Goal: Task Accomplishment & Management: Use online tool/utility

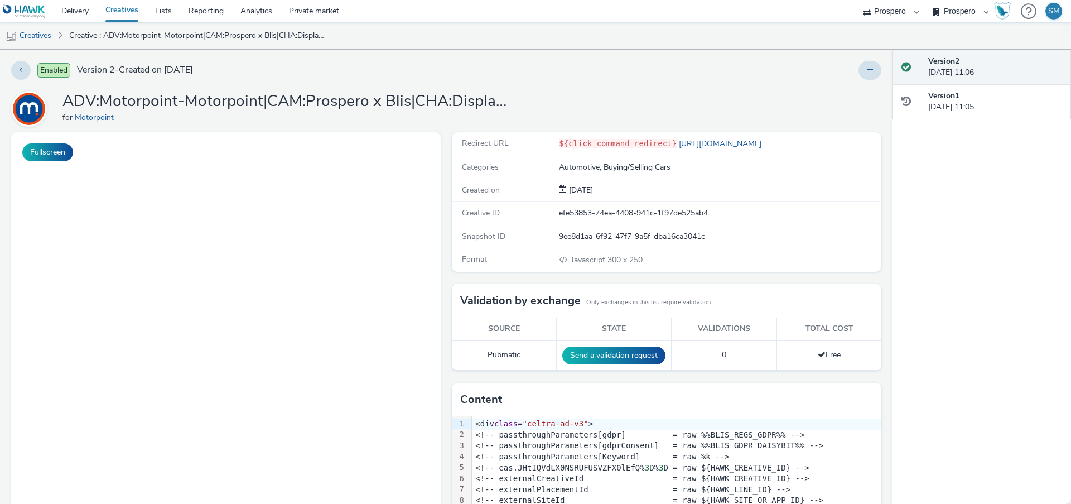
select select "47c37c18-910e-43a3-bb91-a2beb2847406"
select select "b1b940d3-d05b-48b5-821e-f328c33b988b"
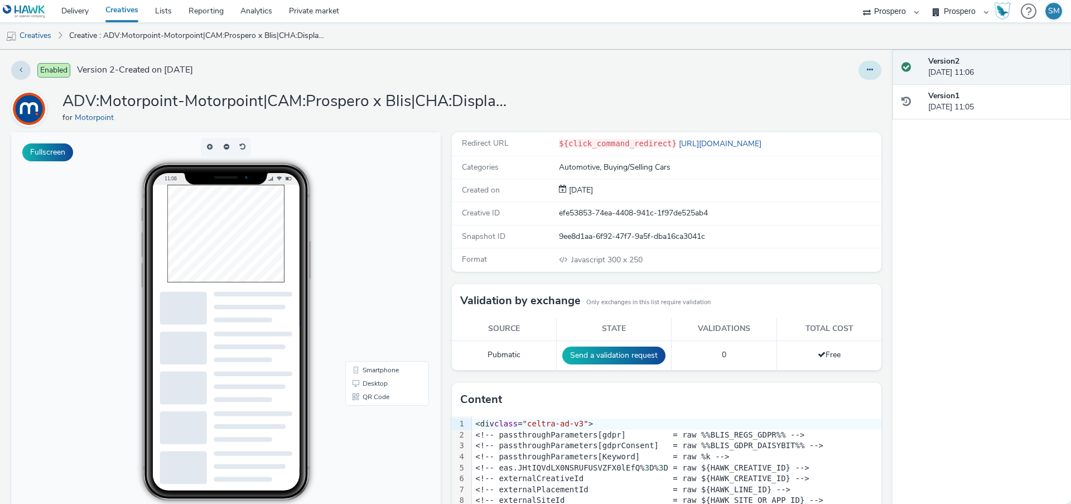
click at [872, 78] on button at bounding box center [870, 70] width 23 height 19
click at [865, 95] on link "Edit" at bounding box center [840, 92] width 84 height 22
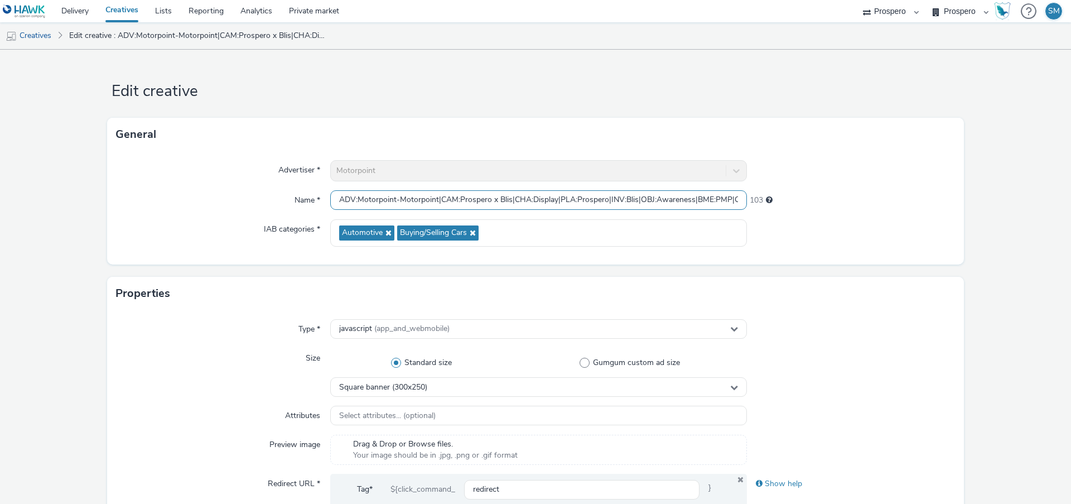
scroll to position [0, 187]
drag, startPoint x: 503, startPoint y: 196, endPoint x: 984, endPoint y: 199, distance: 480.3
click at [984, 199] on form "Edit creative General Advertiser * Motorpoint Name * ADV:Motorpoint-Motorpoint|…" at bounding box center [535, 513] width 1071 height 927
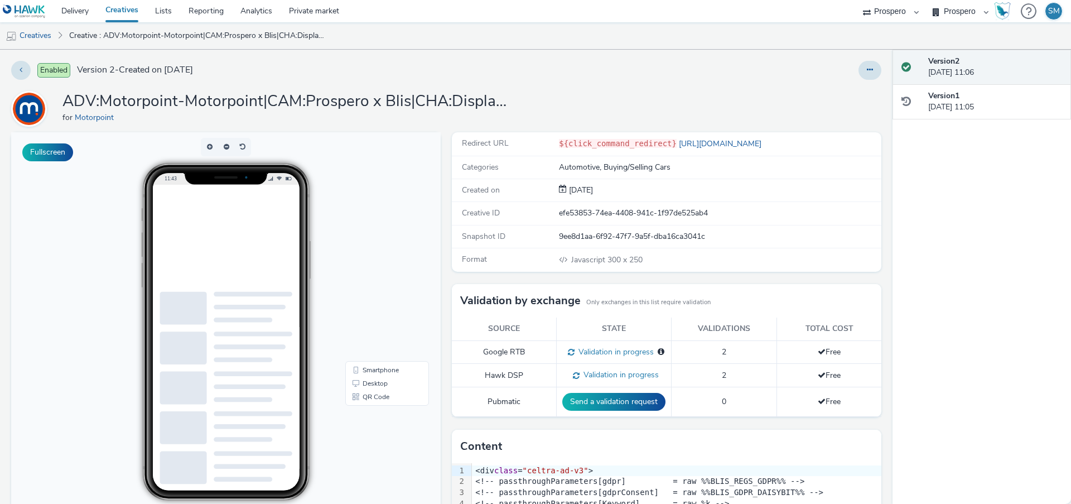
click at [857, 74] on div at bounding box center [707, 70] width 348 height 19
click at [874, 74] on button at bounding box center [870, 70] width 23 height 19
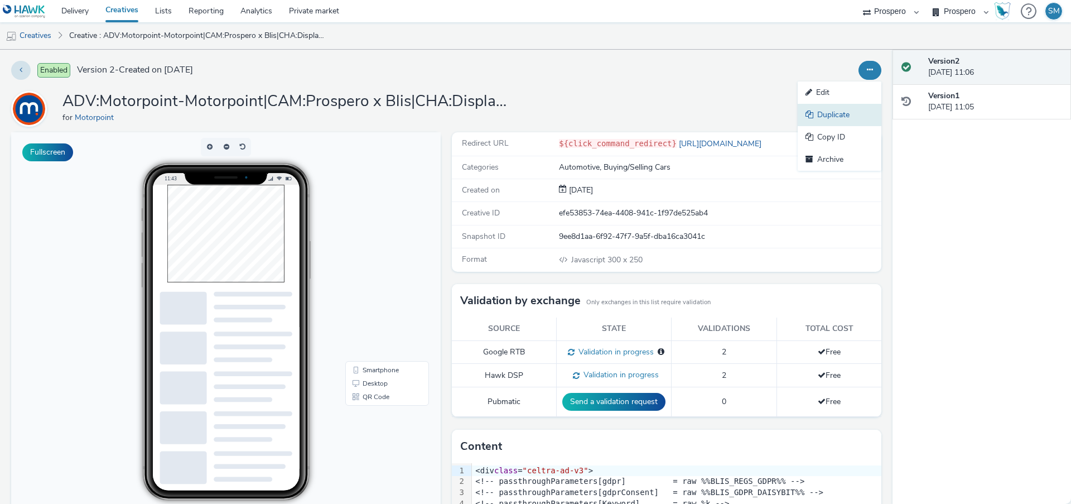
click at [871, 107] on link "Duplicate" at bounding box center [840, 115] width 84 height 22
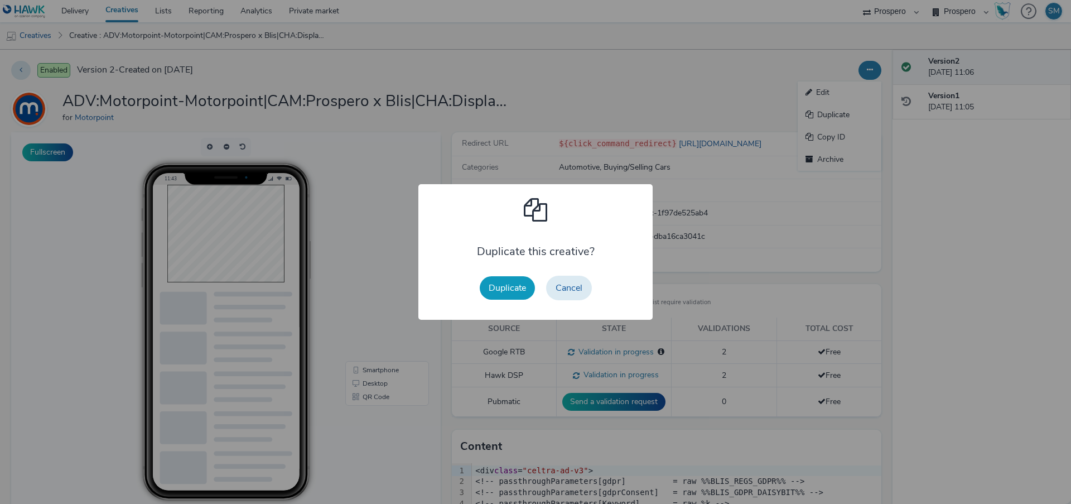
click at [504, 286] on button "Duplicate" at bounding box center [507, 287] width 55 height 23
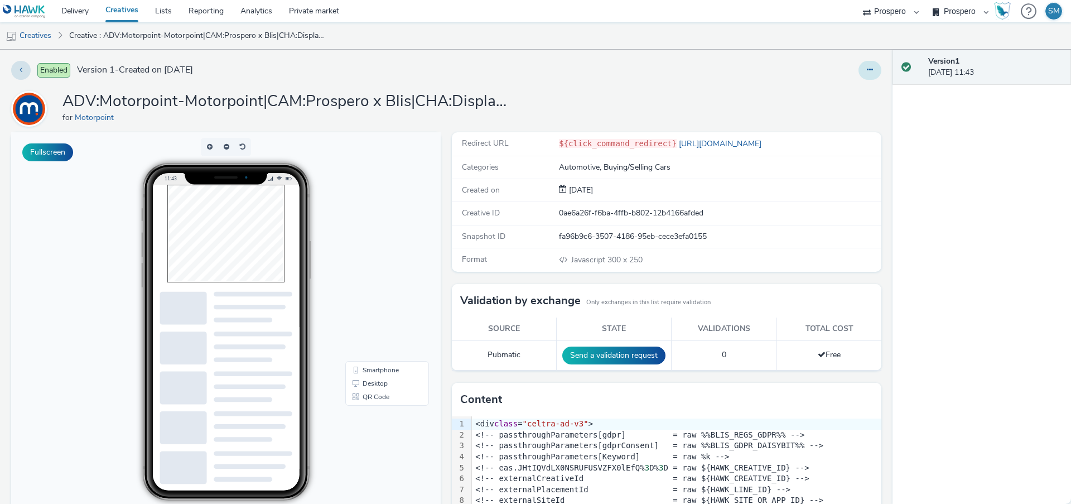
click at [874, 67] on button at bounding box center [870, 70] width 23 height 19
click at [864, 99] on link "Edit" at bounding box center [840, 92] width 84 height 22
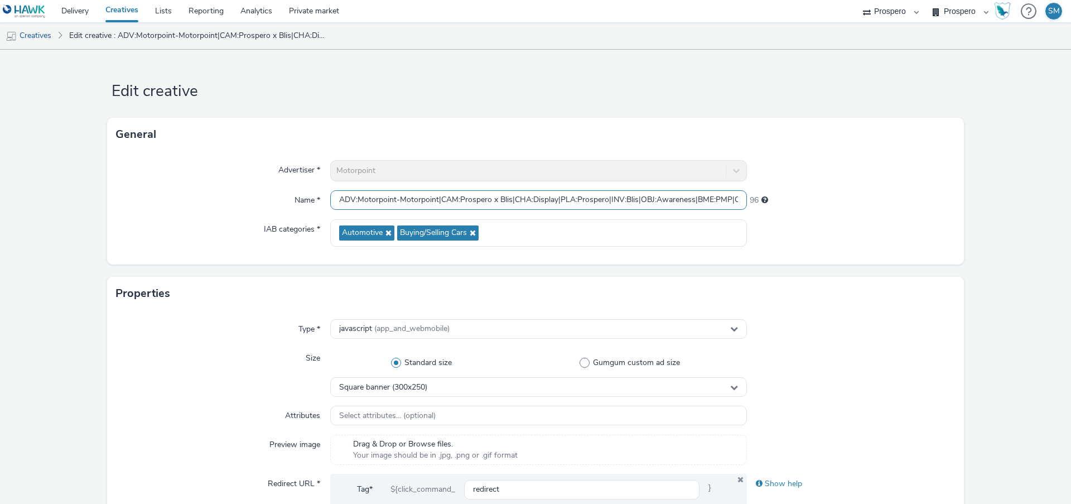
click at [505, 201] on input "ADV:Motorpoint-Motorpoint|CAM:Prospero x Blis|CHA:Display|PLA:Prospero|INV:Blis…" at bounding box center [538, 200] width 417 height 20
paste input "600|AUD:Blis - Display Chingford|::P37CFN6"
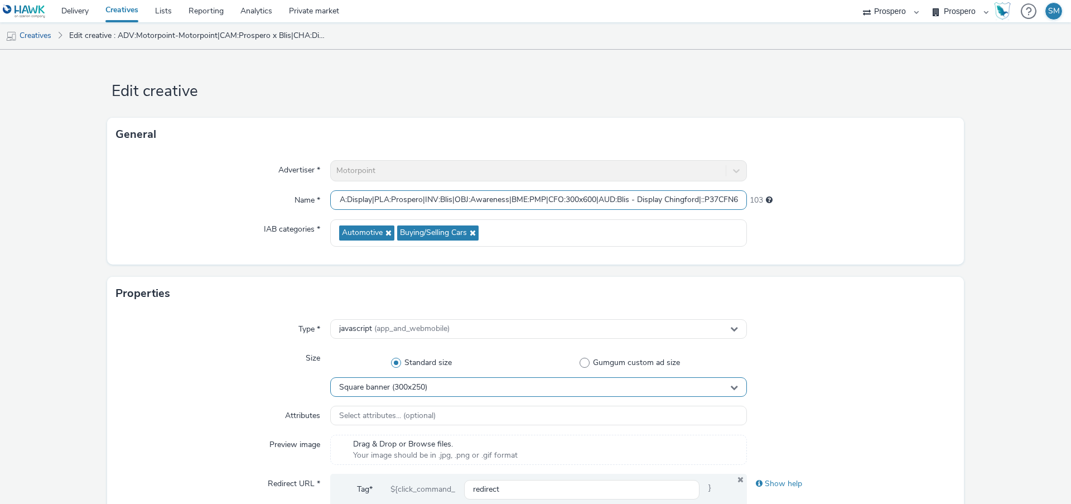
type input "ADV:Motorpoint-Motorpoint|CAM:Prospero x Blis|CHA:Display|PLA:Prospero|INV:Blis…"
click at [435, 390] on div "Square banner (300x250)" at bounding box center [538, 387] width 417 height 20
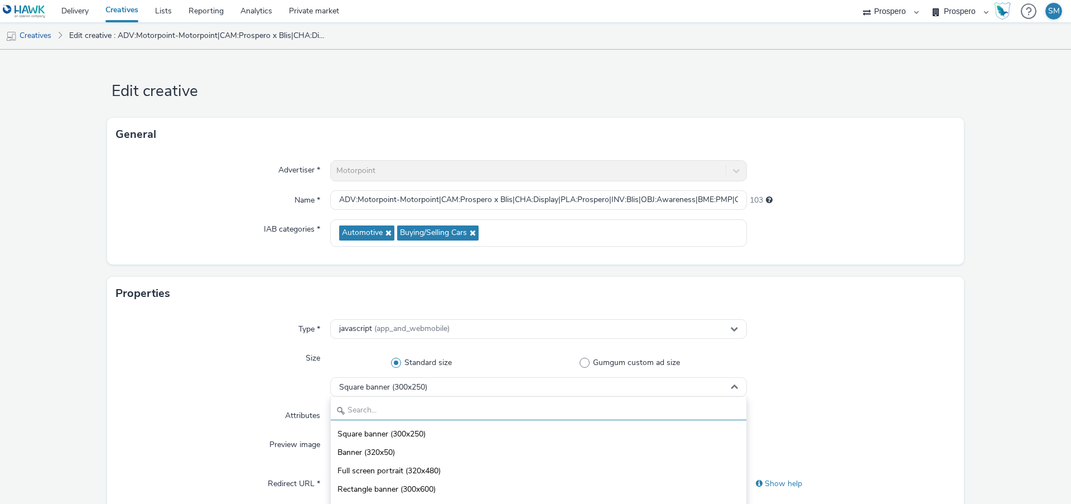
click at [383, 402] on input "text" at bounding box center [539, 411] width 416 height 20
type input "300x"
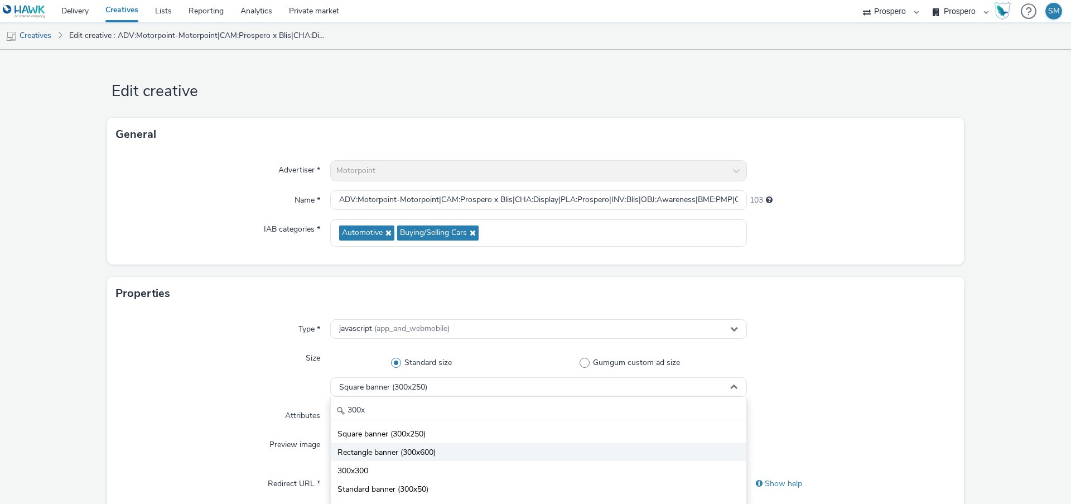
click at [398, 459] on li "Rectangle banner (300x600)" at bounding box center [539, 451] width 416 height 18
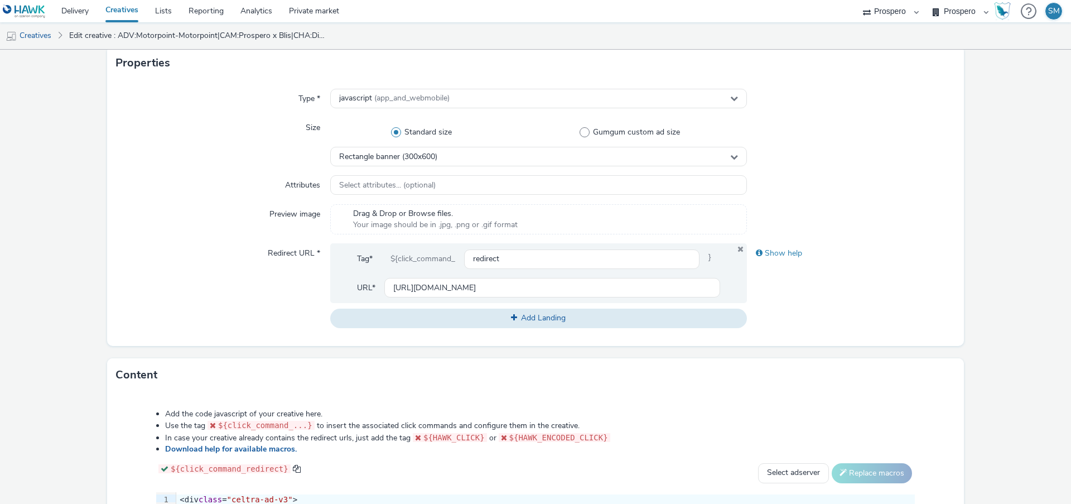
scroll to position [473, 0]
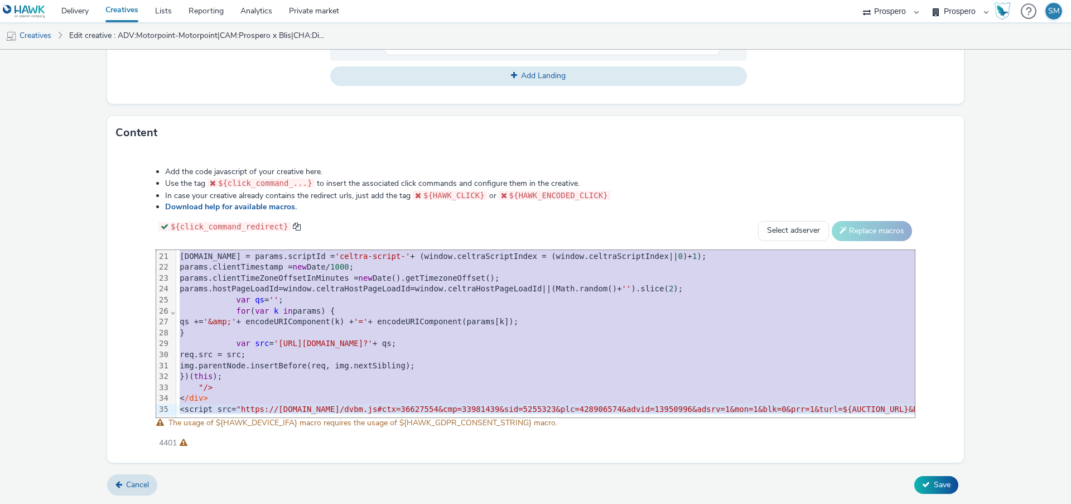
drag, startPoint x: 179, startPoint y: 259, endPoint x: 221, endPoint y: 536, distance: 279.9
click at [221, 503] on html "Delivery Creatives Lists Reporting Analytics Private market AZERION ContextAd F…" at bounding box center [535, 252] width 1071 height 504
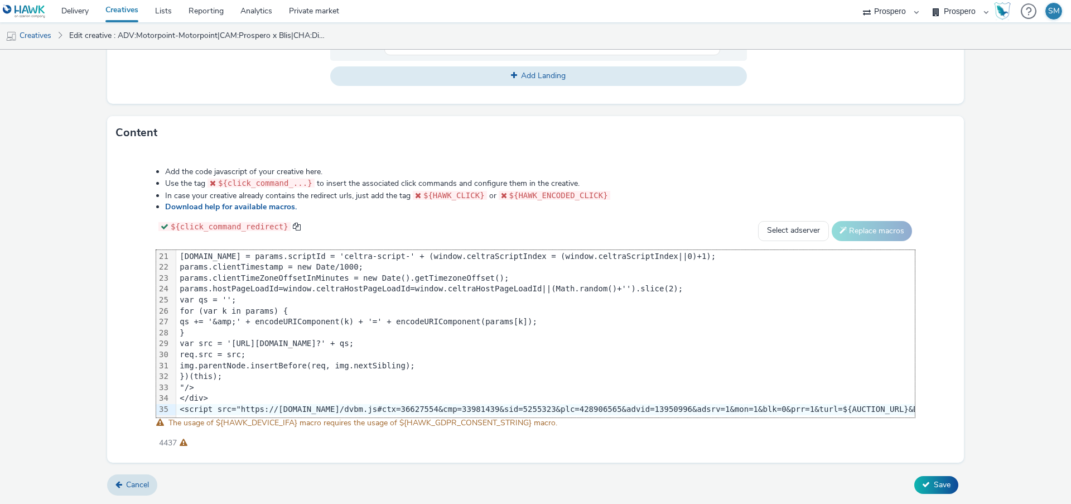
scroll to position [220, 2539]
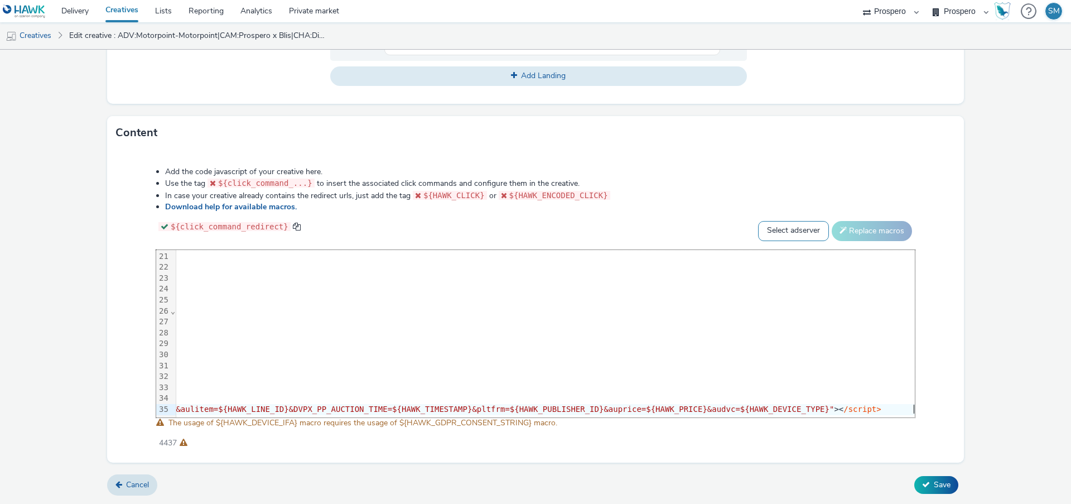
click at [798, 237] on select "Select adserver Sizmek DCM Adform Sting" at bounding box center [793, 231] width 71 height 20
select select "dcm"
click at [758, 221] on select "Select adserver Sizmek DCM Adform Sting" at bounding box center [793, 231] width 71 height 20
click at [875, 234] on button "Replace macros" at bounding box center [872, 231] width 80 height 20
click at [926, 481] on icon at bounding box center [926, 484] width 8 height 8
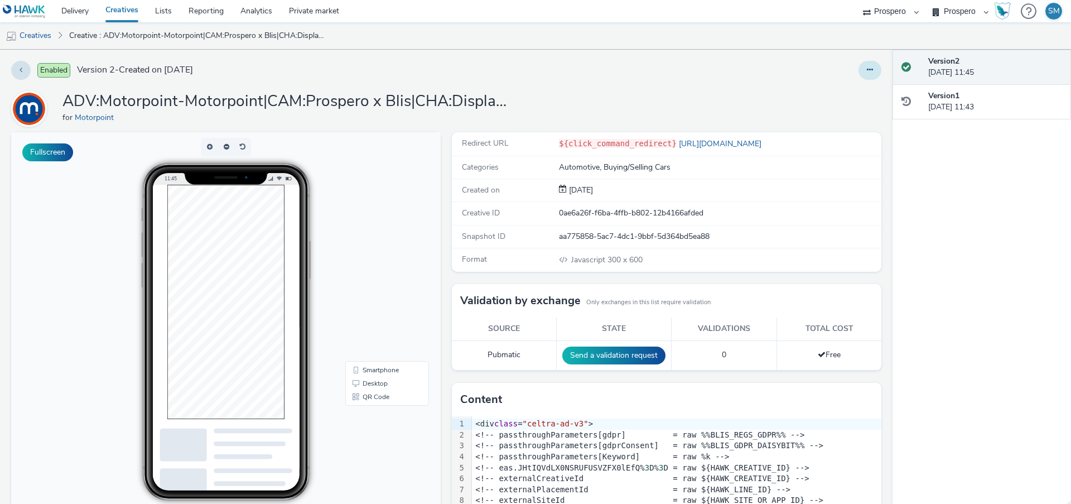
click at [869, 73] on icon at bounding box center [870, 70] width 6 height 8
click at [833, 119] on link "Duplicate" at bounding box center [840, 115] width 84 height 22
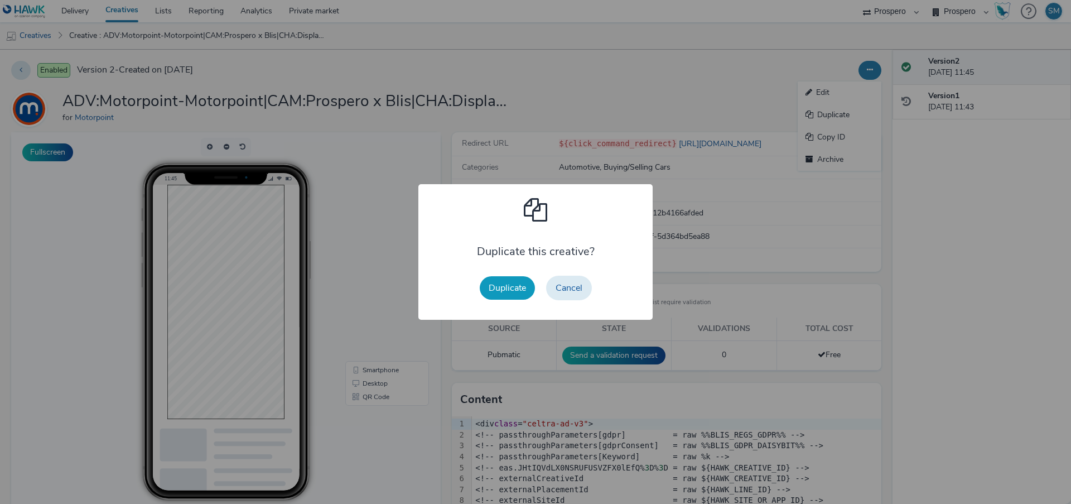
click at [503, 289] on button "Duplicate" at bounding box center [507, 287] width 55 height 23
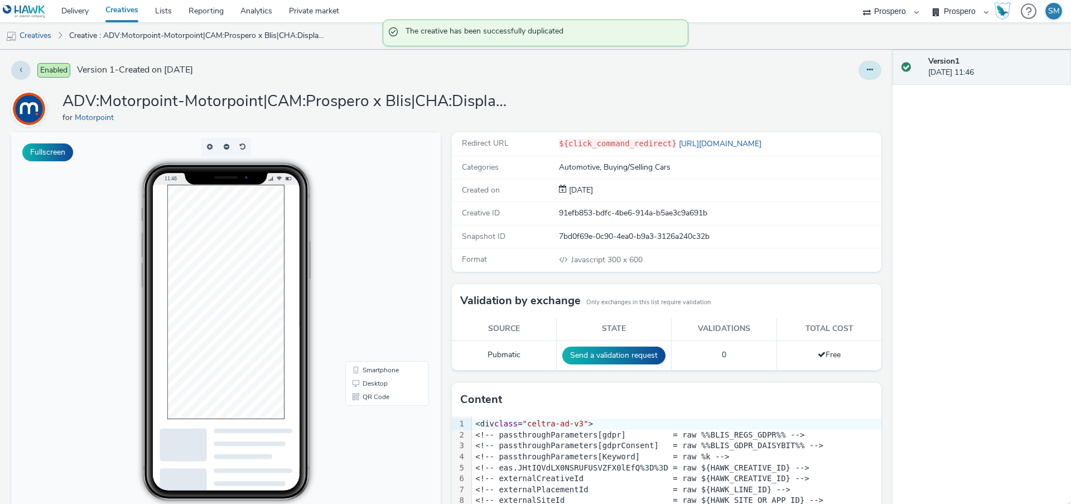
click at [866, 74] on button at bounding box center [870, 70] width 23 height 19
click at [851, 100] on link "Edit" at bounding box center [840, 92] width 84 height 22
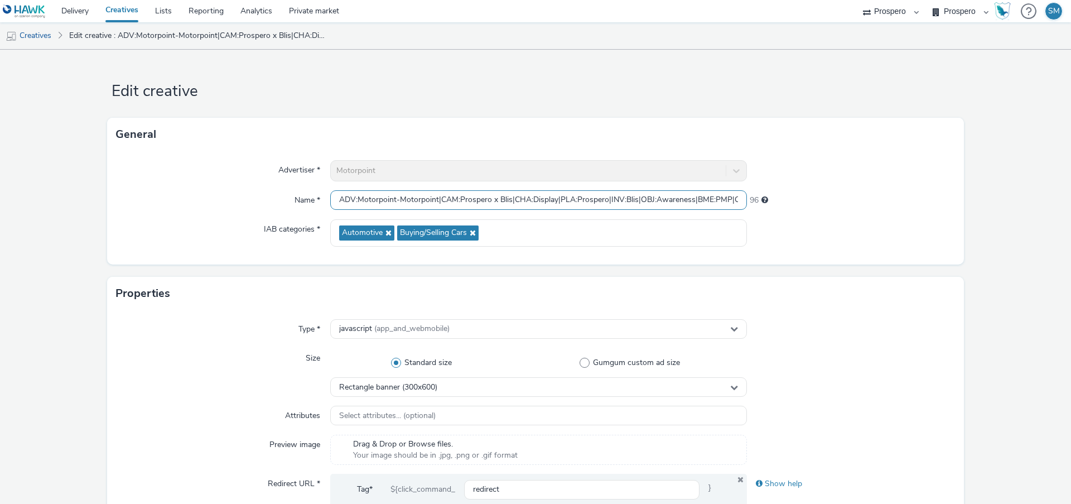
click at [449, 192] on input "ADV:Motorpoint-Motorpoint|CAM:Prospero x Blis|CHA:Display|PLA:Prospero|INV:Blis…" at bounding box center [538, 200] width 417 height 20
paste input "|::P37CFN2"
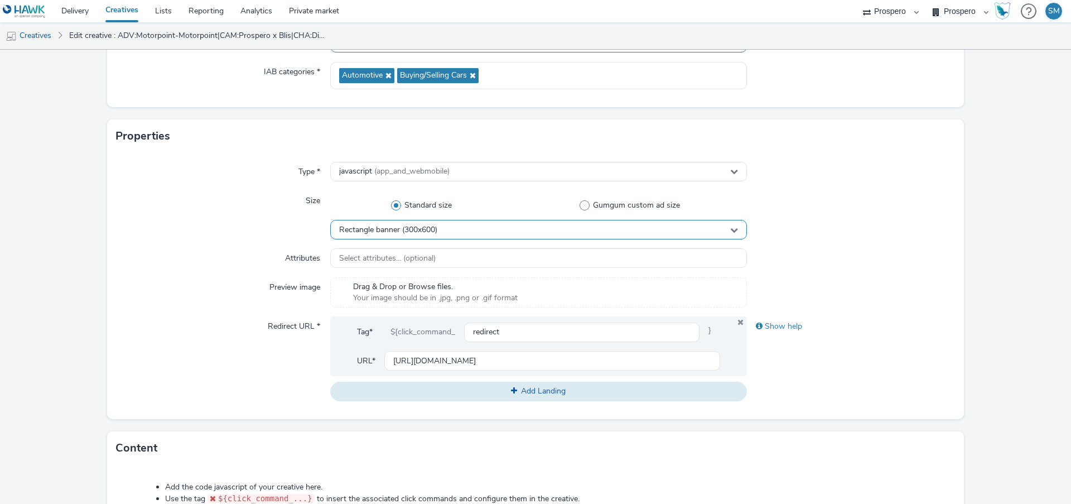
scroll to position [223, 0]
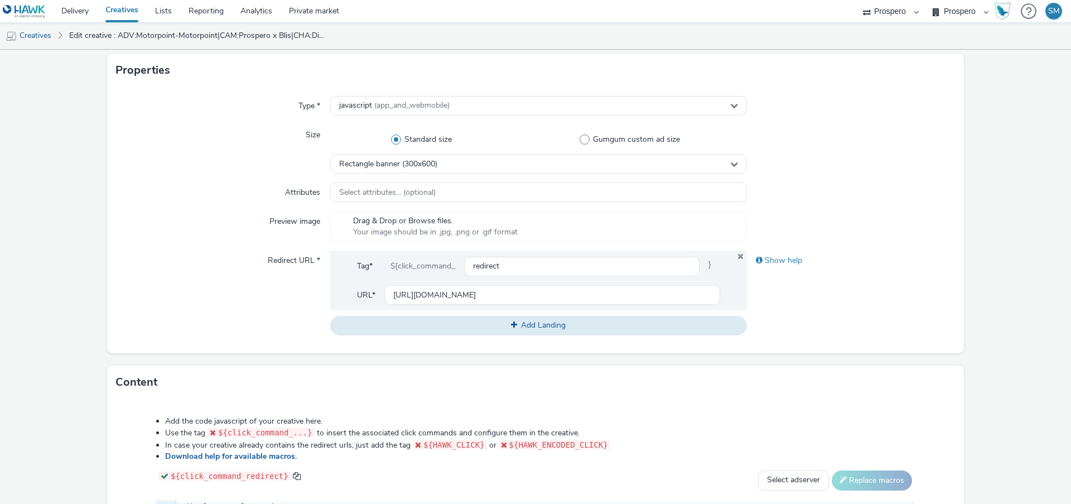
type input "ADV:Motorpoint-Motorpoint|CAM:Prospero x Blis|CHA:Display|PLA:Prospero|INV:Blis…"
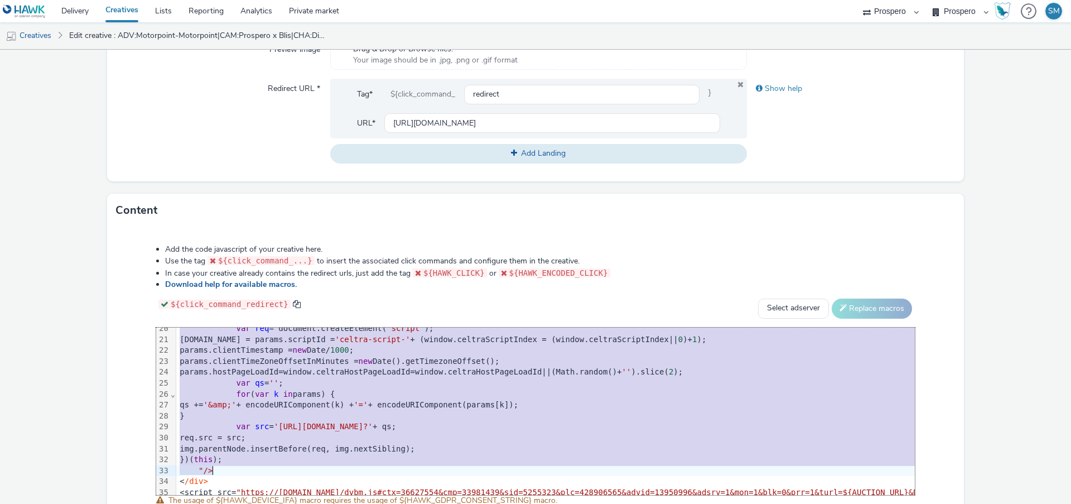
scroll to position [220, 0]
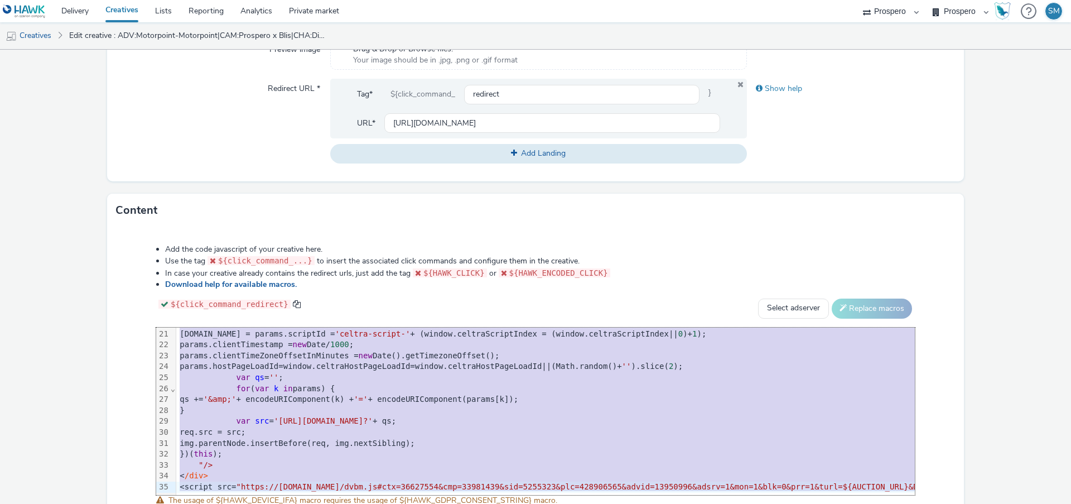
drag, startPoint x: 179, startPoint y: 334, endPoint x: 230, endPoint y: 539, distance: 211.6
click at [230, 503] on html "Delivery Creatives Lists Reporting Analytics Private market AZERION ContextAd F…" at bounding box center [535, 252] width 1071 height 504
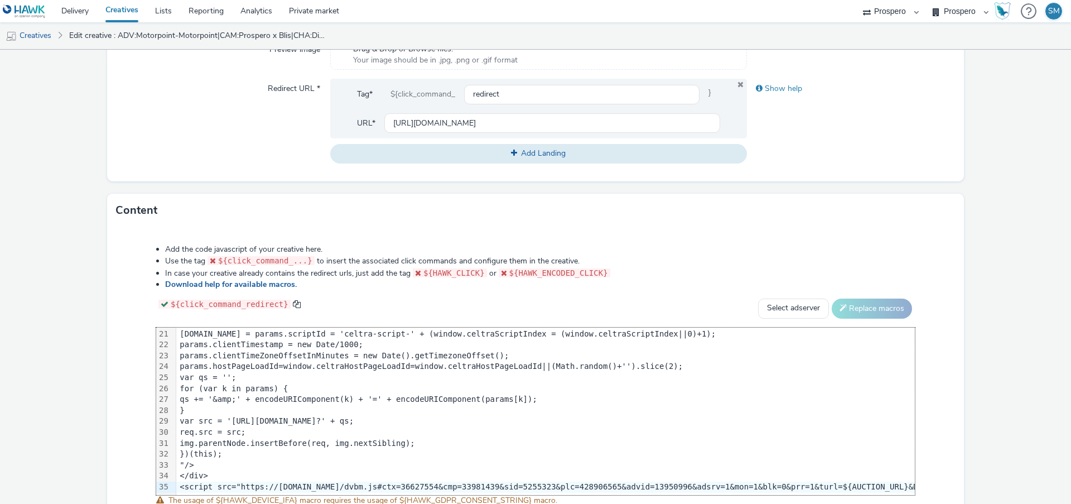
scroll to position [220, 2539]
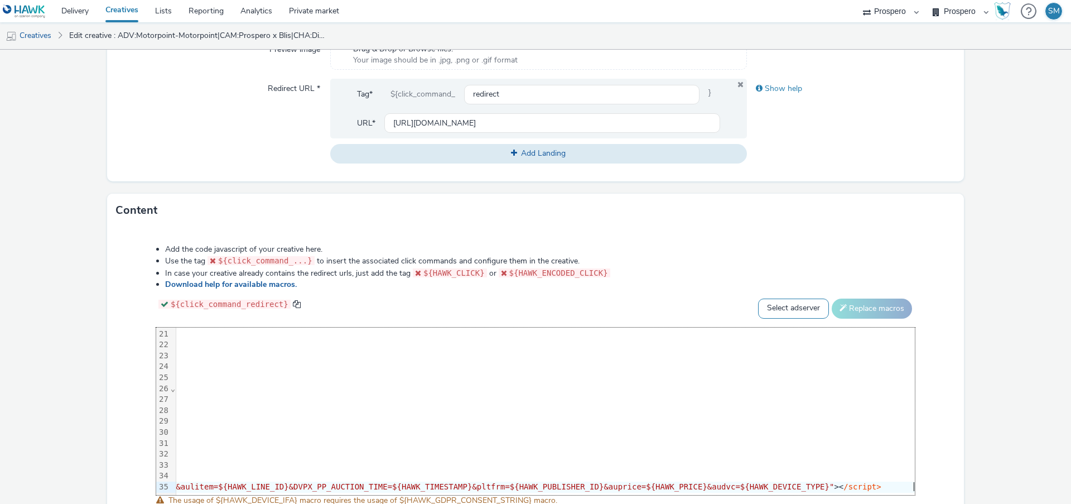
click at [809, 302] on select "Select adserver Sizmek DCM Adform Sting" at bounding box center [793, 308] width 71 height 20
select select "dcm"
click at [758, 298] on select "Select adserver Sizmek DCM Adform Sting" at bounding box center [793, 308] width 71 height 20
click at [869, 311] on button "Replace macros" at bounding box center [872, 308] width 80 height 20
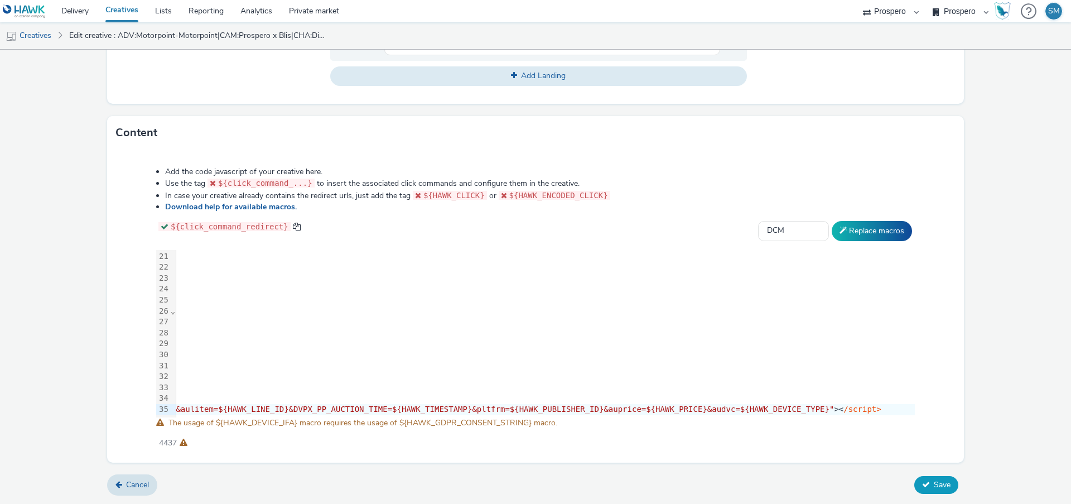
click at [937, 479] on span "Save" at bounding box center [942, 484] width 17 height 11
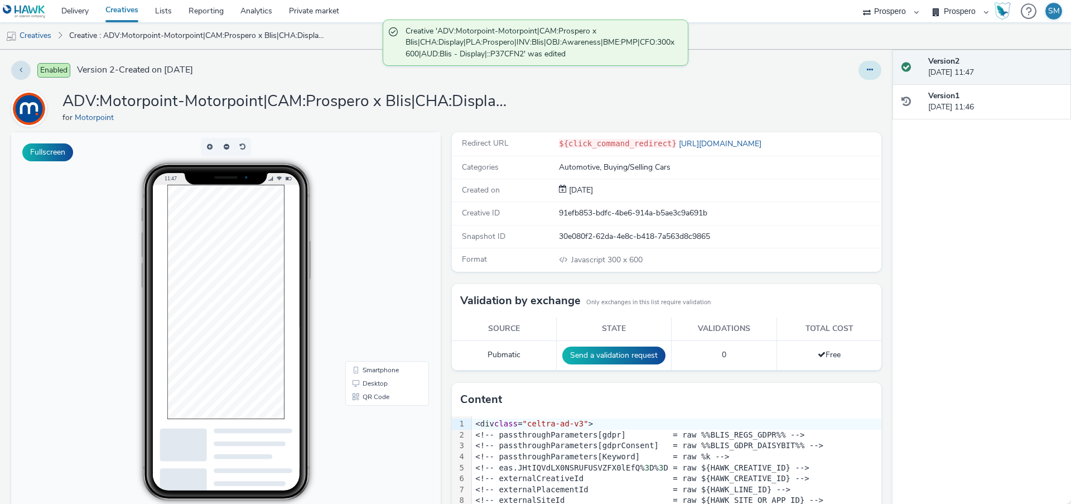
click at [874, 74] on button at bounding box center [870, 70] width 23 height 19
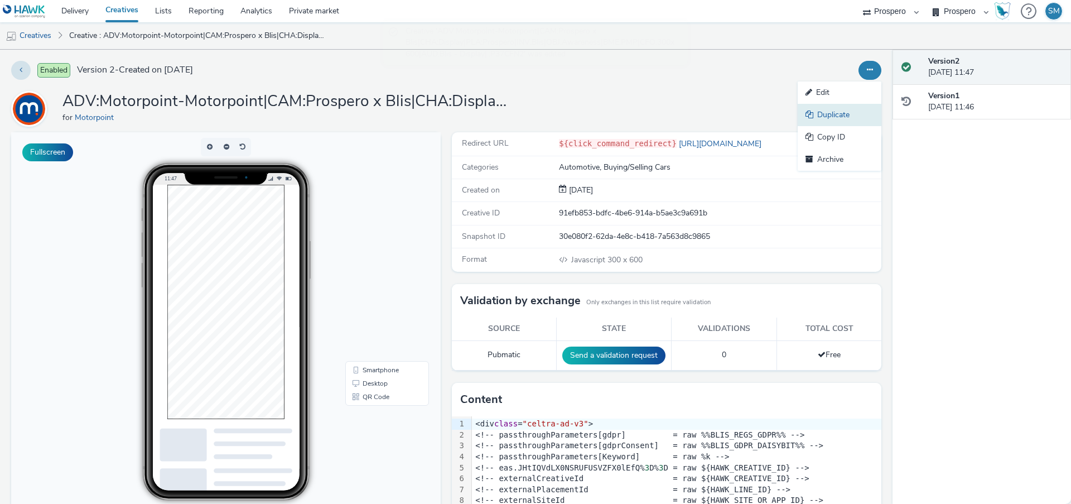
click at [857, 118] on link "Duplicate" at bounding box center [840, 115] width 84 height 22
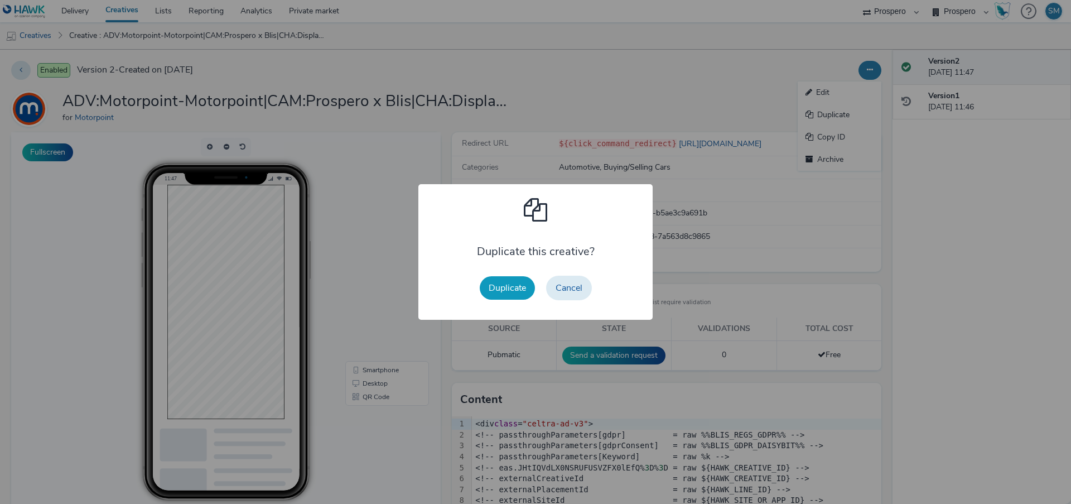
click at [520, 286] on button "Duplicate" at bounding box center [507, 287] width 55 height 23
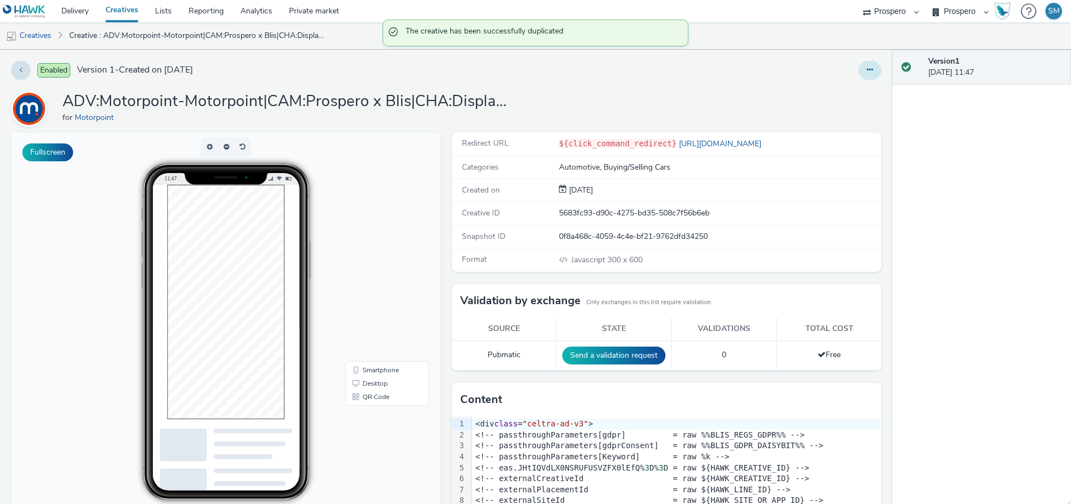
click at [870, 72] on icon at bounding box center [870, 70] width 6 height 8
click at [865, 94] on link "Edit" at bounding box center [840, 92] width 84 height 22
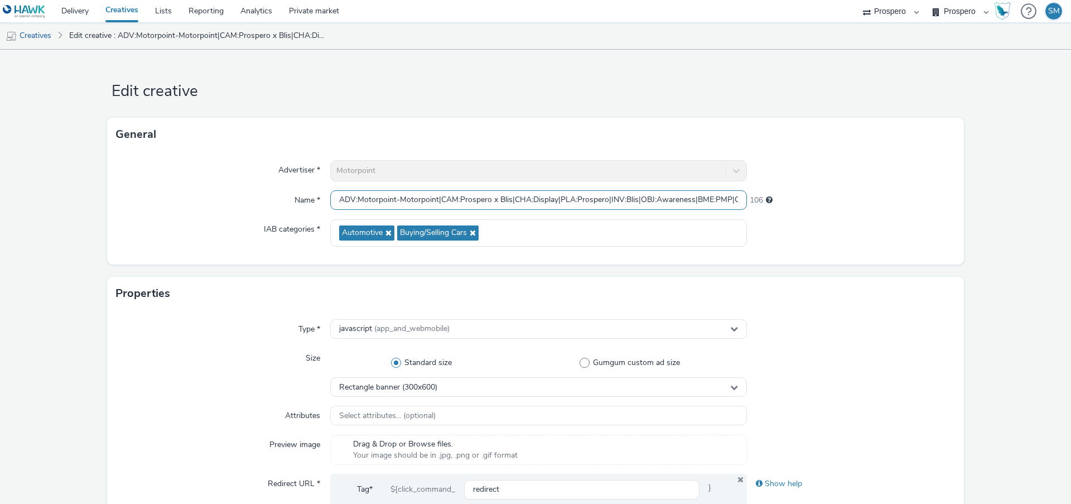
click at [531, 206] on input "ADV:Motorpoint-Motorpoint|CAM:Prospero x Blis|CHA:Display|PLA:Prospero|INV:Blis…" at bounding box center [538, 200] width 417 height 20
paste input "20x480|AUD:Blis - Display Chingford|::P37CFN6"
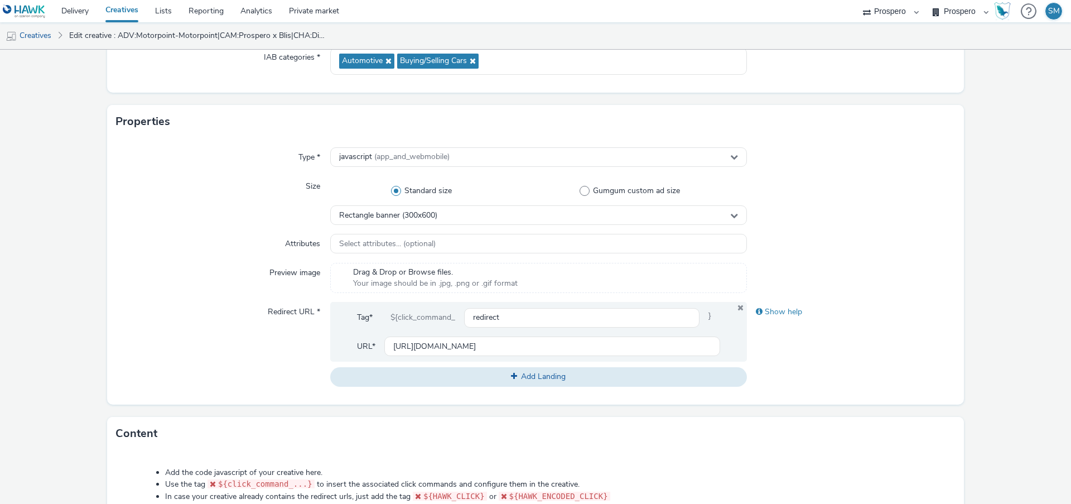
scroll to position [180, 0]
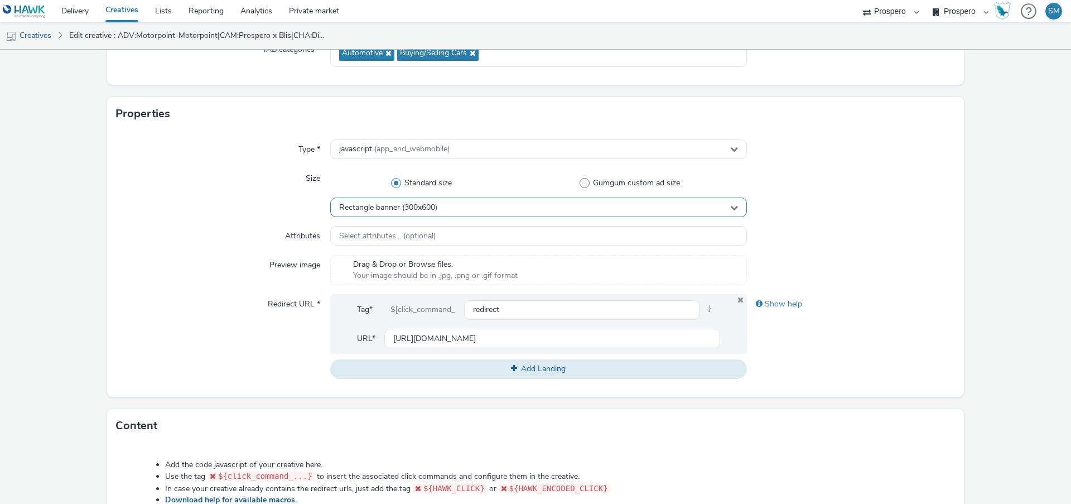
type input "ADV:Motorpoint-Motorpoint|CAM:Prospero x Blis|CHA:Display|PLA:Prospero|INV:Blis…"
click at [487, 205] on div "Rectangle banner (300x600)" at bounding box center [538, 207] width 417 height 20
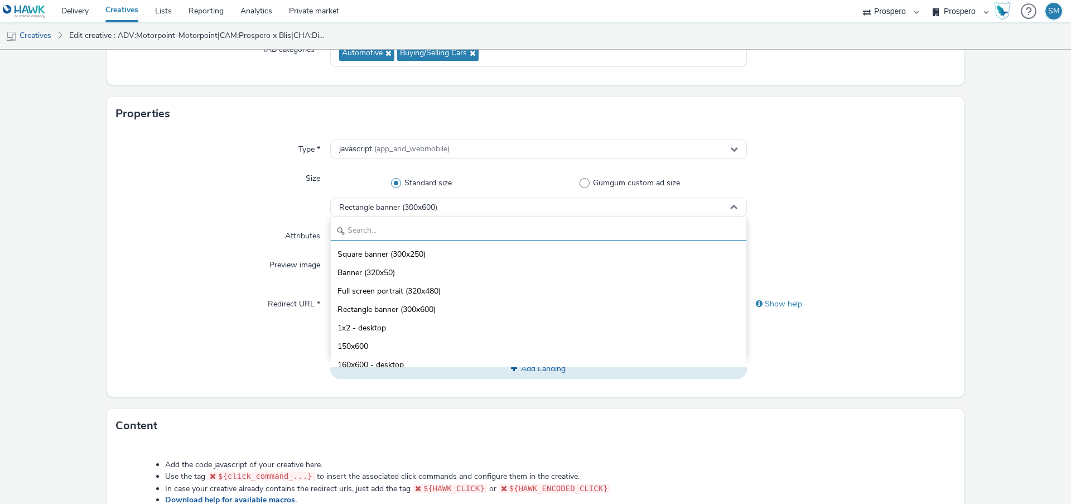
click at [480, 228] on input "text" at bounding box center [539, 231] width 416 height 20
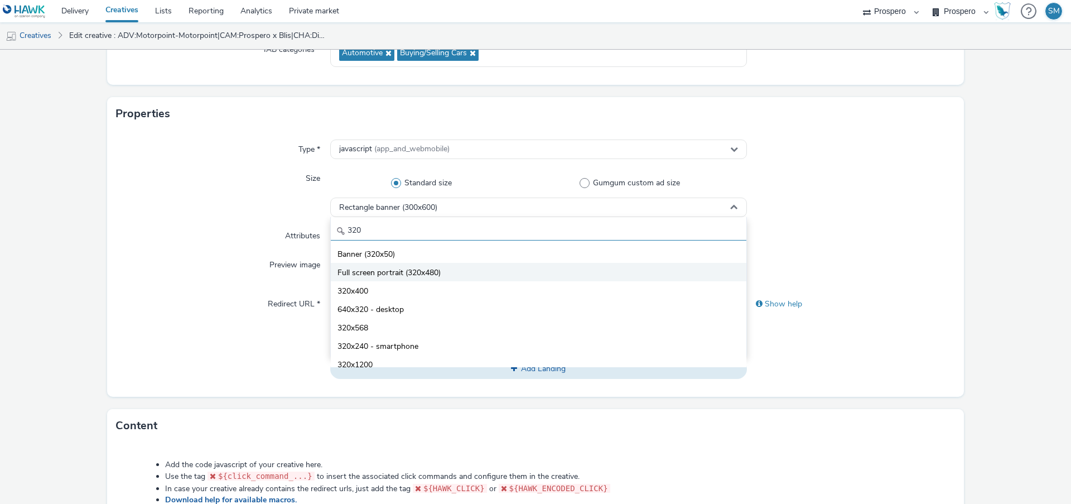
type input "320"
click at [422, 273] on span "Full screen portrait (320x480)" at bounding box center [389, 272] width 103 height 11
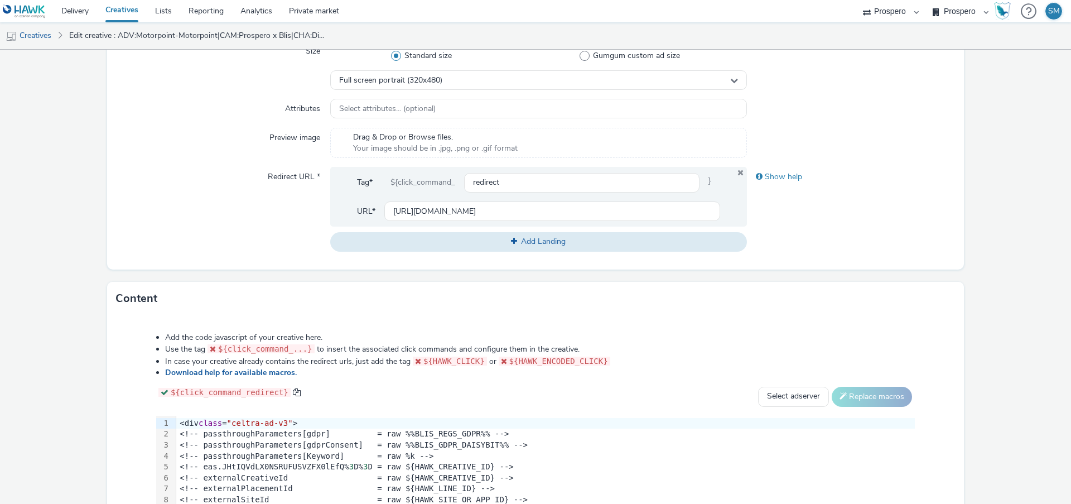
scroll to position [473, 0]
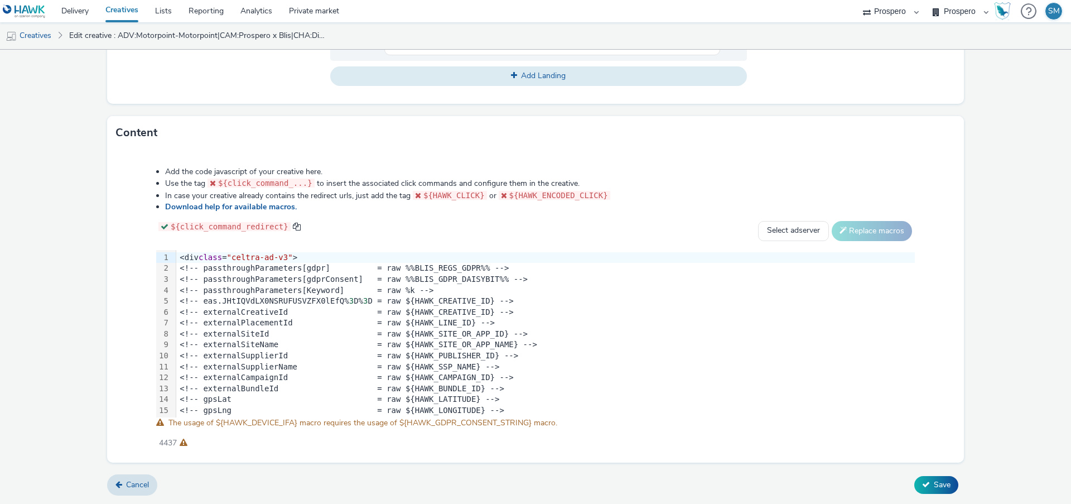
click at [175, 257] on div at bounding box center [173, 257] width 6 height 11
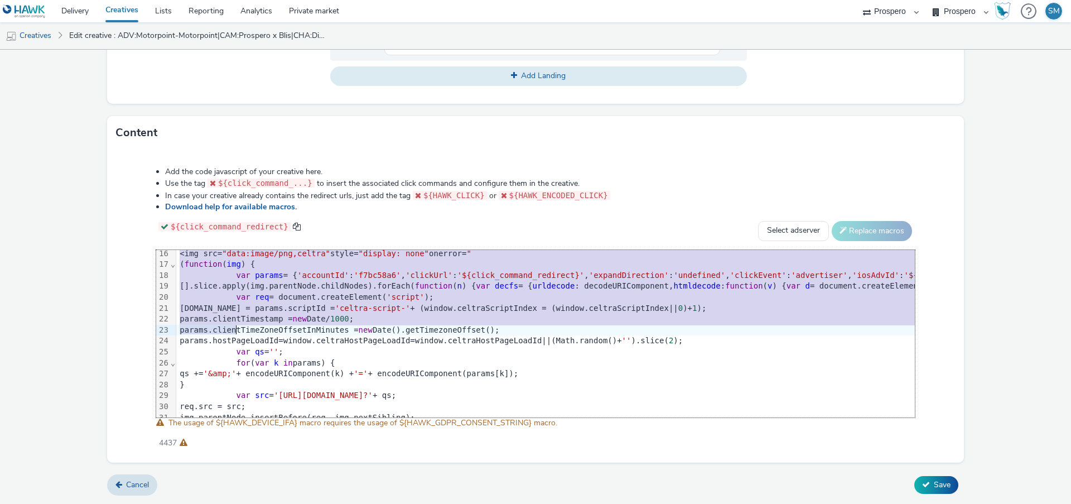
scroll to position [220, 0]
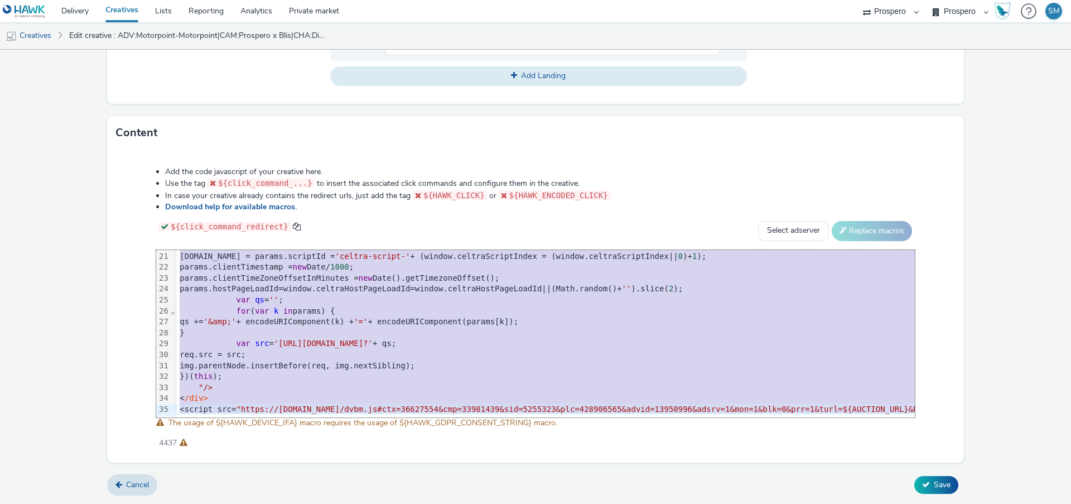
drag, startPoint x: 179, startPoint y: 256, endPoint x: 249, endPoint y: 539, distance: 292.7
click at [249, 503] on html "Delivery Creatives Lists Reporting Analytics Private market AZERION ContextAd F…" at bounding box center [535, 252] width 1071 height 504
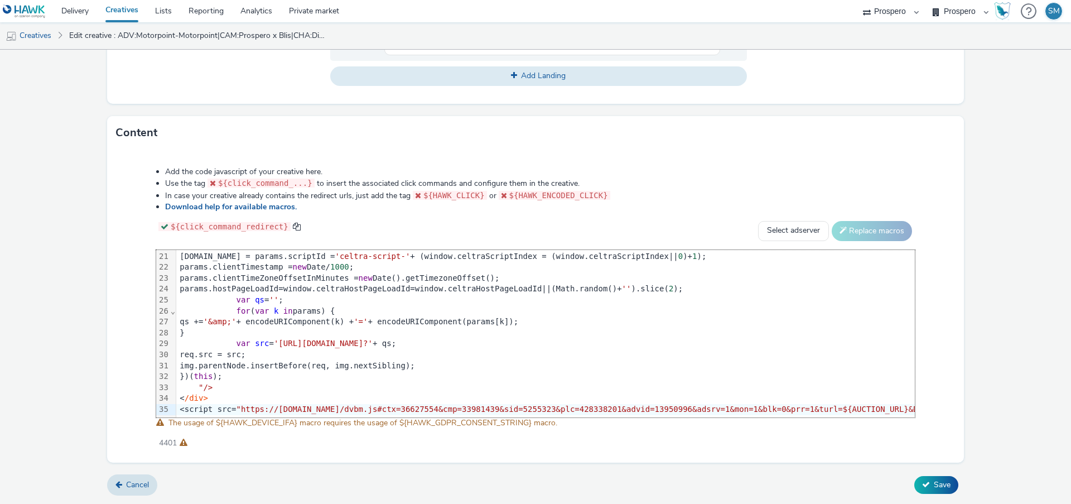
scroll to position [220, 2539]
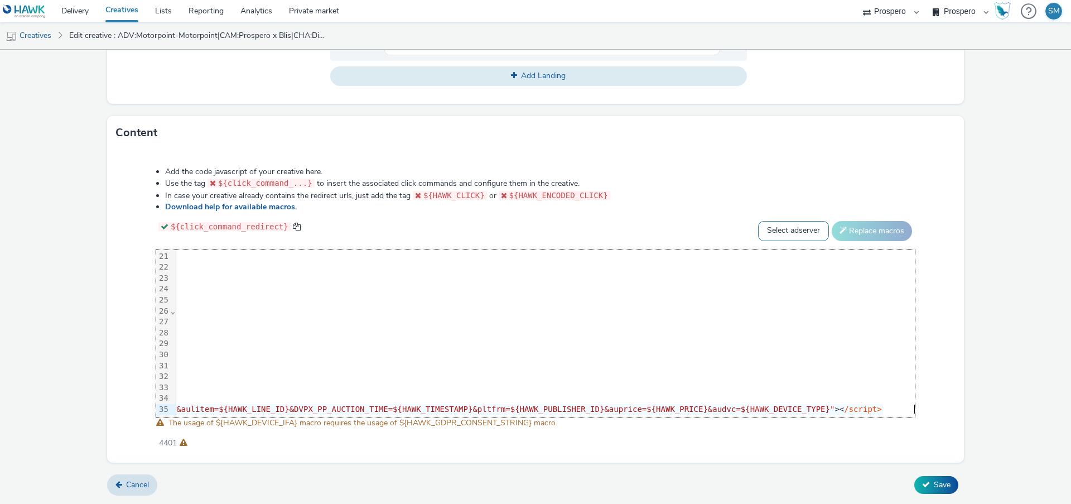
click at [785, 228] on select "Select adserver Sizmek DCM Adform Sting" at bounding box center [793, 231] width 71 height 20
select select "dcm"
click at [758, 221] on select "Select adserver Sizmek DCM Adform Sting" at bounding box center [793, 231] width 71 height 20
click at [873, 235] on button "Replace macros" at bounding box center [872, 231] width 80 height 20
click at [924, 488] on icon at bounding box center [926, 484] width 8 height 8
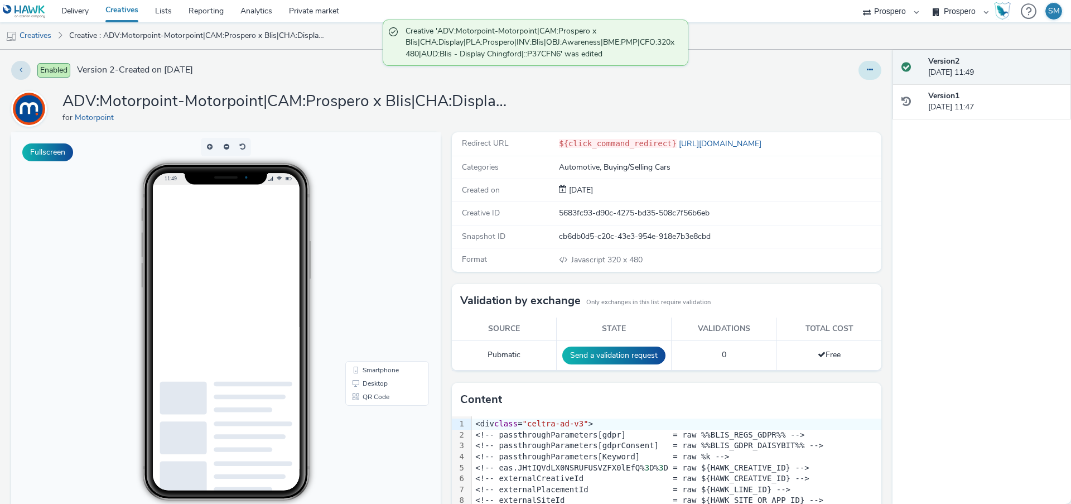
click at [859, 70] on button at bounding box center [870, 70] width 23 height 19
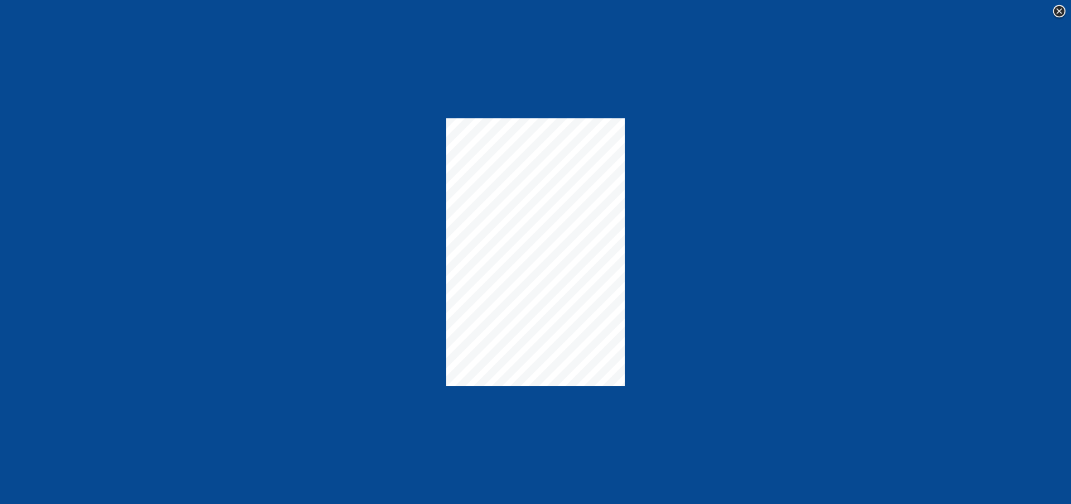
click at [1062, 13] on img at bounding box center [1059, 11] width 17 height 17
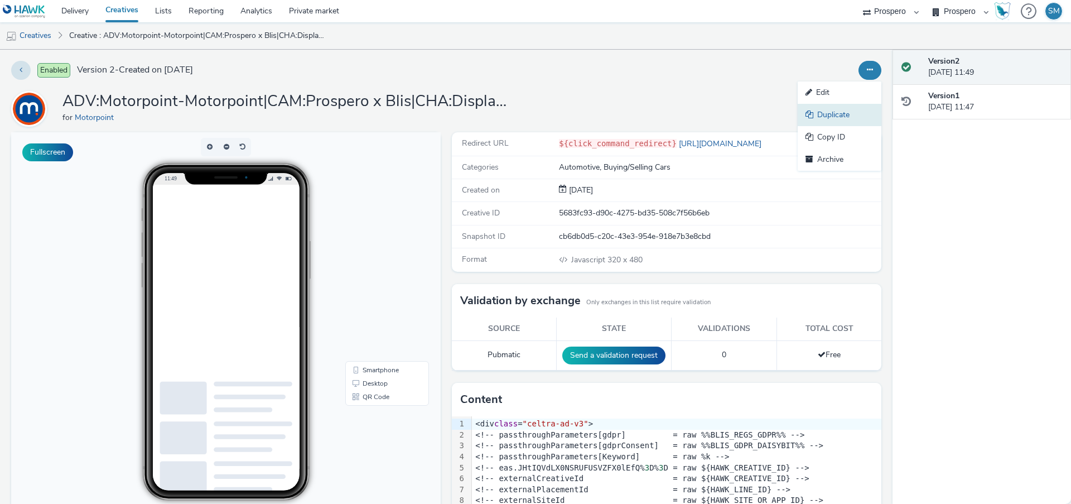
click at [812, 119] on link "Duplicate" at bounding box center [840, 115] width 84 height 22
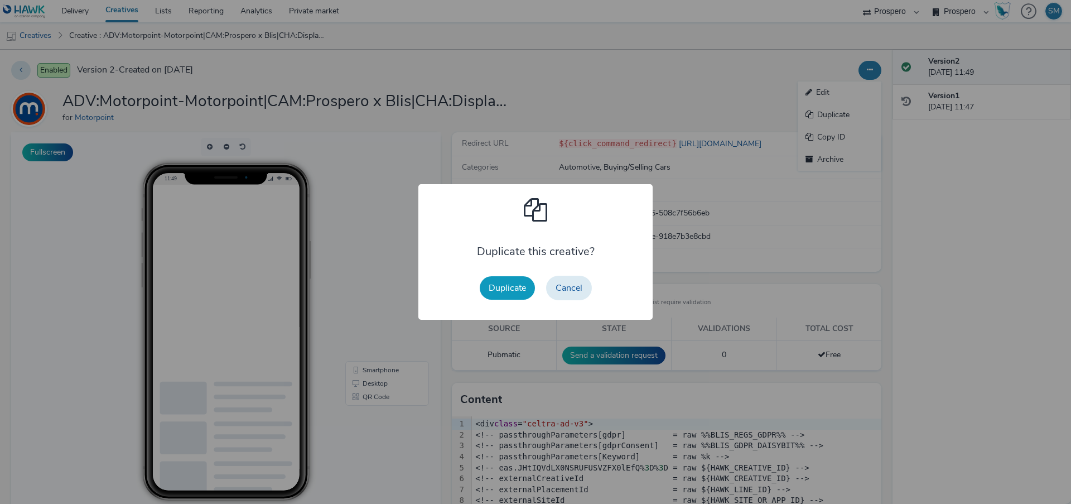
click at [512, 285] on button "Duplicate" at bounding box center [507, 287] width 55 height 23
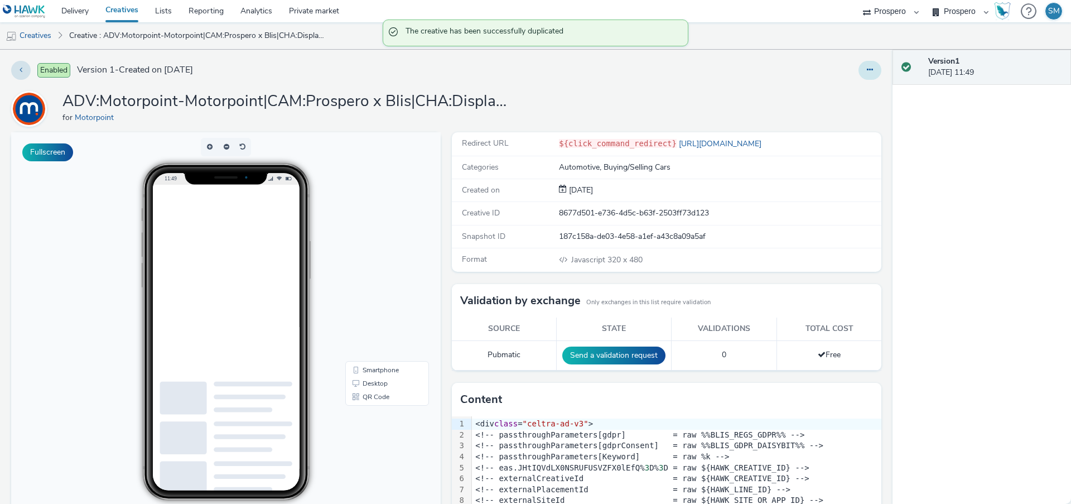
click at [874, 69] on button at bounding box center [870, 70] width 23 height 19
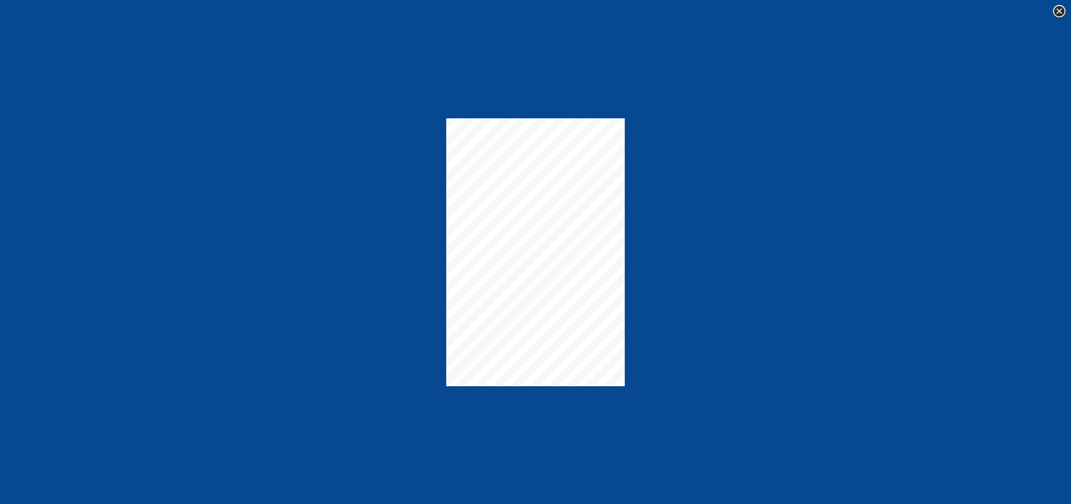
click at [1061, 12] on img at bounding box center [1059, 11] width 17 height 17
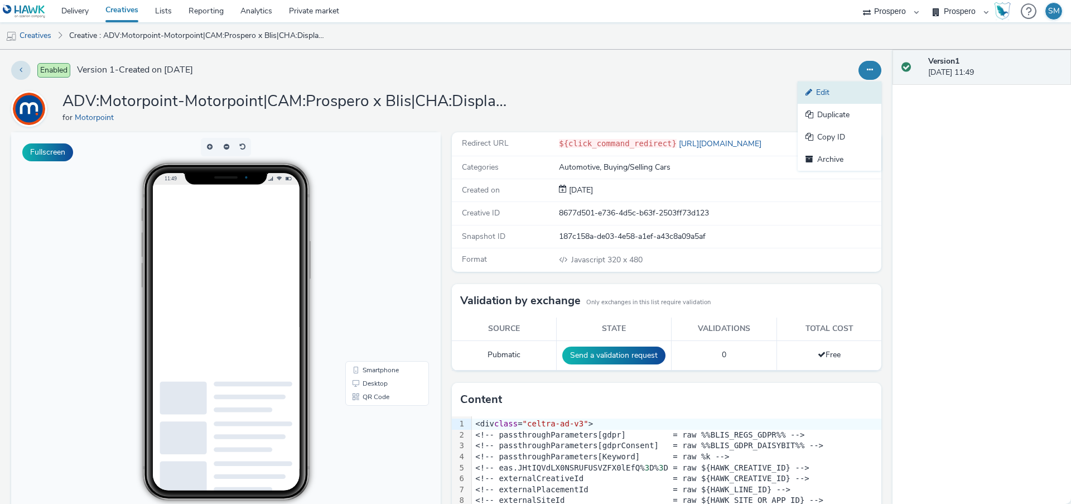
click at [832, 99] on link "Edit" at bounding box center [840, 92] width 84 height 22
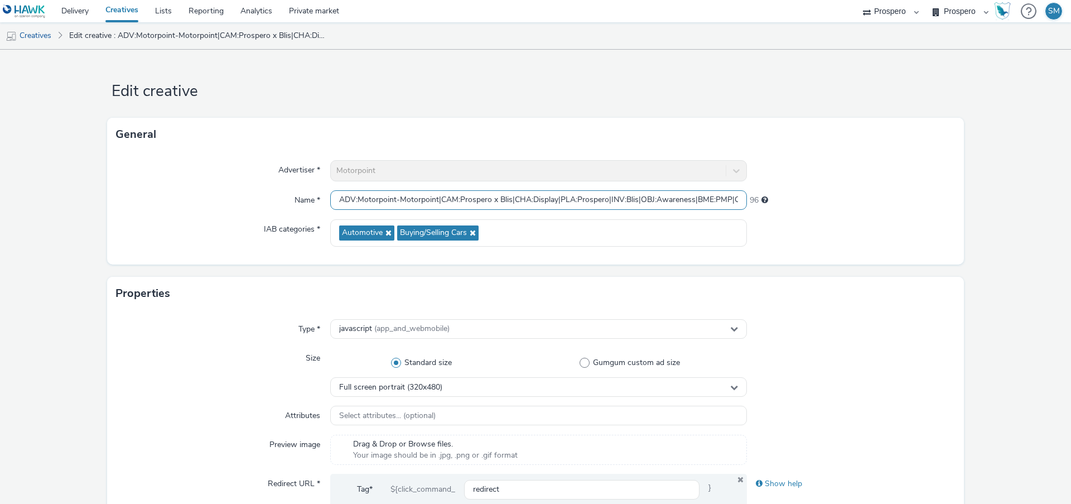
click at [468, 204] on input "ADV:Motorpoint-Motorpoint|CAM:Prospero x Blis|CHA:Display|PLA:Prospero|INV:Blis…" at bounding box center [538, 200] width 417 height 20
paste input "|::P37CFN2"
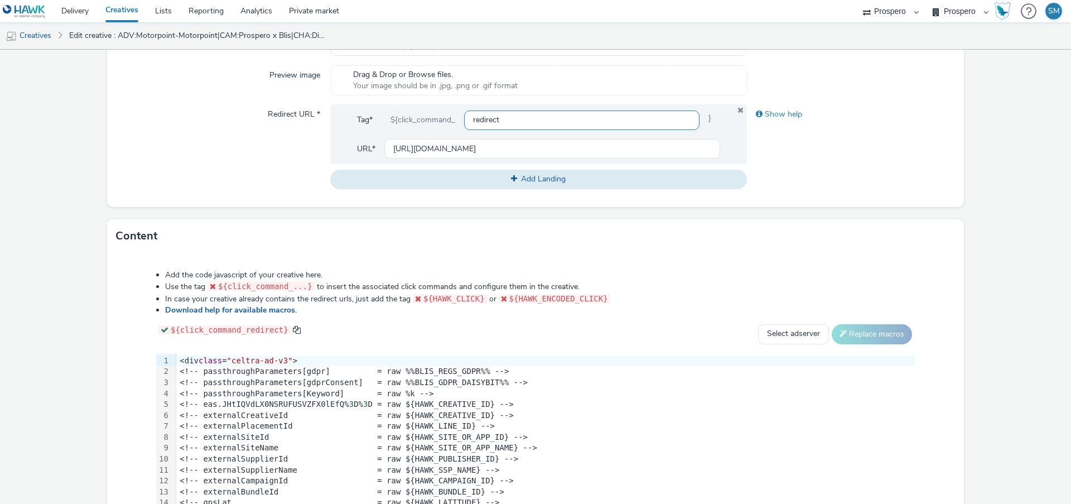
scroll to position [473, 0]
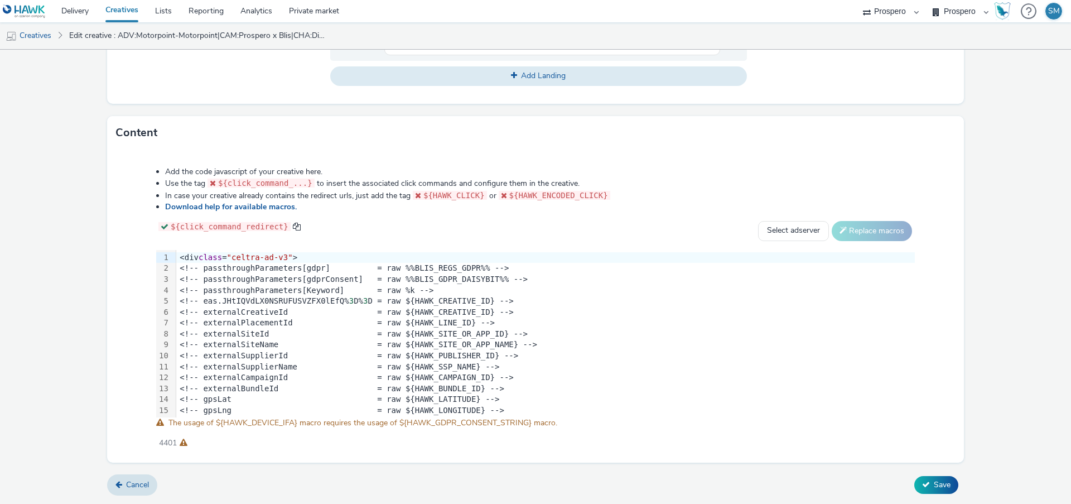
type input "ADV:Motorpoint-Motorpoint|CAM:Prospero x Blis|CHA:Display|PLA:Prospero|INV:Blis…"
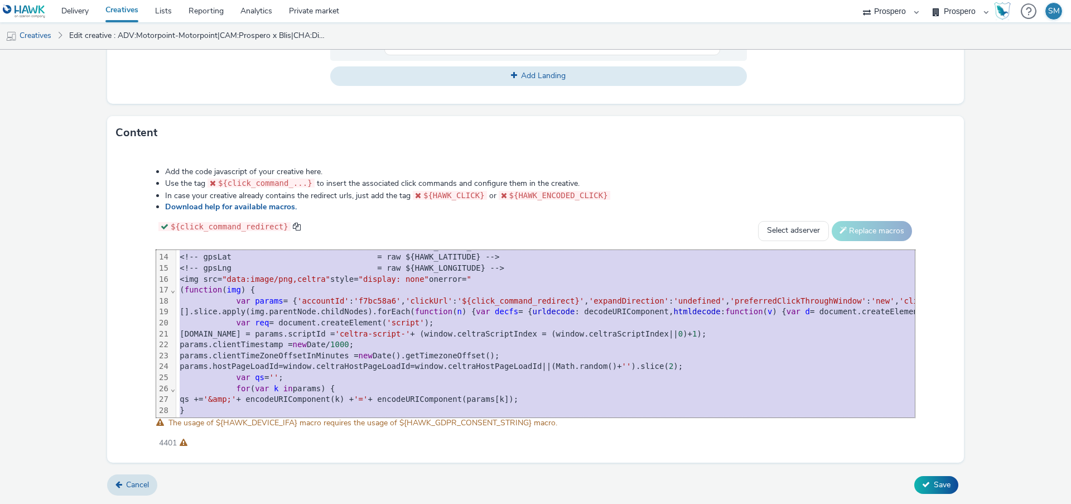
scroll to position [220, 0]
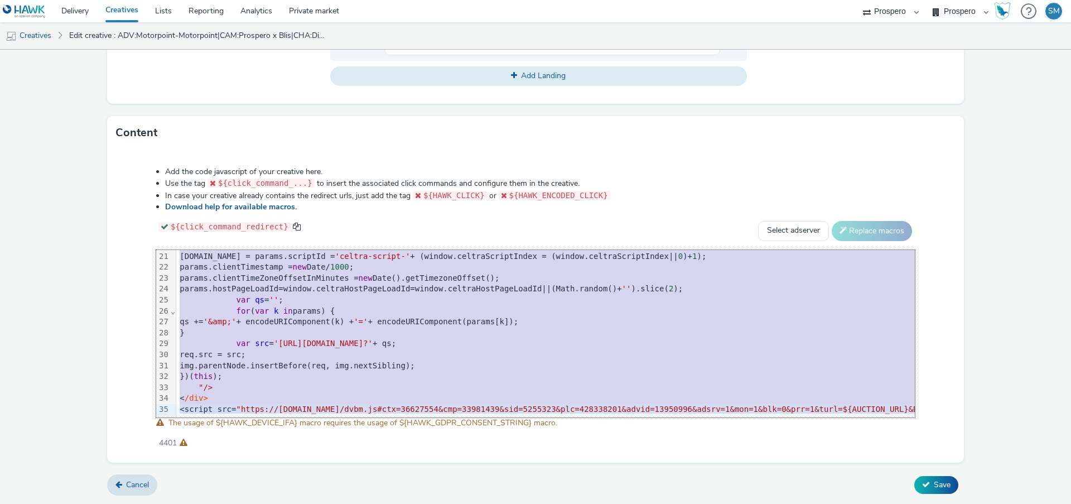
drag, startPoint x: 180, startPoint y: 258, endPoint x: 184, endPoint y: 533, distance: 275.1
click at [184, 503] on html "Delivery Creatives Lists Reporting Analytics Private market AZERION ContextAd F…" at bounding box center [535, 252] width 1071 height 504
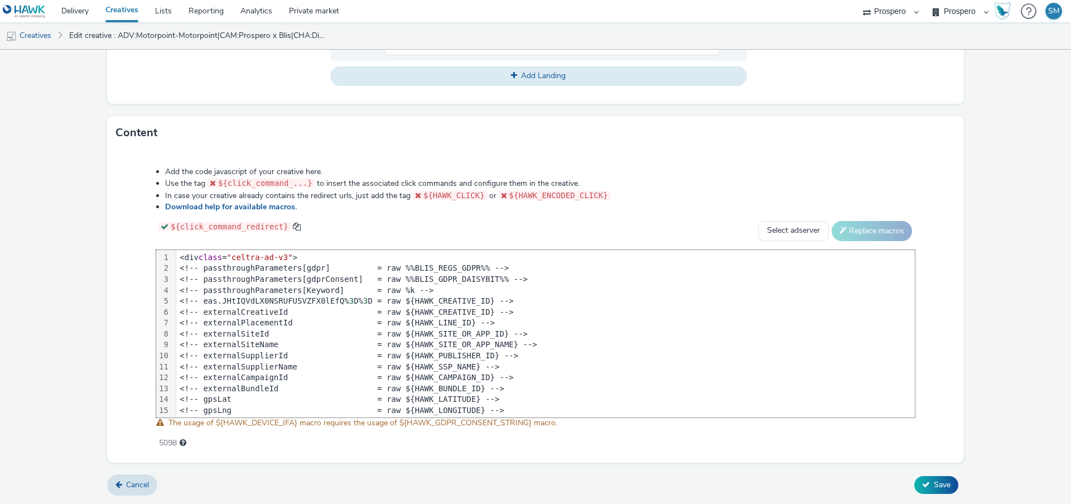
scroll to position [208, 0]
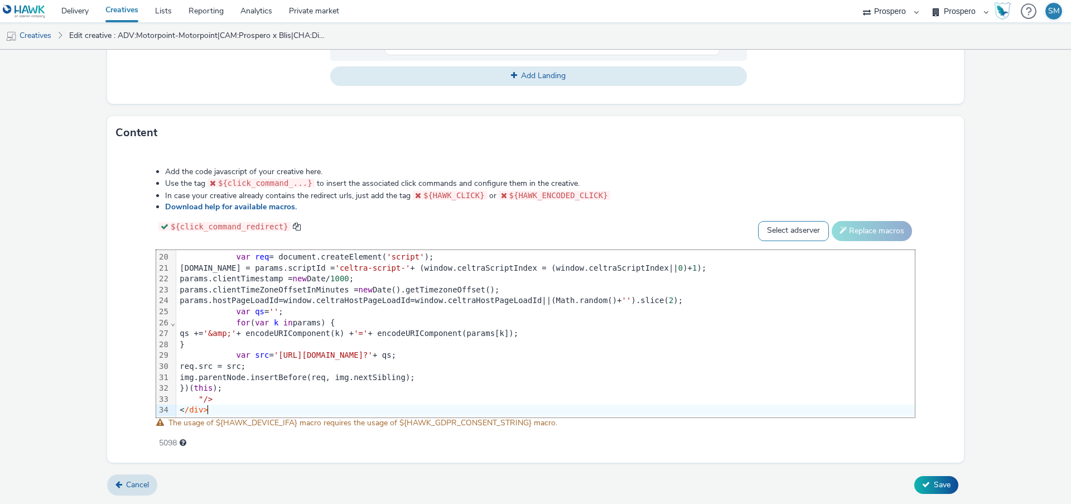
click at [792, 231] on select "Select adserver Sizmek DCM Adform Sting" at bounding box center [793, 231] width 71 height 20
select select "dcm"
click at [758, 221] on select "Select adserver Sizmek DCM Adform Sting" at bounding box center [793, 231] width 71 height 20
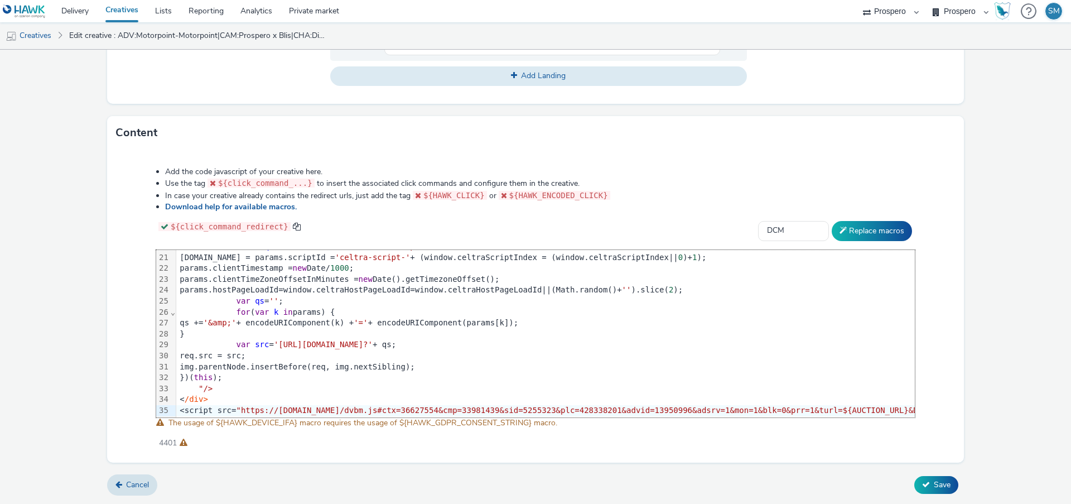
scroll to position [219, 2539]
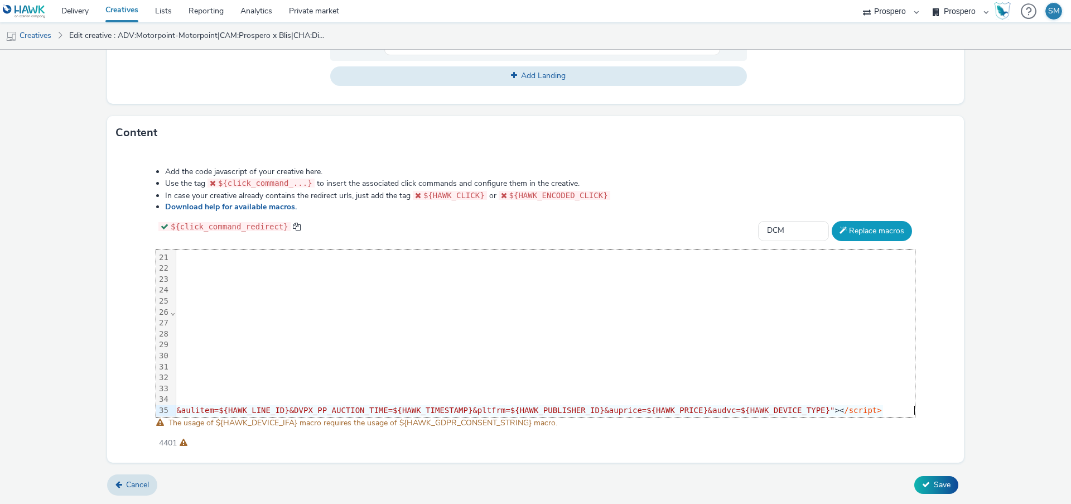
click at [886, 229] on button "Replace macros" at bounding box center [872, 231] width 80 height 20
click at [934, 486] on span "Save" at bounding box center [942, 484] width 17 height 11
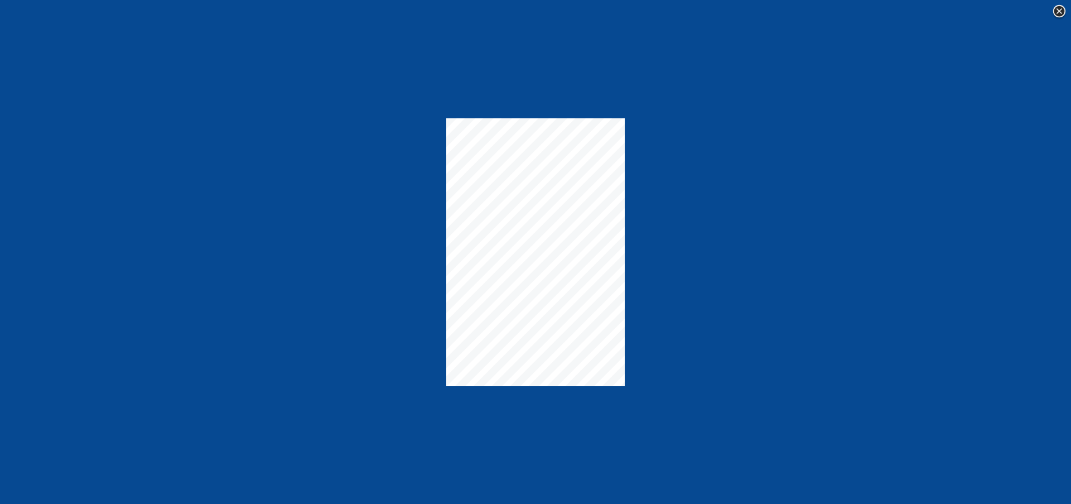
click at [1061, 15] on img at bounding box center [1059, 11] width 17 height 17
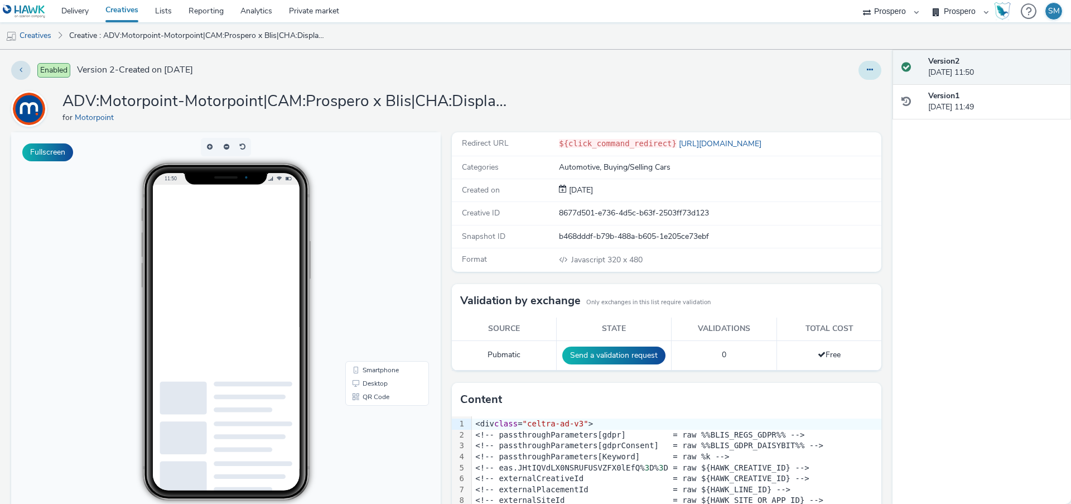
click at [864, 71] on button at bounding box center [870, 70] width 23 height 19
click at [847, 111] on link "Duplicate" at bounding box center [840, 115] width 84 height 22
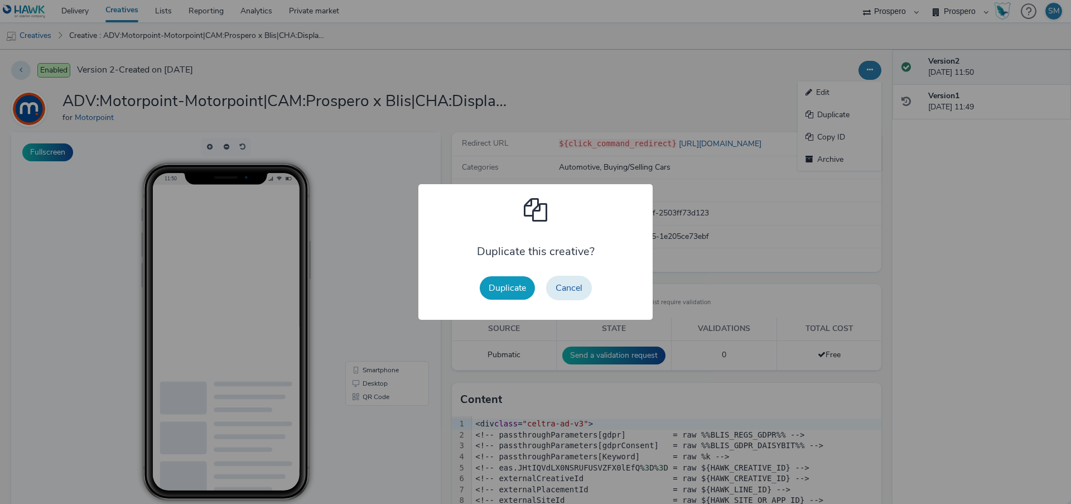
click at [483, 295] on button "Duplicate" at bounding box center [507, 287] width 55 height 23
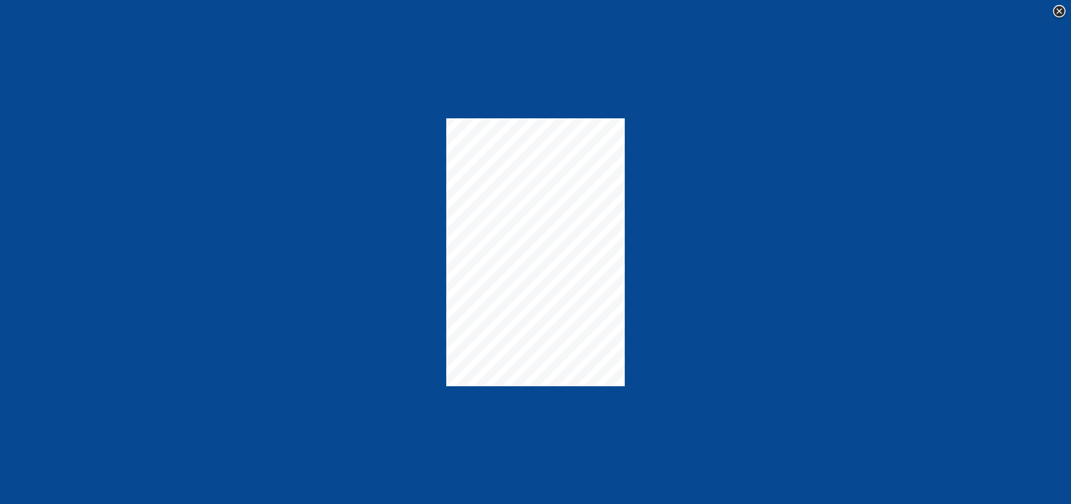
click at [1059, 13] on img at bounding box center [1059, 11] width 17 height 17
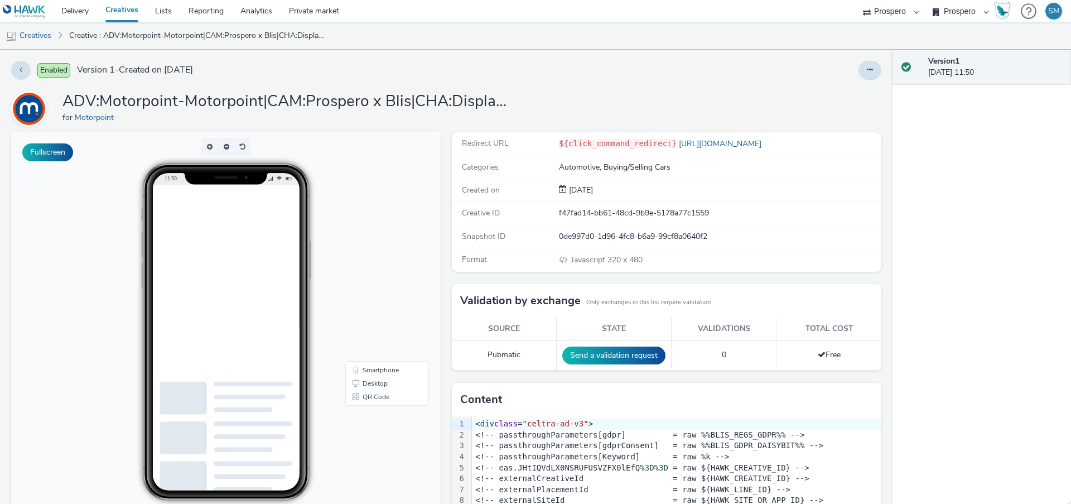
click at [883, 73] on div "Enabled Version 1 - Created on 11 September 2025 ADV:Motorpoint-Motorpoint|CAM:…" at bounding box center [446, 277] width 893 height 454
click at [875, 73] on button at bounding box center [870, 70] width 23 height 19
click at [864, 102] on link "Edit" at bounding box center [840, 92] width 84 height 22
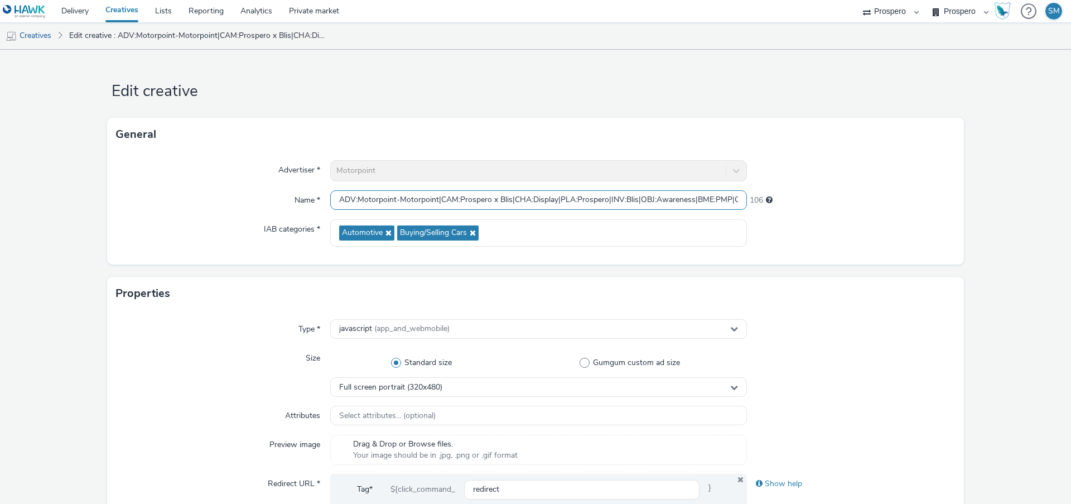
click at [513, 193] on input "ADV:Motorpoint-Motorpoint|CAM:Prospero x Blis|CHA:Display|PLA:Prospero|INV:Blis…" at bounding box center [538, 200] width 417 height 20
paste input "50|AUD:Blis - Display Chingford|::P37CFN6"
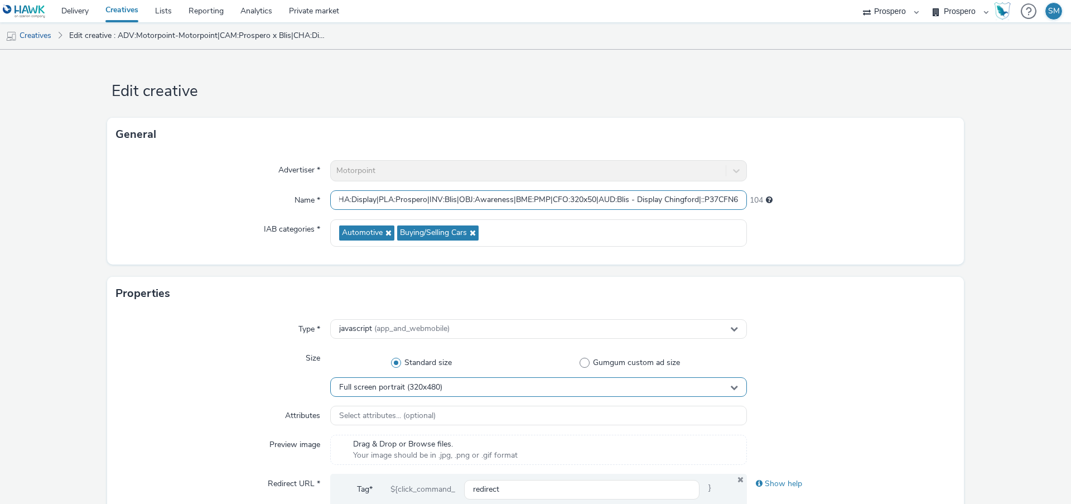
type input "ADV:Motorpoint-Motorpoint|CAM:Prospero x Blis|CHA:Display|PLA:Prospero|INV:Blis…"
click at [465, 388] on div "Full screen portrait (320x480)" at bounding box center [538, 387] width 417 height 20
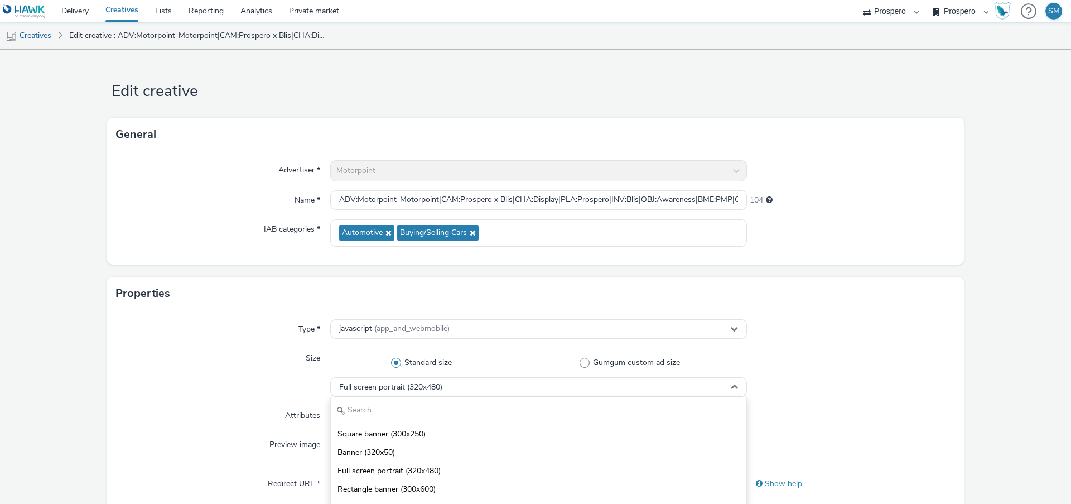
click at [444, 408] on input "text" at bounding box center [539, 411] width 416 height 20
type input "320"
click at [437, 430] on li "Banner (320x50)" at bounding box center [539, 433] width 416 height 18
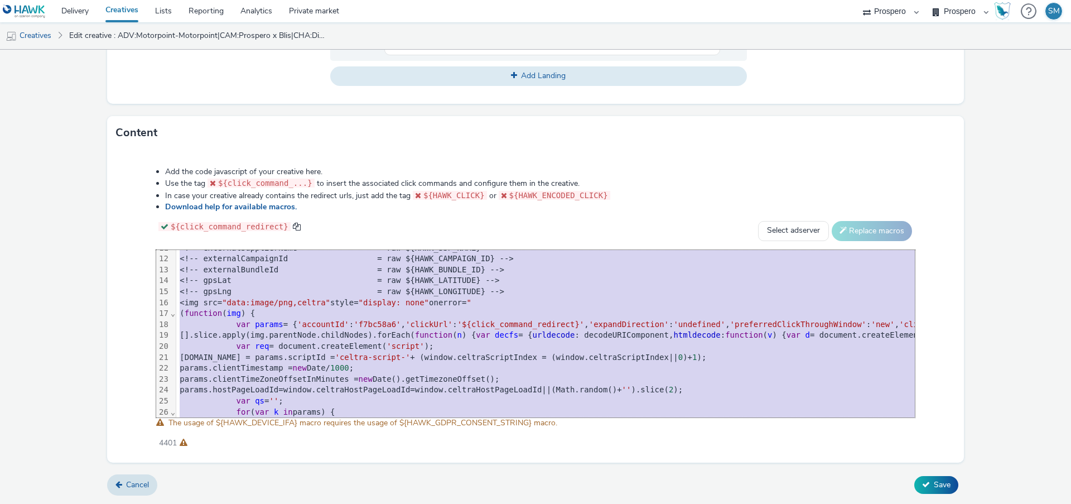
scroll to position [220, 0]
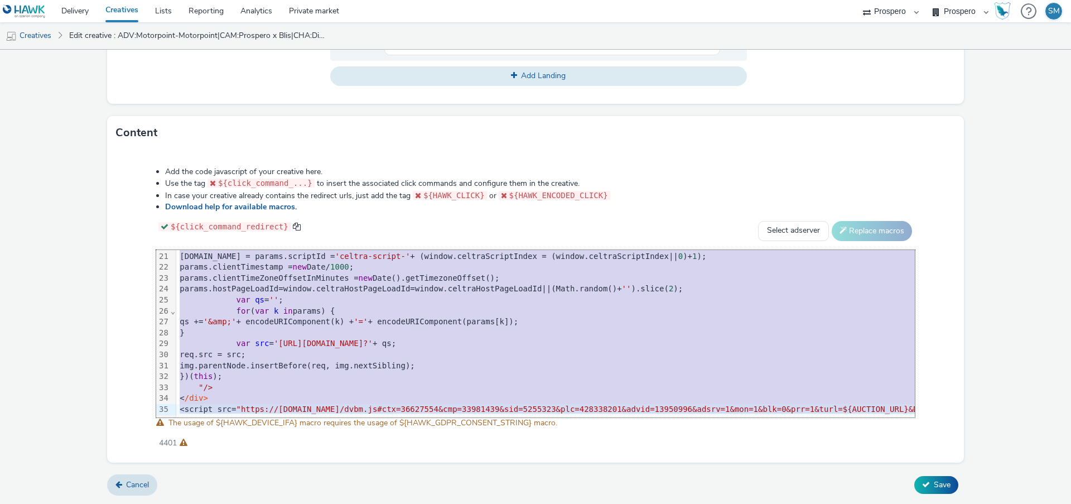
drag, startPoint x: 179, startPoint y: 260, endPoint x: 216, endPoint y: 503, distance: 245.5
click at [216, 503] on html "Delivery Creatives Lists Reporting Analytics Private market AZERION ContextAd F…" at bounding box center [535, 252] width 1071 height 504
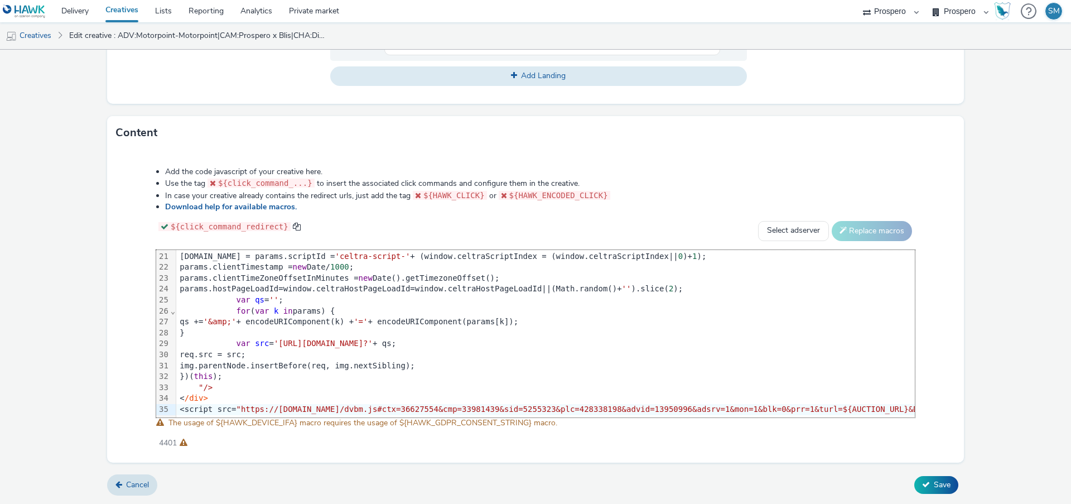
scroll to position [220, 2539]
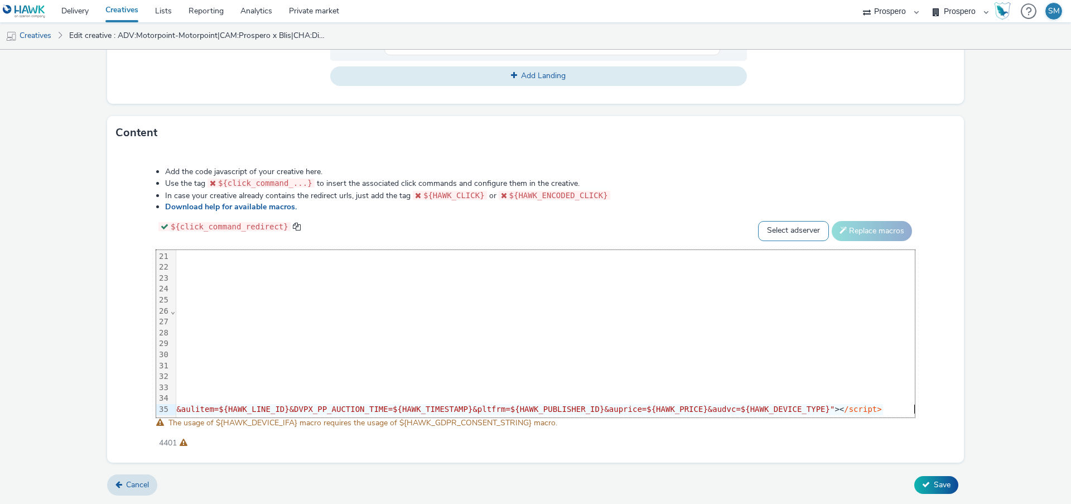
click at [791, 225] on select "Select adserver Sizmek DCM Adform Sting" at bounding box center [793, 231] width 71 height 20
select select "dcm"
click at [758, 221] on select "Select adserver Sizmek DCM Adform Sting" at bounding box center [793, 231] width 71 height 20
click at [851, 232] on button "Replace macros" at bounding box center [872, 231] width 80 height 20
click at [939, 483] on span "Save" at bounding box center [942, 484] width 17 height 11
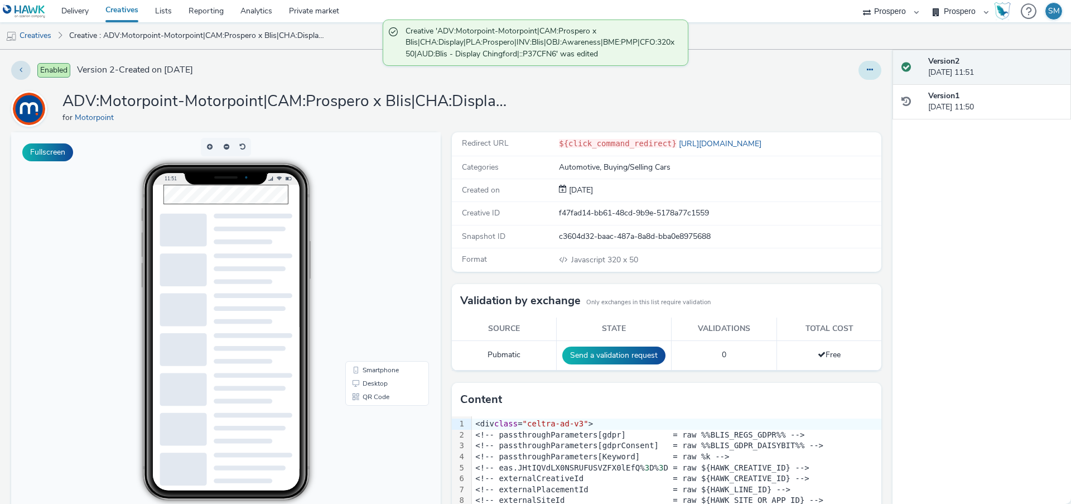
click at [867, 66] on icon at bounding box center [870, 70] width 6 height 8
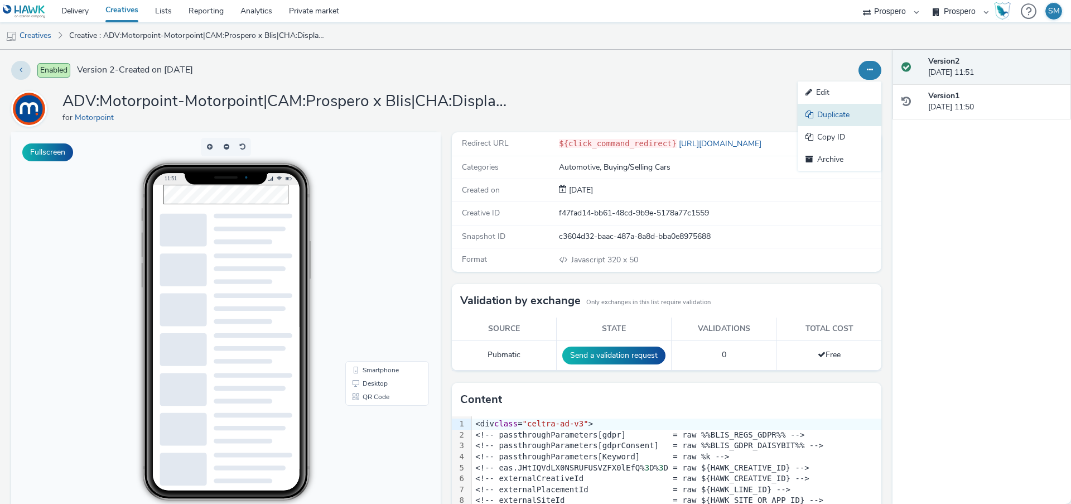
click at [851, 108] on link "Duplicate" at bounding box center [840, 115] width 84 height 22
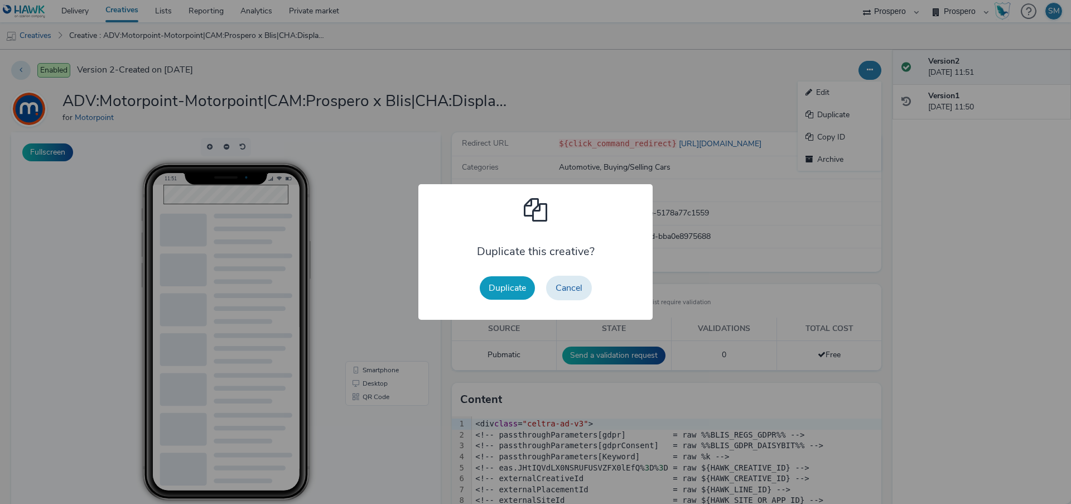
click at [502, 289] on button "Duplicate" at bounding box center [507, 287] width 55 height 23
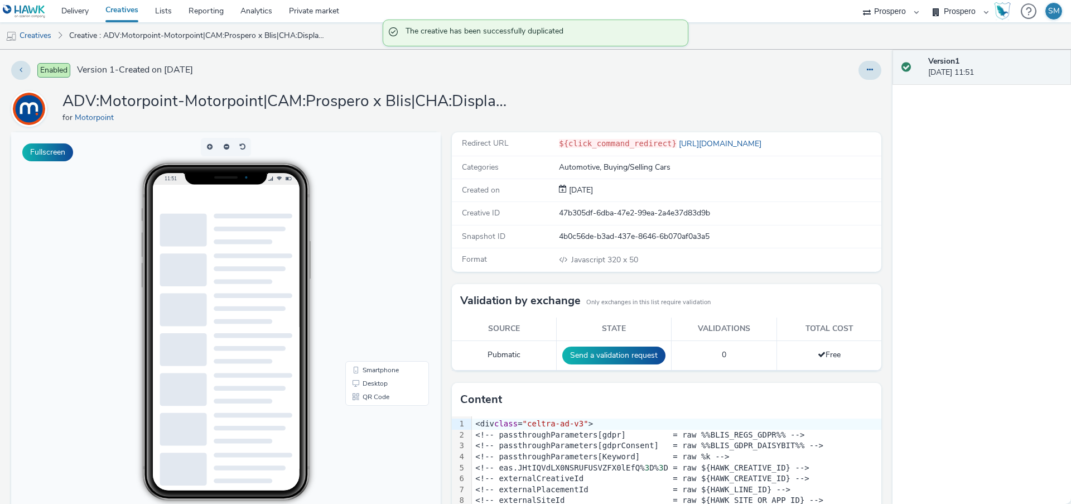
click at [870, 76] on button at bounding box center [870, 70] width 23 height 19
click at [858, 97] on link "Edit" at bounding box center [840, 92] width 84 height 22
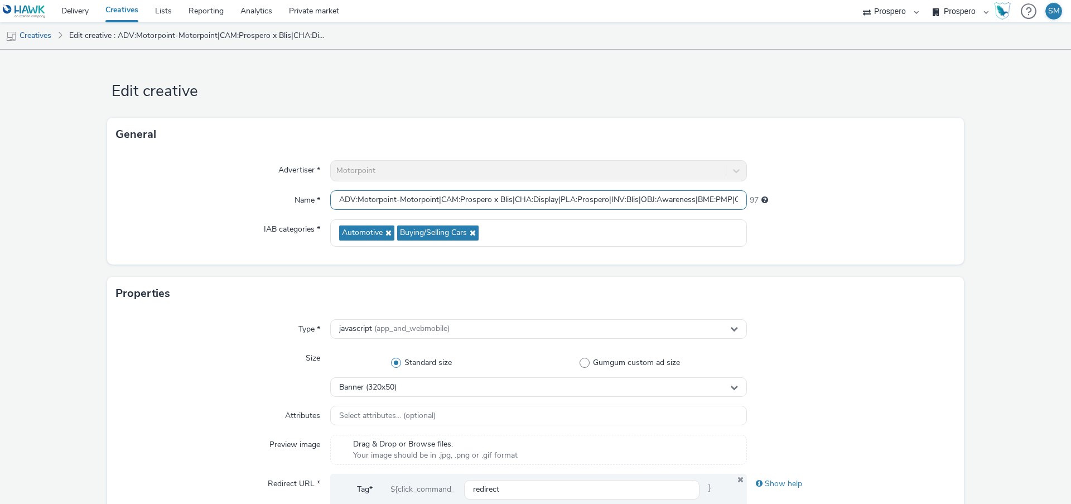
click at [355, 201] on input "ADV:Motorpoint-Motorpoint|CAM:Prospero x Blis|CHA:Display|PLA:Prospero|INV:Blis…" at bounding box center [538, 200] width 417 height 20
paste input "|::P37CFN2"
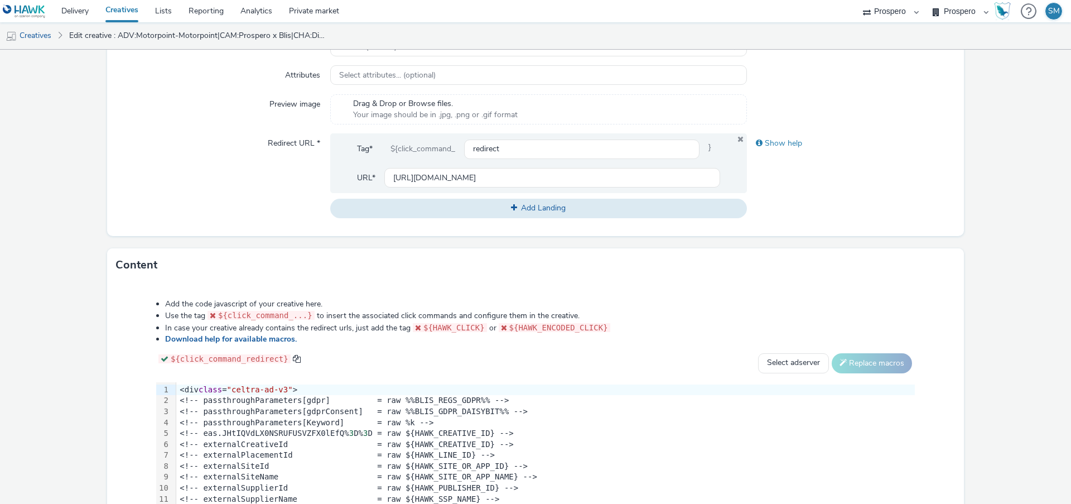
scroll to position [345, 0]
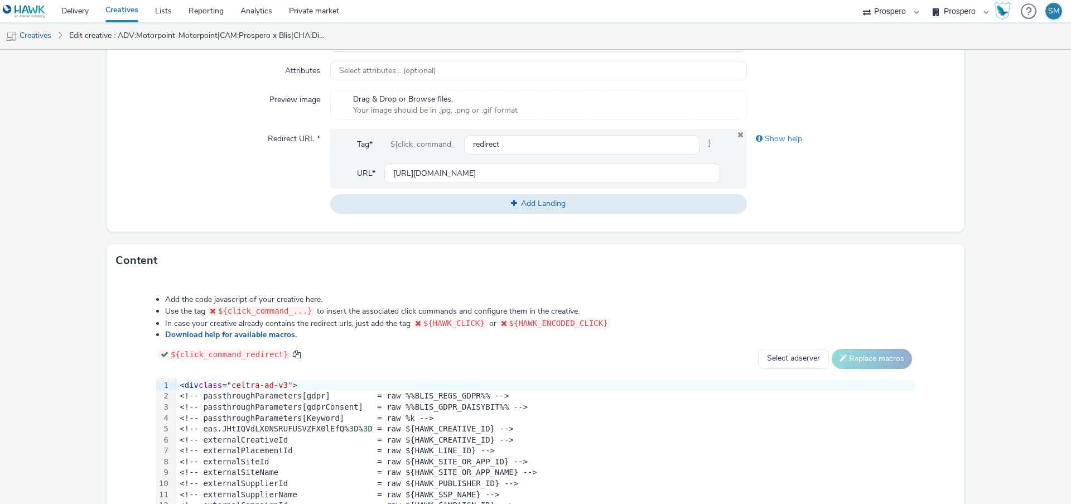
type input "ADV:Motorpoint-Motorpoint|CAM:Prospero x Blis|CHA:Display|PLA:Prospero|INV:Blis…"
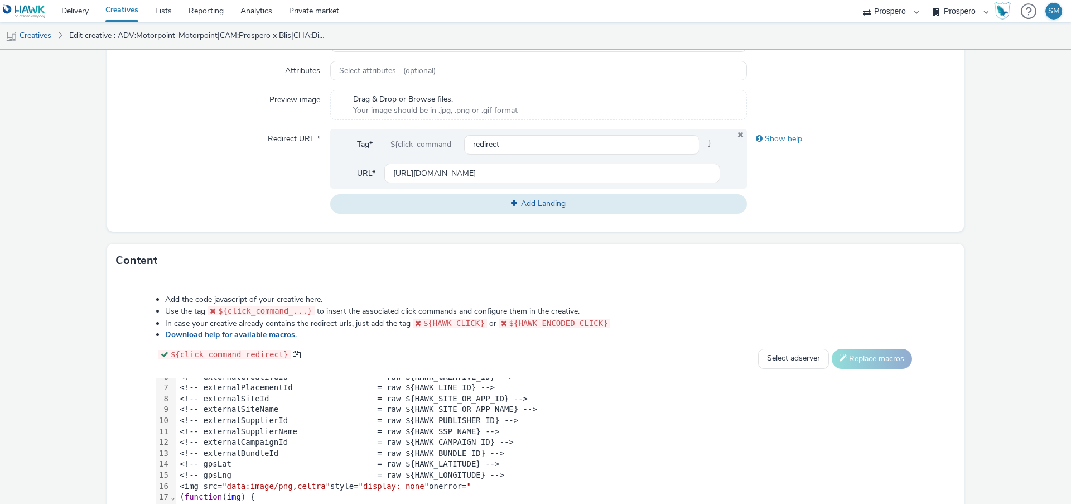
scroll to position [0, 0]
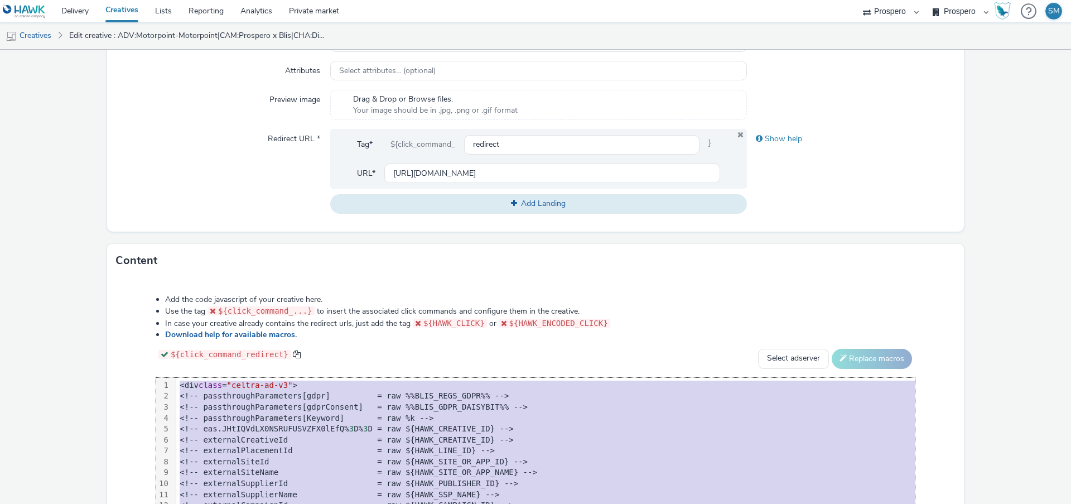
drag, startPoint x: 180, startPoint y: 384, endPoint x: 206, endPoint y: 538, distance: 156.2
click at [206, 503] on html "Delivery Creatives Lists Reporting Analytics Private market AZERION ContextAd F…" at bounding box center [535, 252] width 1071 height 504
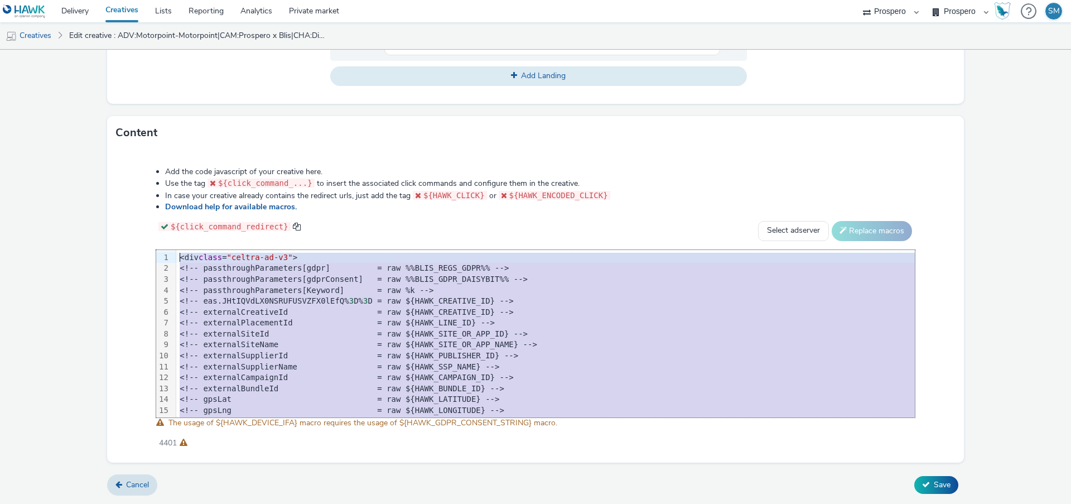
drag, startPoint x: 216, startPoint y: 400, endPoint x: 142, endPoint y: 198, distance: 215.2
click at [142, 198] on div "Add the code javascript of your creative here. Use the tag ${click_command_...}…" at bounding box center [535, 301] width 839 height 286
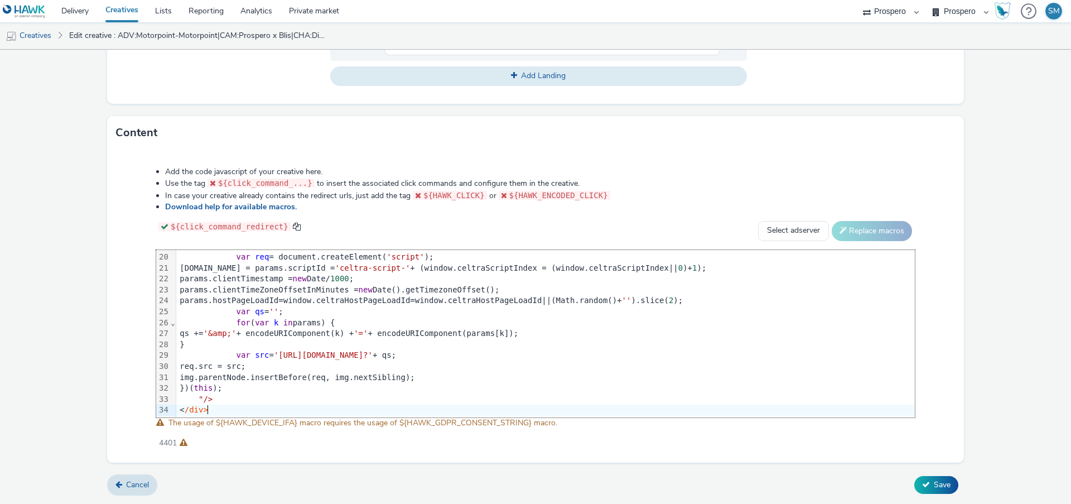
scroll to position [220, 0]
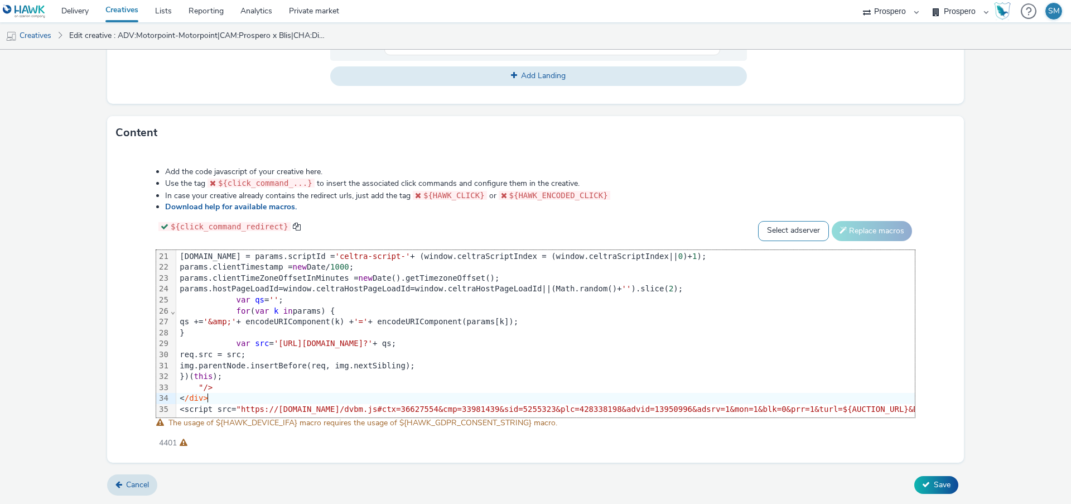
click at [806, 232] on select "Select adserver Sizmek DCM Adform Sting" at bounding box center [793, 231] width 71 height 20
select select "dcm"
click at [758, 221] on select "Select adserver Sizmek DCM Adform Sting" at bounding box center [793, 231] width 71 height 20
click at [859, 237] on button "Replace macros" at bounding box center [872, 231] width 80 height 20
click at [929, 485] on button "Save" at bounding box center [936, 485] width 44 height 18
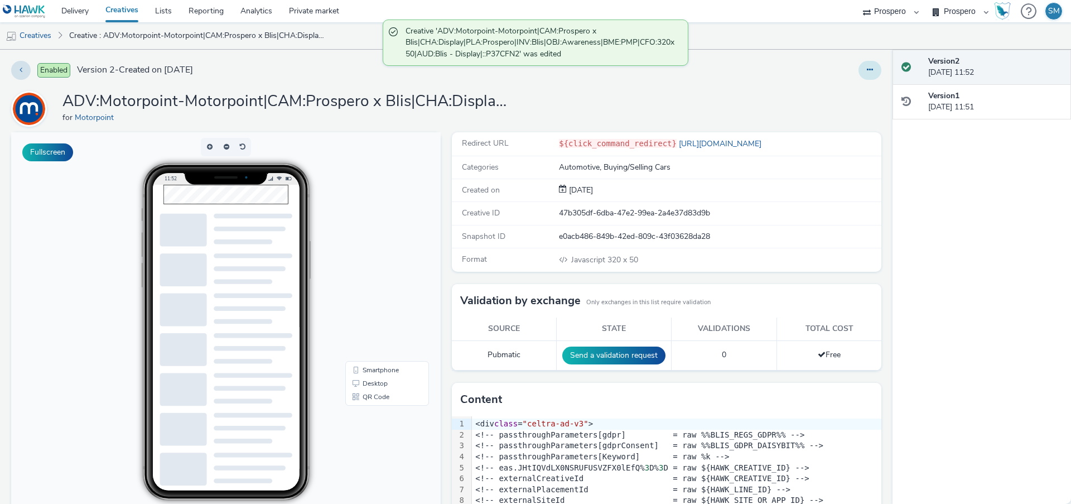
click at [869, 74] on button at bounding box center [870, 70] width 23 height 19
click at [850, 115] on link "Duplicate" at bounding box center [840, 115] width 84 height 22
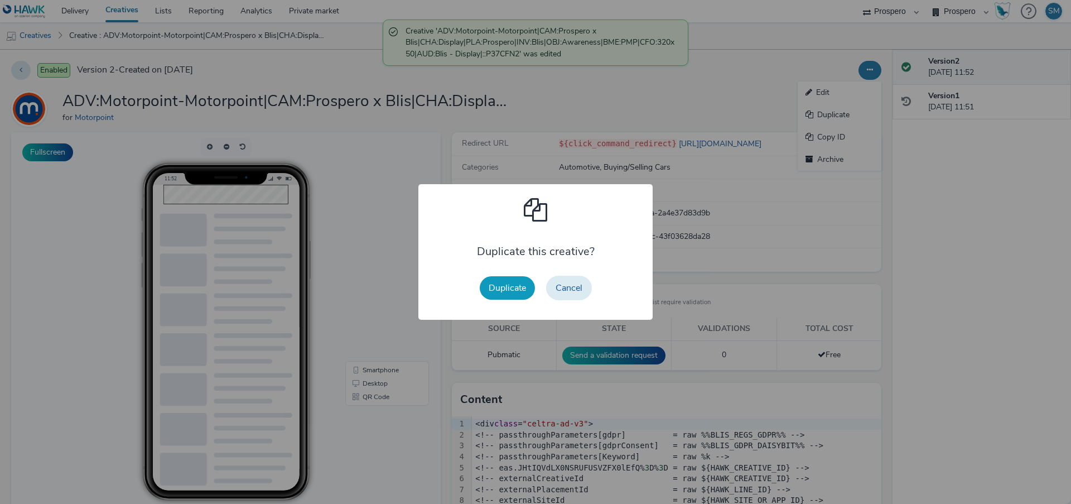
click at [503, 293] on button "Duplicate" at bounding box center [507, 287] width 55 height 23
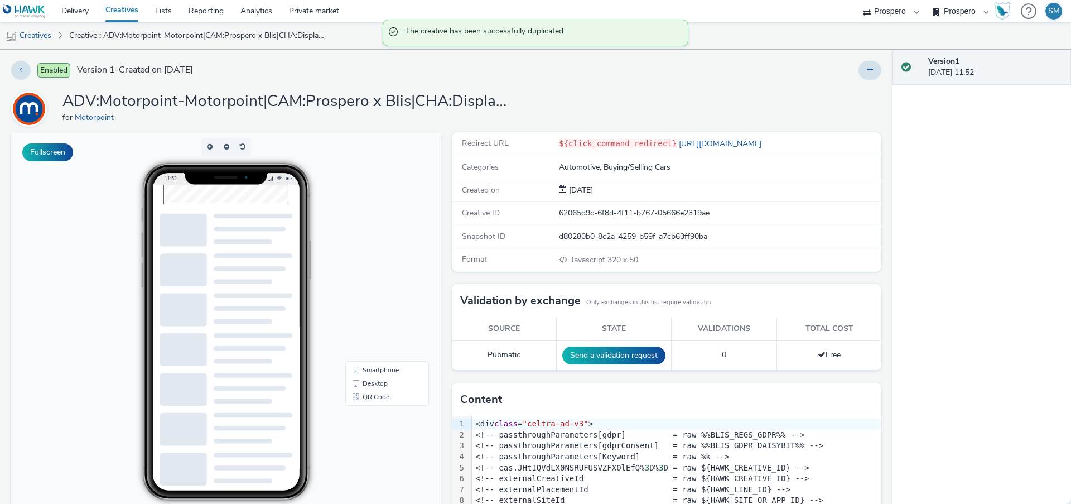
click at [861, 75] on div at bounding box center [535, 252] width 1071 height 504
click at [870, 75] on button at bounding box center [870, 70] width 23 height 19
click at [866, 94] on link "Edit" at bounding box center [840, 92] width 84 height 22
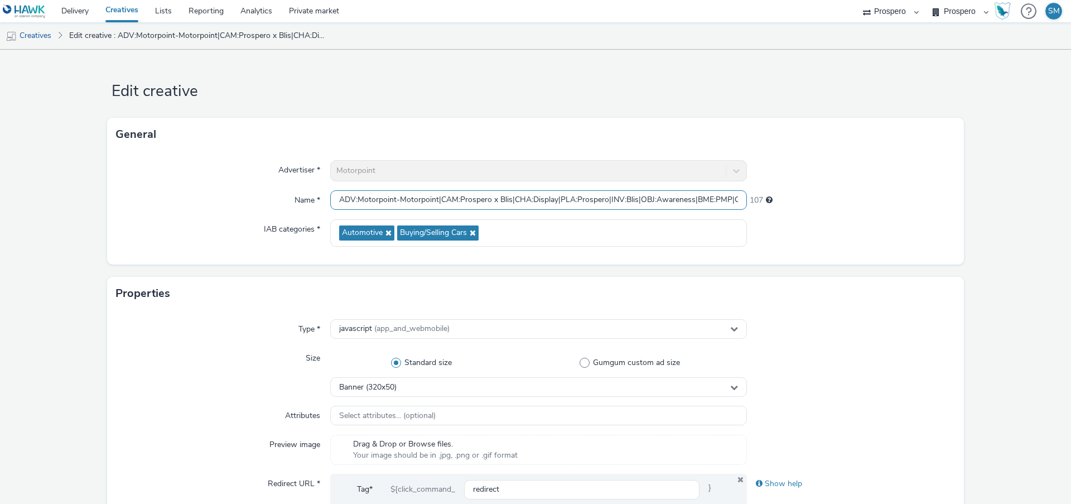
click at [374, 202] on input "ADV:Motorpoint-Motorpoint|CAM:Prospero x Blis|CHA:Display|PLA:Prospero|INV:Blis…" at bounding box center [538, 200] width 417 height 20
paste input "728x90|AUD:Blis - Display Chingford|::P37CFN6"
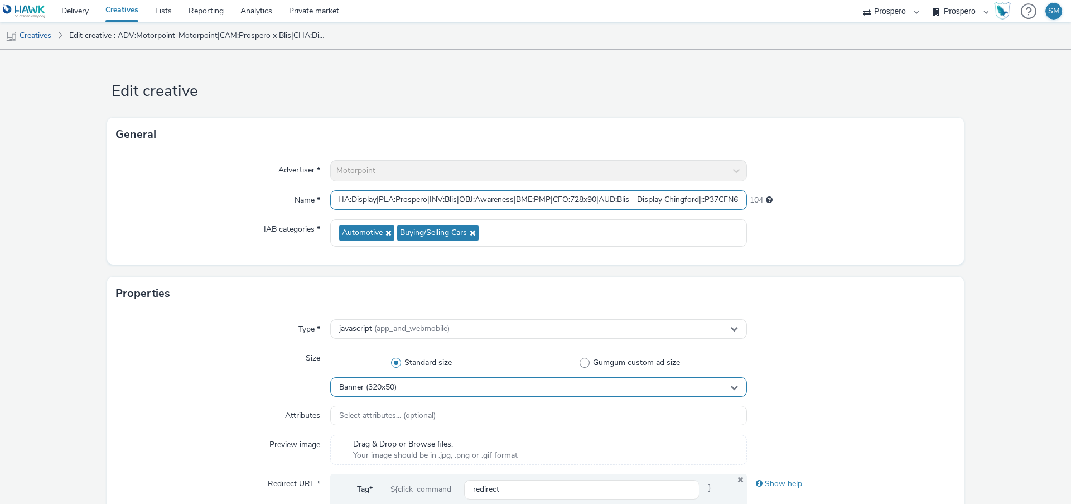
type input "ADV:Motorpoint-Motorpoint|CAM:Prospero x Blis|CHA:Display|PLA:Prospero|INV:Blis…"
click at [380, 392] on span "Banner (320x50)" at bounding box center [367, 387] width 57 height 9
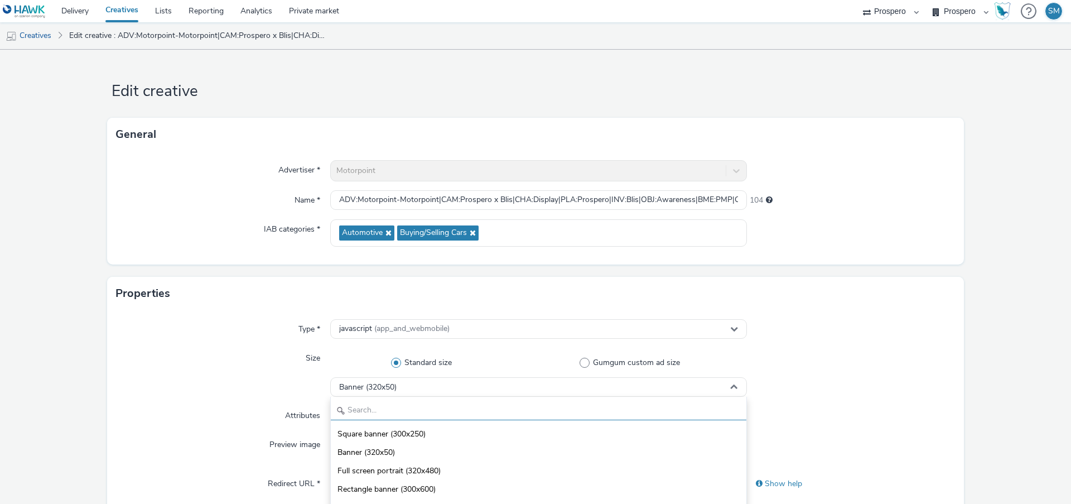
click at [379, 405] on input "text" at bounding box center [539, 411] width 416 height 20
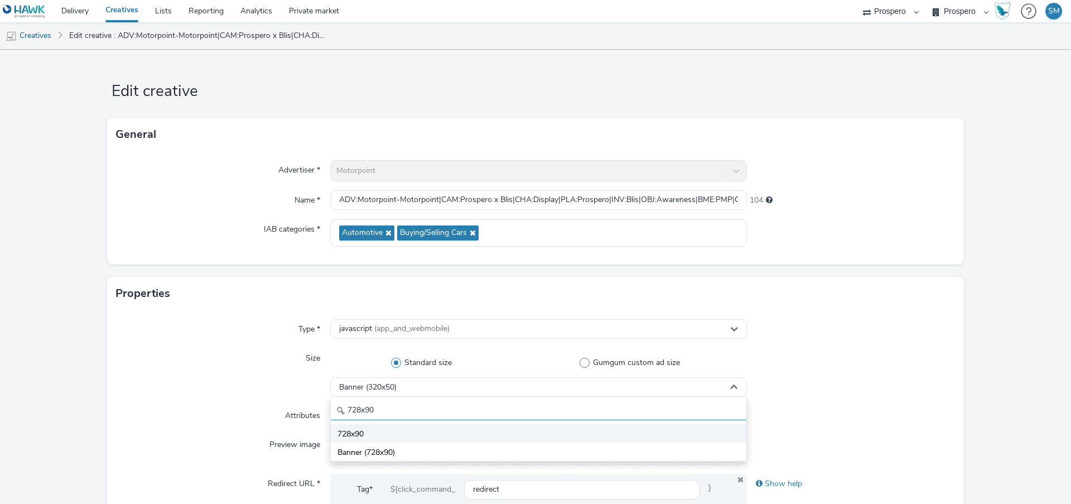
type input "728x90"
click at [373, 433] on li "728x90" at bounding box center [539, 433] width 416 height 18
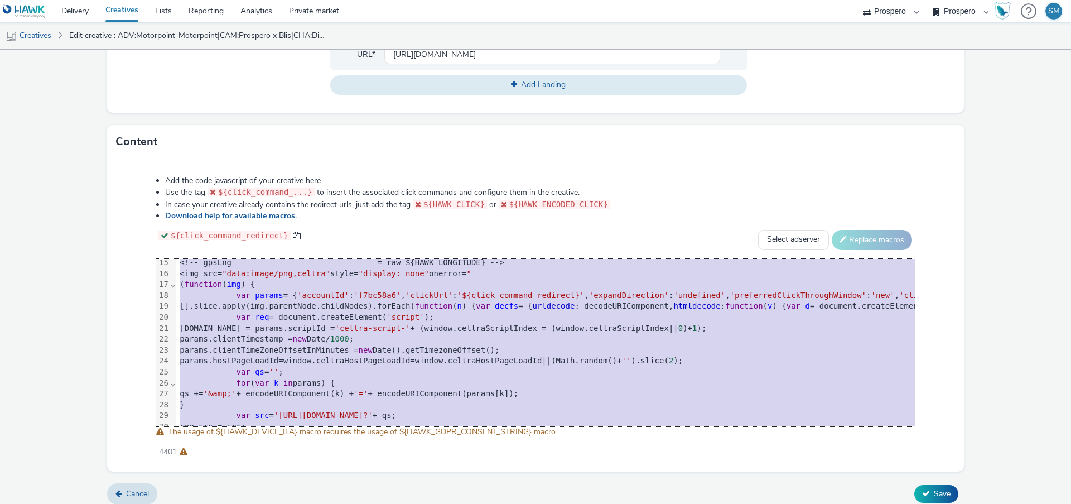
scroll to position [220, 0]
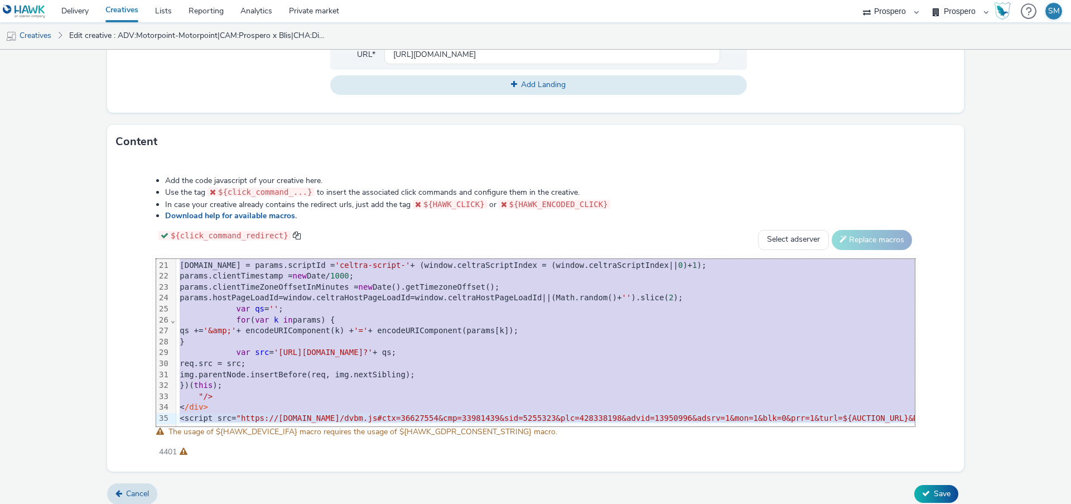
drag, startPoint x: 179, startPoint y: 265, endPoint x: 205, endPoint y: 539, distance: 275.7
click at [205, 503] on html "Delivery Creatives Lists Reporting Analytics Private market AZERION ContextAd F…" at bounding box center [535, 252] width 1071 height 504
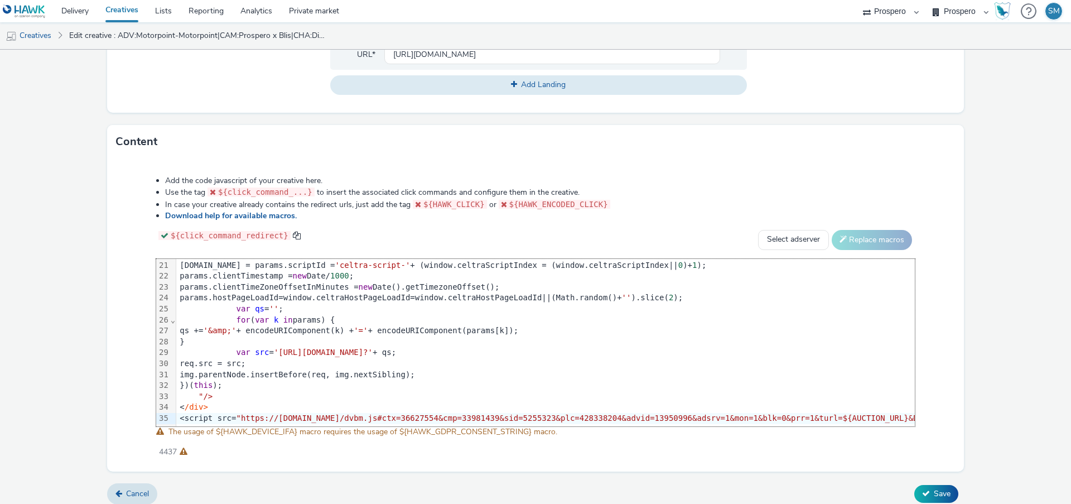
scroll to position [220, 2539]
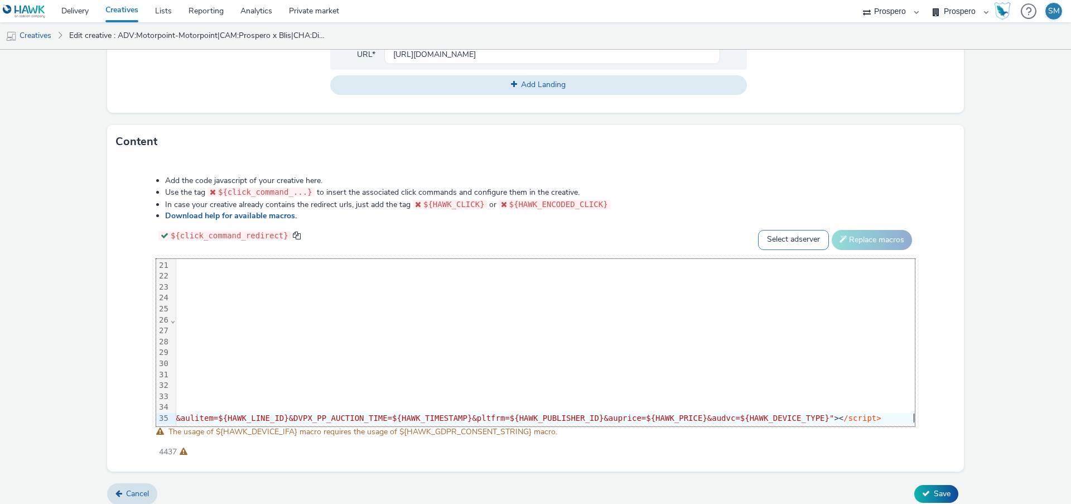
click at [797, 244] on select "Select adserver Sizmek DCM Adform Sting" at bounding box center [793, 240] width 71 height 20
select select "dcm"
click at [758, 230] on select "Select adserver Sizmek DCM Adform Sting" at bounding box center [793, 240] width 71 height 20
click at [886, 235] on button "Replace macros" at bounding box center [872, 240] width 80 height 20
click at [929, 489] on icon at bounding box center [926, 493] width 8 height 8
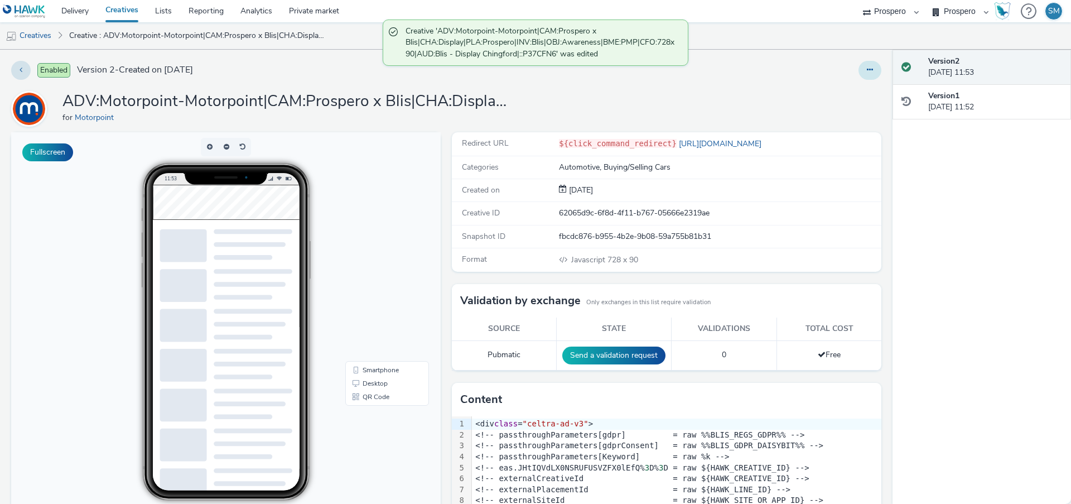
click at [875, 73] on button at bounding box center [870, 70] width 23 height 19
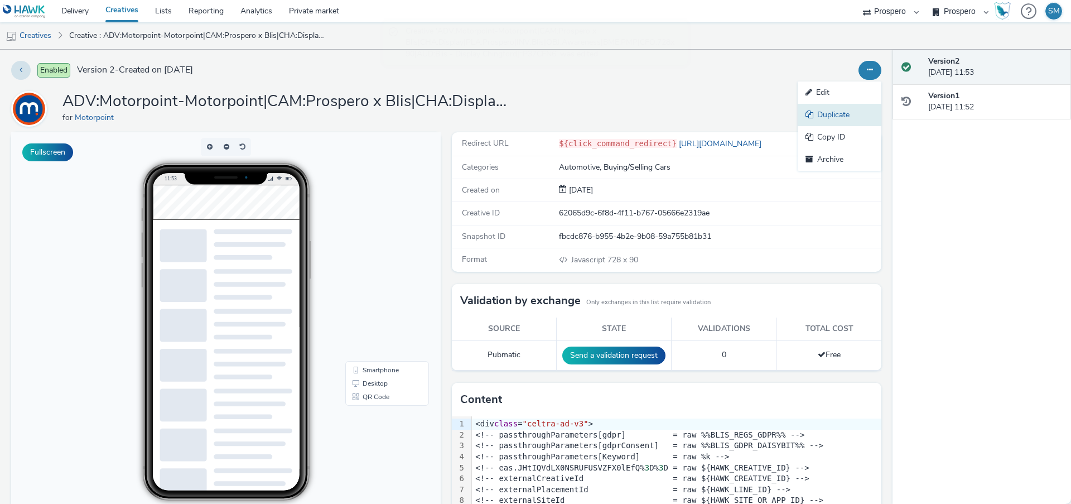
click at [856, 113] on link "Duplicate" at bounding box center [840, 115] width 84 height 22
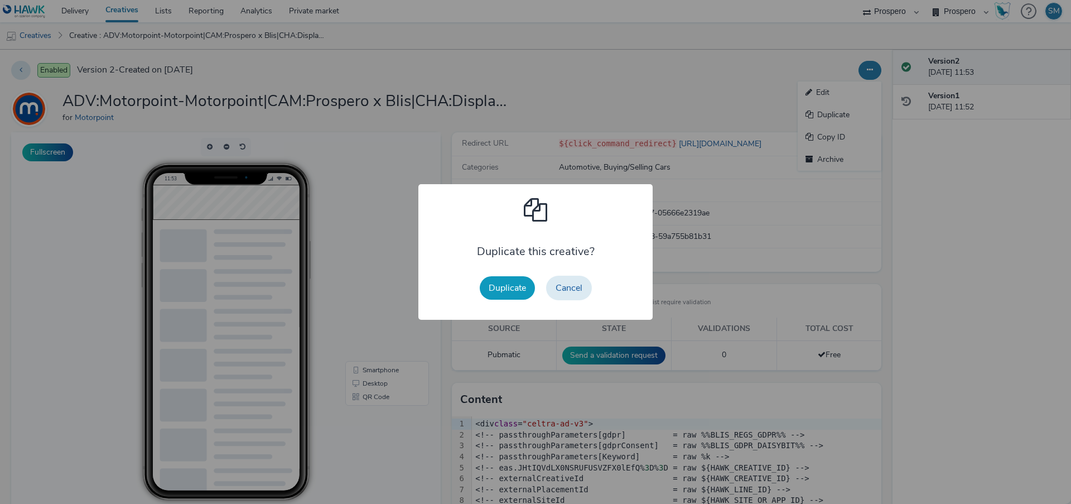
click at [497, 290] on button "Duplicate" at bounding box center [507, 287] width 55 height 23
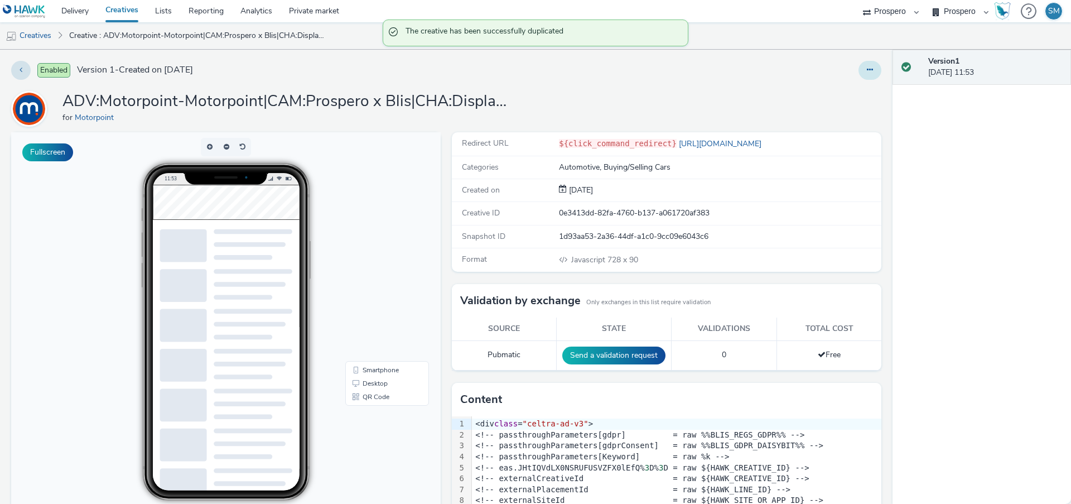
click at [864, 69] on button at bounding box center [870, 70] width 23 height 19
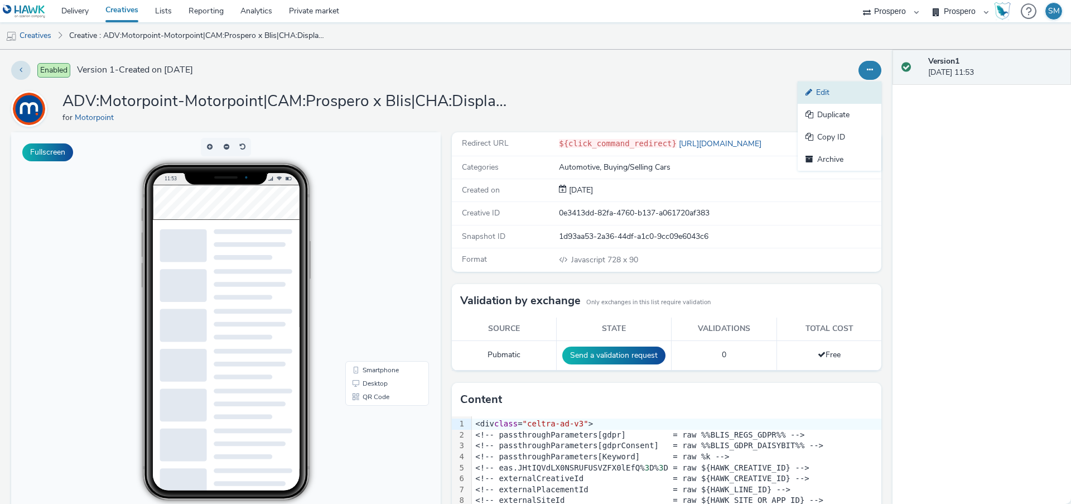
click at [844, 100] on link "Edit" at bounding box center [840, 92] width 84 height 22
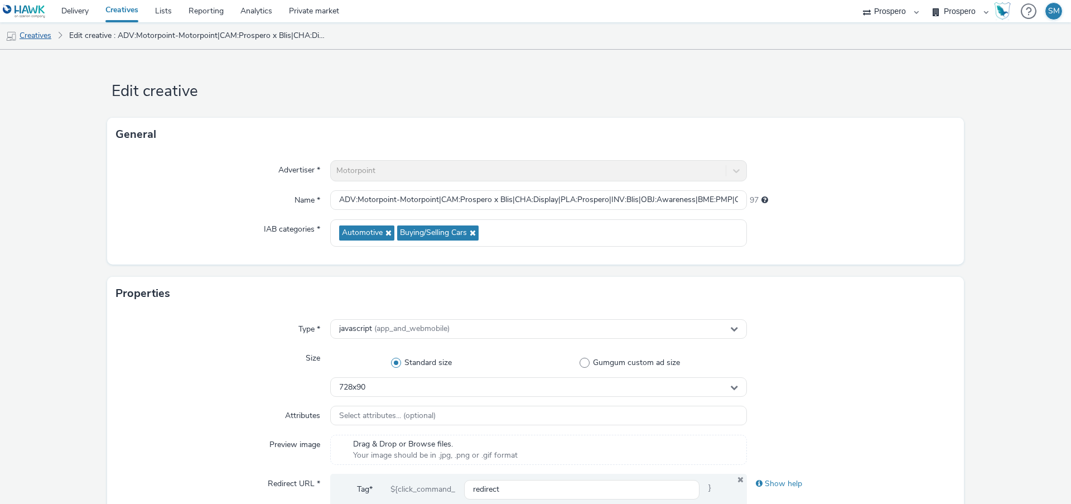
click at [36, 44] on link "Creatives" at bounding box center [28, 35] width 57 height 27
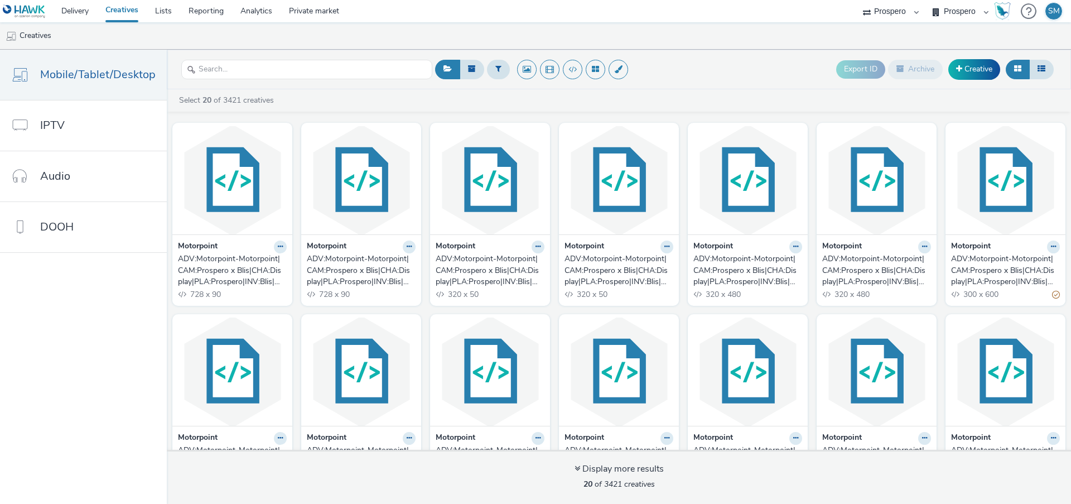
click at [225, 277] on div "ADV:Motorpoint-Motorpoint|CAM:Prospero x Blis|CHA:Display|PLA:Prospero|INV:Blis…" at bounding box center [230, 270] width 104 height 34
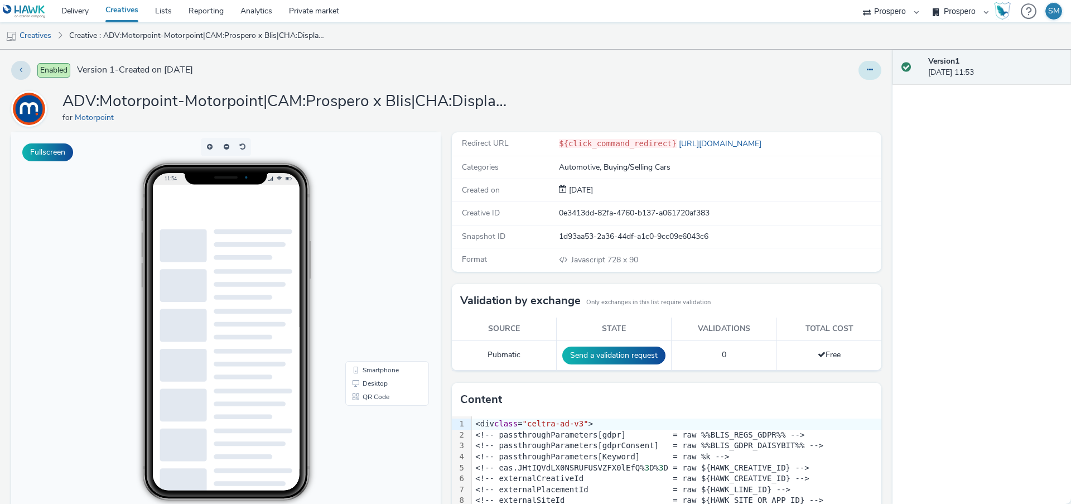
click at [869, 70] on icon at bounding box center [870, 70] width 6 height 8
click at [855, 87] on link "Edit" at bounding box center [840, 92] width 84 height 22
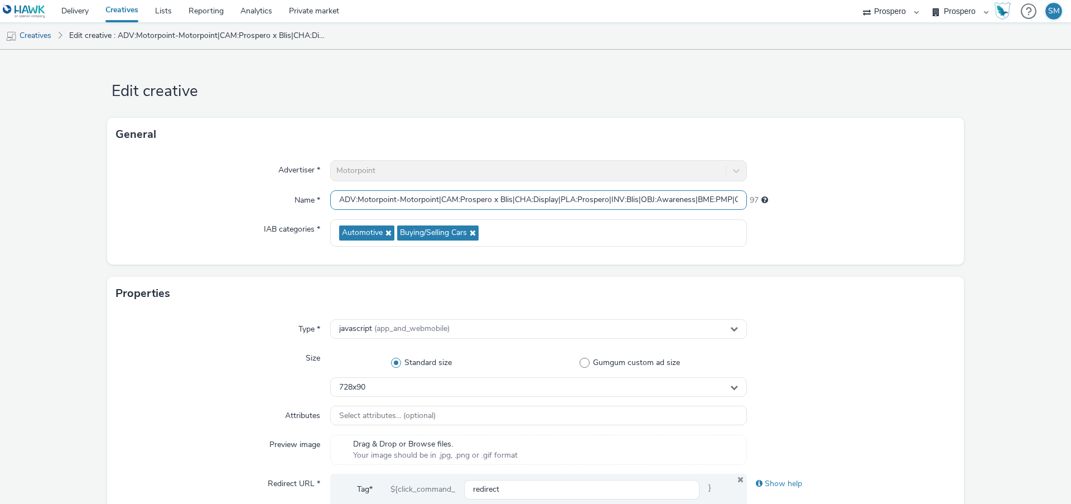
scroll to position [0, 206]
drag, startPoint x: 537, startPoint y: 200, endPoint x: 874, endPoint y: 224, distance: 338.4
click at [874, 224] on div "Advertiser * Motorpoint Name * ADV:Motorpoint-Motorpoint|CAM:Prospero x Blis|CH…" at bounding box center [535, 207] width 857 height 113
click at [470, 201] on input "ADV:Motorpoint-Motorpoint|CAM:Prospero x Blis|CHA:Display|PLA:Prospero|INV:Blis…" at bounding box center [538, 200] width 417 height 20
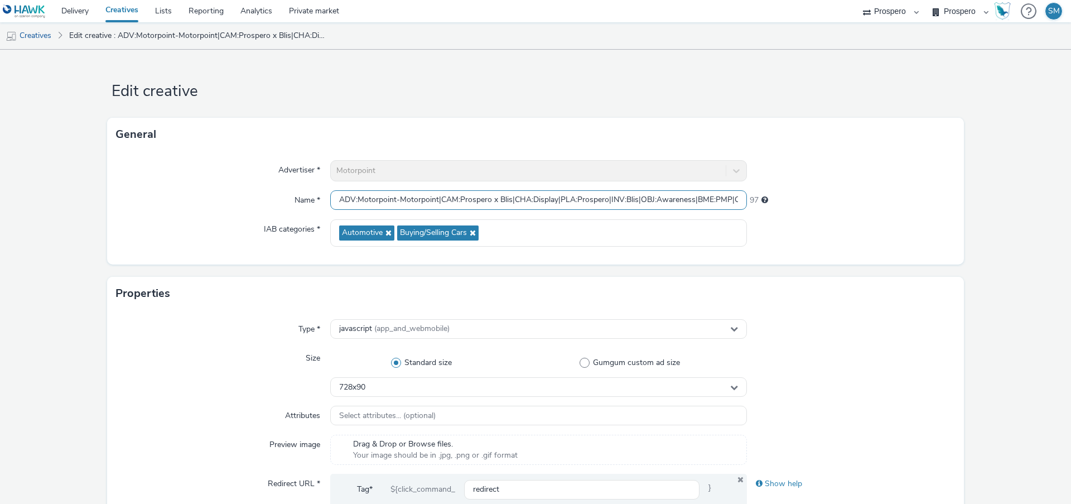
click at [470, 201] on input "ADV:Motorpoint-Motorpoint|CAM:Prospero x Blis|CHA:Display|PLA:Prospero|INV:Blis…" at bounding box center [538, 200] width 417 height 20
paste input "68x1024|AUD:Blis - Display Chingford|::P37CFN6"
type input "ADV:Motorpoint-Motorpoint|CAM:Prospero x Blis|CHA:Display|PLA:Prospero|INV:Blis…"
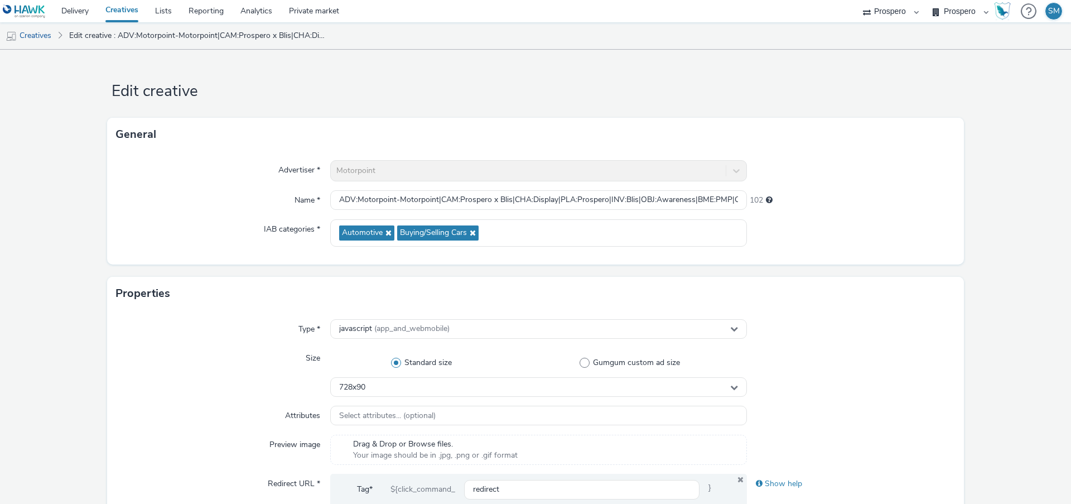
select select "47c37c18-910e-43a3-bb91-a2beb2847406"
select select "b1b940d3-d05b-48b5-821e-f328c33b988b"
type input "ADV:Motorpoint-Motorpoint|CAM:Prospero x Blis|CHA:Display|PLA:Prospero|INV:Blis…"
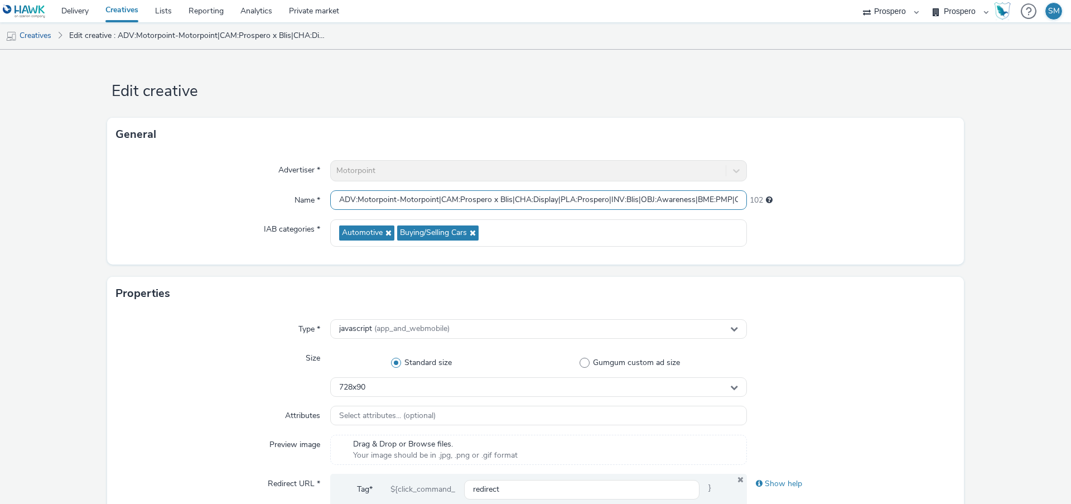
click at [477, 195] on input "ADV:Motorpoint-Motorpoint|CAM:Prospero x Blis|CHA:Display|PLA:Prospero|INV:Blis…" at bounding box center [538, 200] width 417 height 20
click at [526, 201] on input "ADV:Motorpoint-Motorpoint|CAM:Prospero x Blis|CHA:Display|PLA:Prospero|INV:Blis…" at bounding box center [538, 200] width 417 height 20
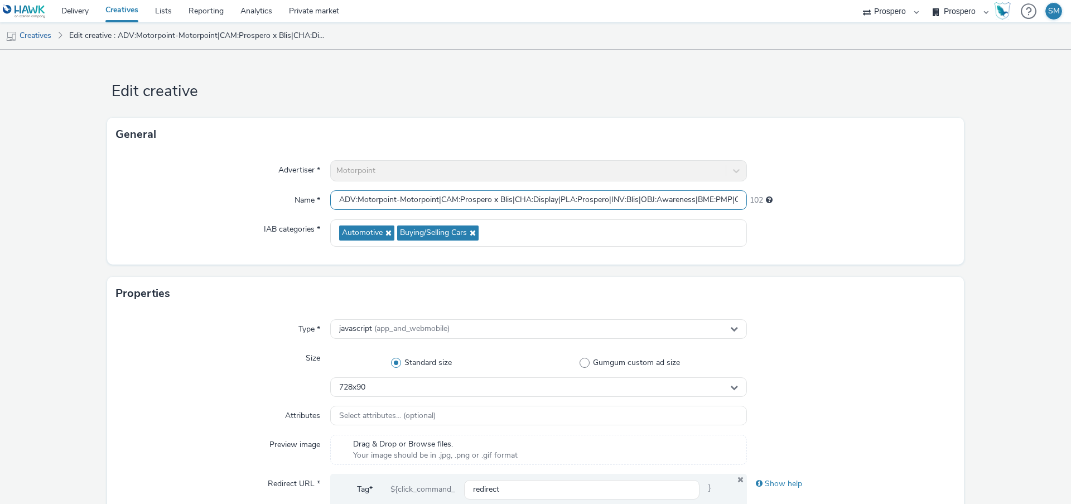
drag, startPoint x: 461, startPoint y: 197, endPoint x: 864, endPoint y: 191, distance: 402.8
click at [865, 191] on div "Name * ADV:Motorpoint-Motorpoint|CAM:Prospero x Blis|CHA:Display|PLA:Prospero|I…" at bounding box center [535, 200] width 839 height 20
click at [631, 201] on input "ADV:Motorpoint-Motorpoint|CAM:Prospero x Blis|CHA:Display|PLA:Prospero|INV:Blis…" at bounding box center [538, 200] width 417 height 20
drag, startPoint x: 339, startPoint y: 197, endPoint x: 970, endPoint y: 195, distance: 631.0
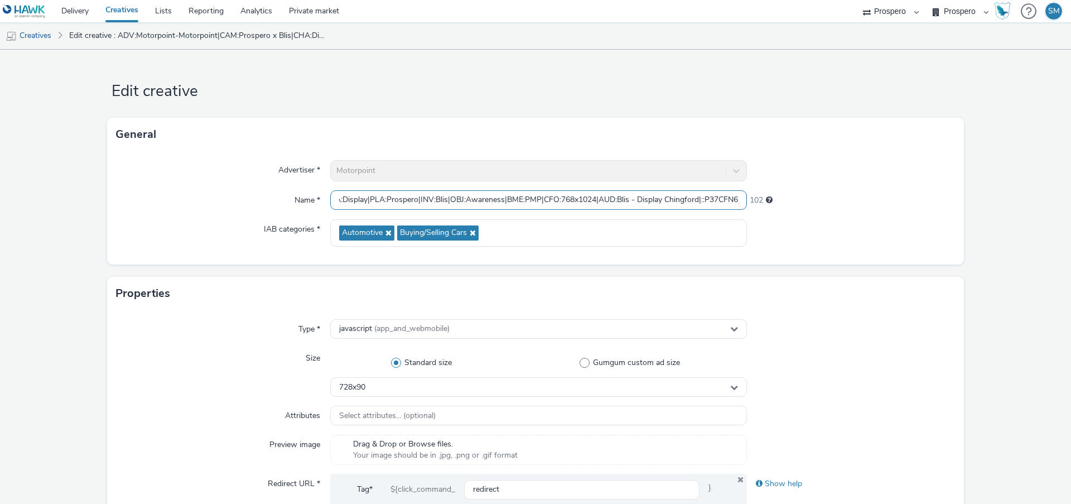
click at [971, 197] on form "Edit creative General Advertiser * Motorpoint Name * ADV:Motorpoint-Motorpoint|…" at bounding box center [535, 513] width 1071 height 927
click at [367, 393] on div "728x90" at bounding box center [538, 387] width 417 height 20
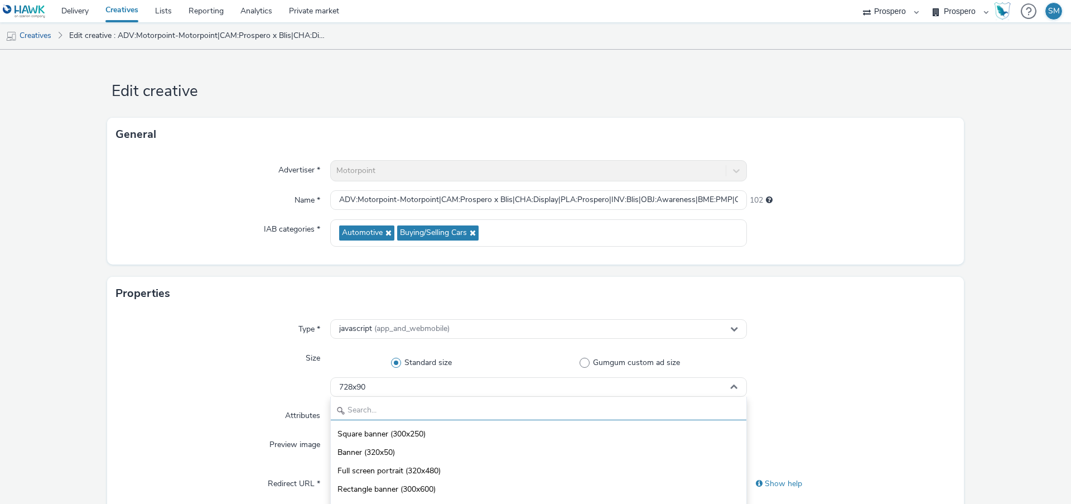
click at [372, 413] on input "text" at bounding box center [539, 411] width 416 height 20
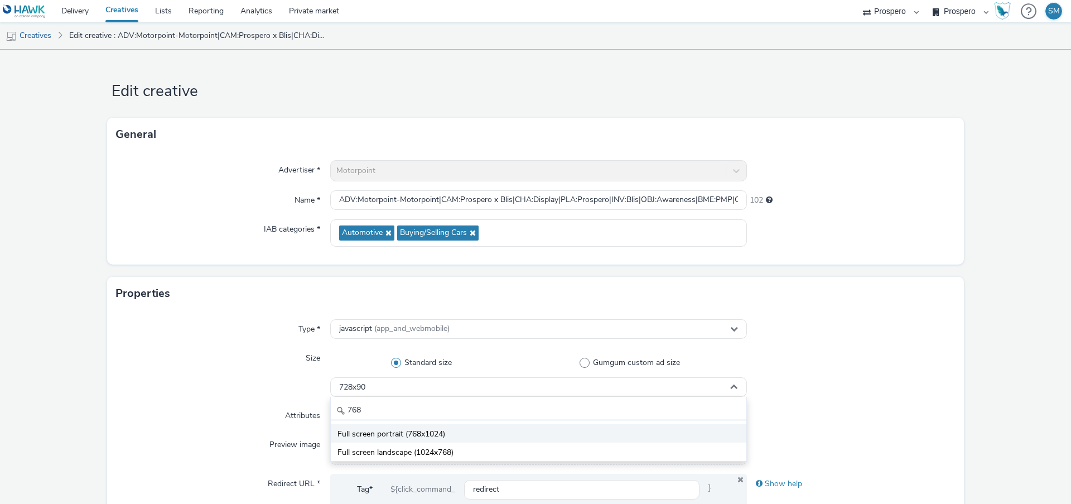
type input "768"
click at [356, 433] on span "Full screen portrait (768x1024)" at bounding box center [392, 433] width 108 height 11
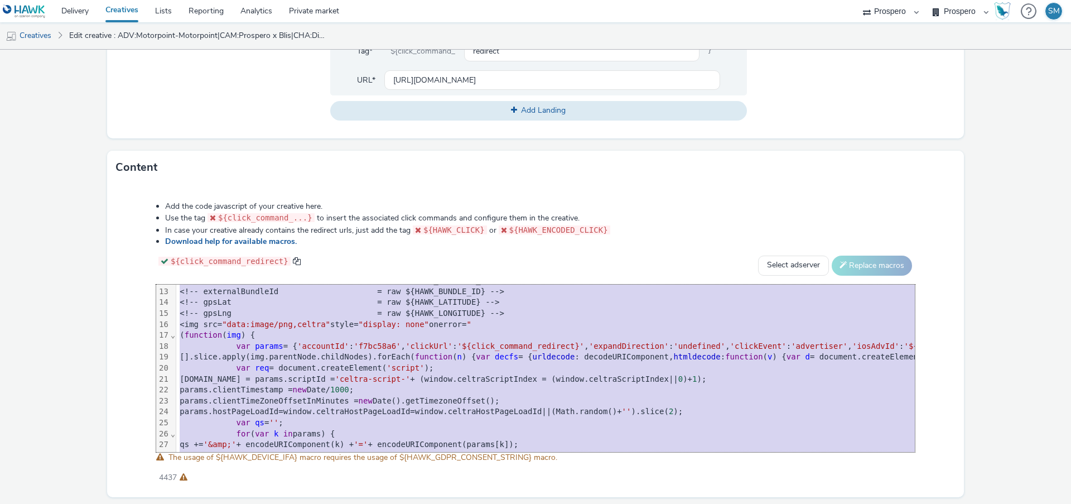
scroll to position [220, 0]
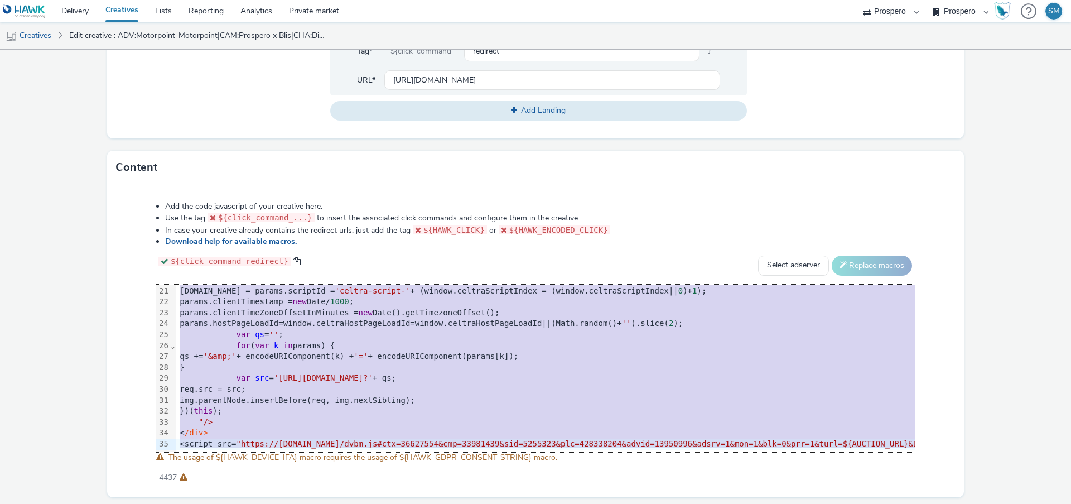
drag, startPoint x: 179, startPoint y: 291, endPoint x: 218, endPoint y: 539, distance: 251.9
click at [218, 503] on html "Delivery Creatives Lists Reporting Analytics Private market AZERION ContextAd F…" at bounding box center [535, 252] width 1071 height 504
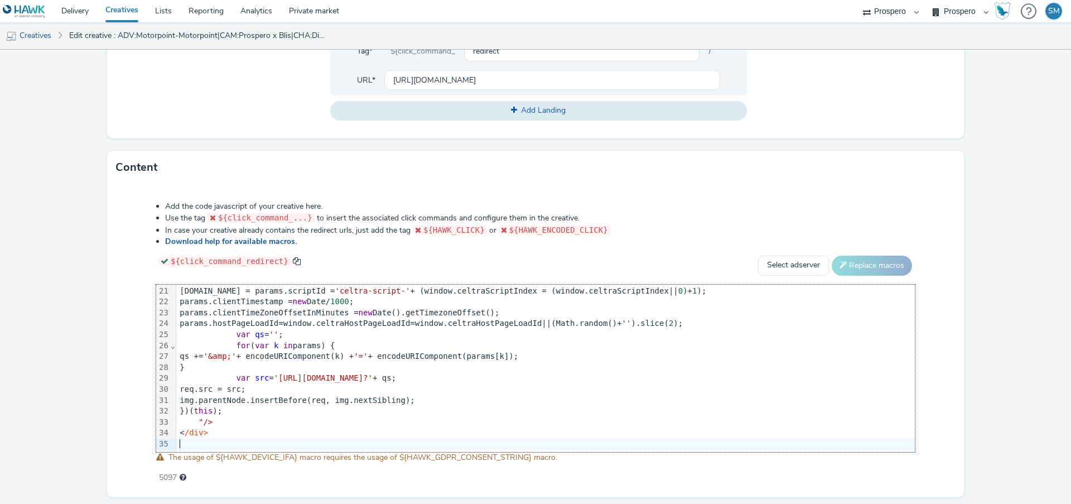
scroll to position [220, 2539]
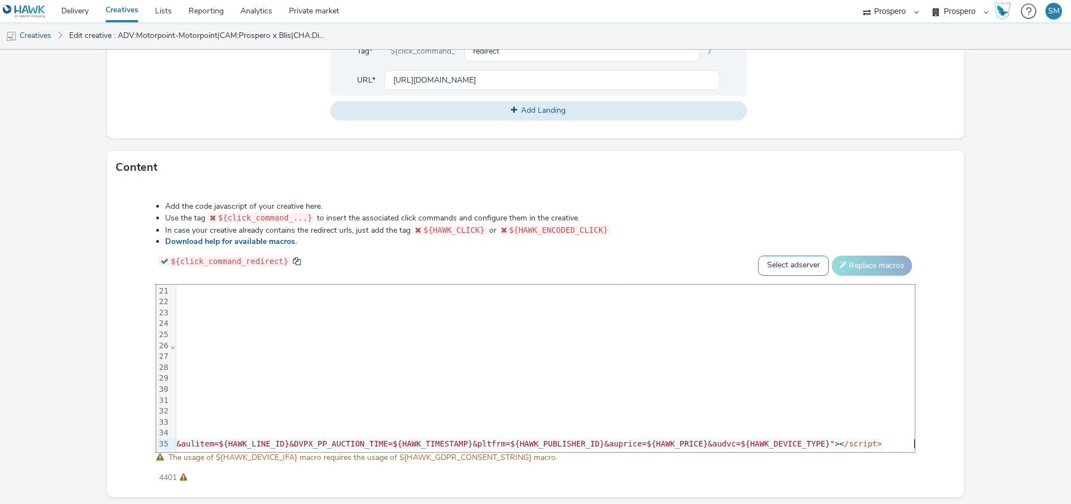
click at [798, 261] on select "Select adserver Sizmek DCM Adform Sting" at bounding box center [793, 266] width 71 height 20
select select "dcm"
click at [758, 256] on select "Select adserver Sizmek DCM Adform Sting" at bounding box center [793, 266] width 71 height 20
click at [869, 266] on button "Replace macros" at bounding box center [872, 266] width 80 height 20
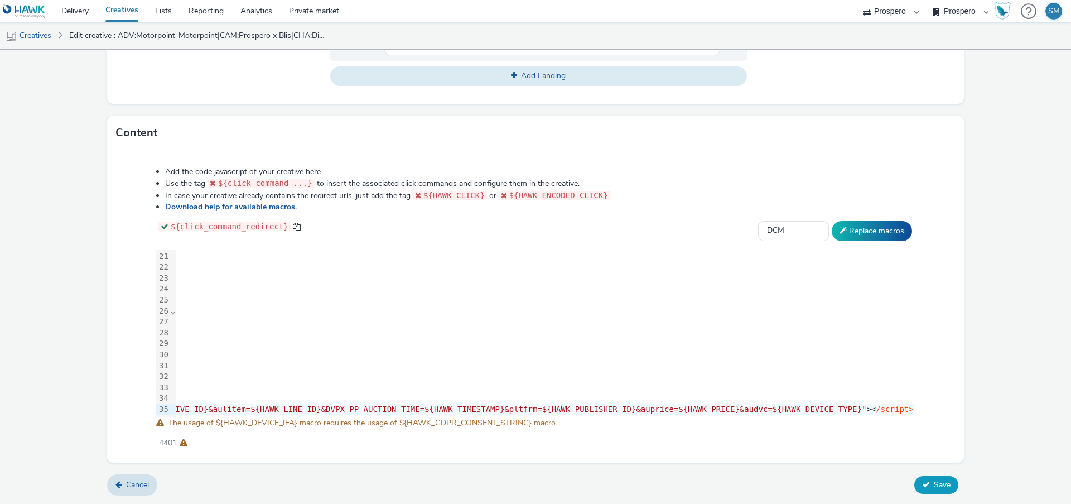
click at [931, 486] on button "Save" at bounding box center [936, 485] width 44 height 18
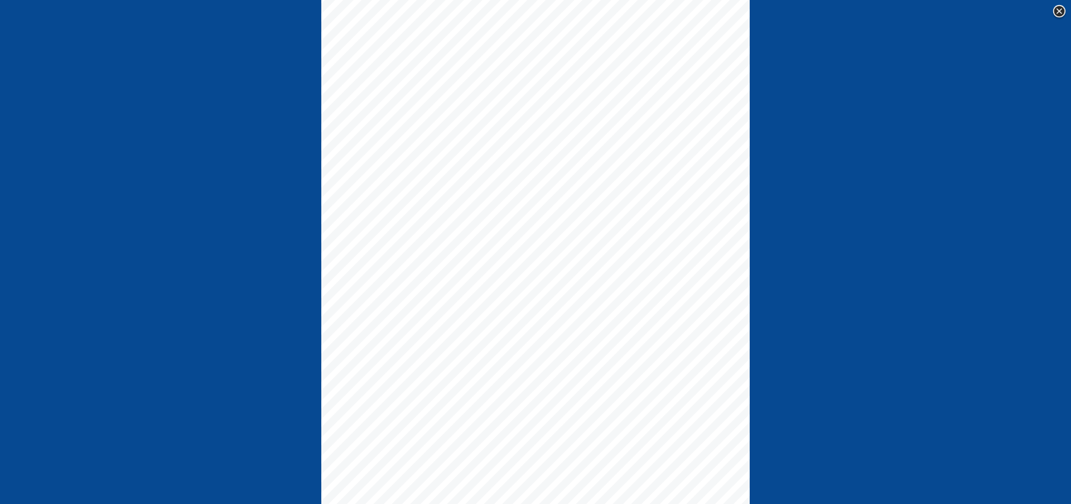
click at [870, 72] on div at bounding box center [535, 252] width 1071 height 504
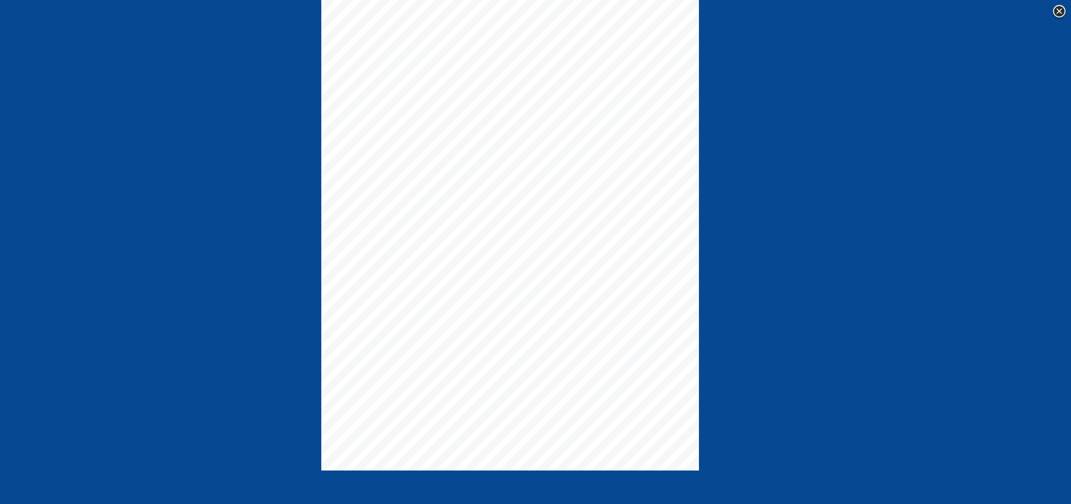
click at [1057, 12] on img at bounding box center [1059, 11] width 17 height 17
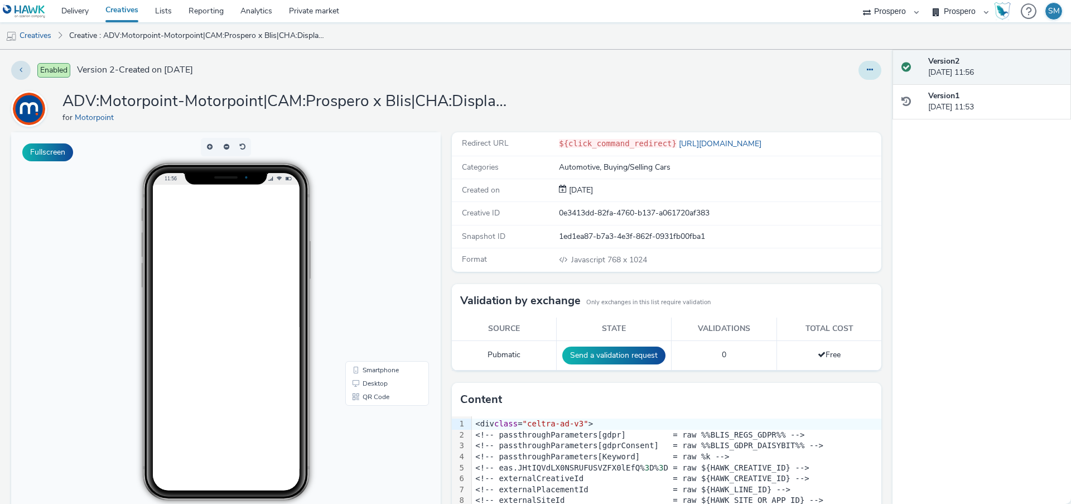
click at [878, 71] on button at bounding box center [870, 70] width 23 height 19
click at [855, 121] on link "Duplicate" at bounding box center [840, 115] width 84 height 22
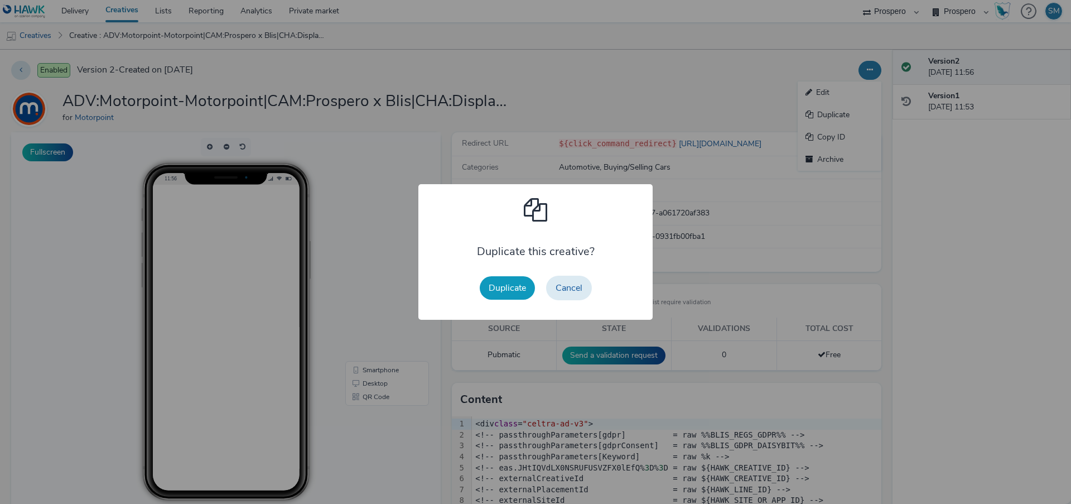
click at [490, 291] on button "Duplicate" at bounding box center [507, 287] width 55 height 23
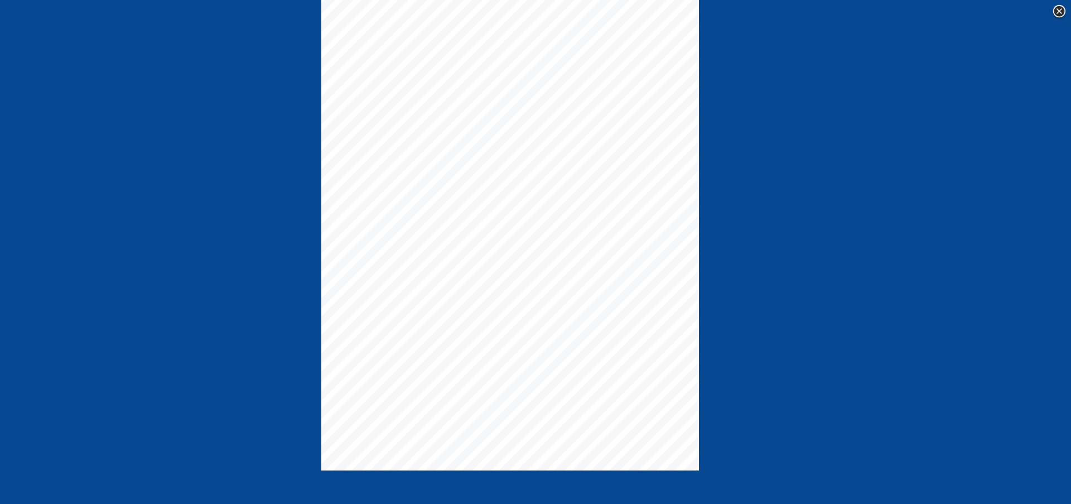
click at [871, 74] on div at bounding box center [535, 252] width 1071 height 504
click at [1059, 12] on img at bounding box center [1059, 11] width 17 height 17
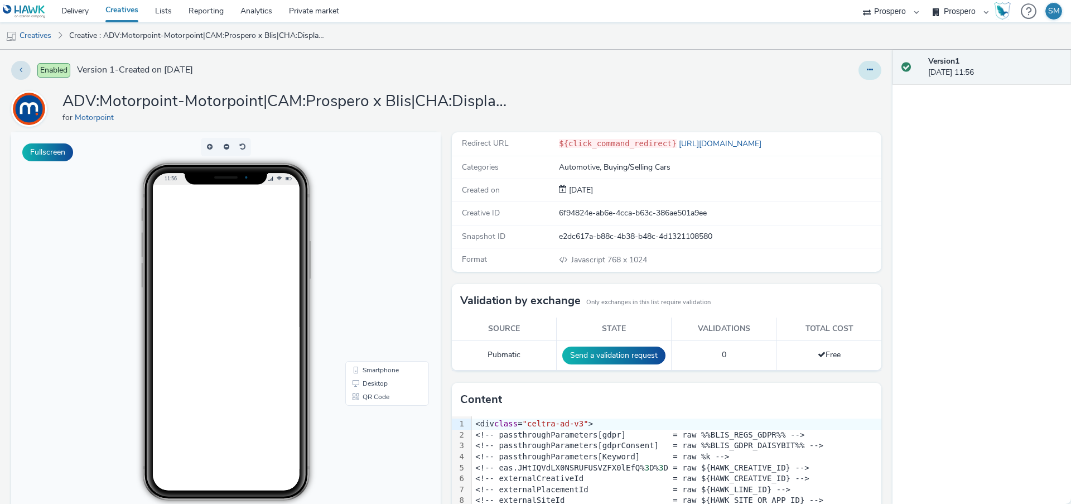
click at [877, 65] on button at bounding box center [870, 70] width 23 height 19
click at [854, 92] on link "Edit" at bounding box center [840, 92] width 84 height 22
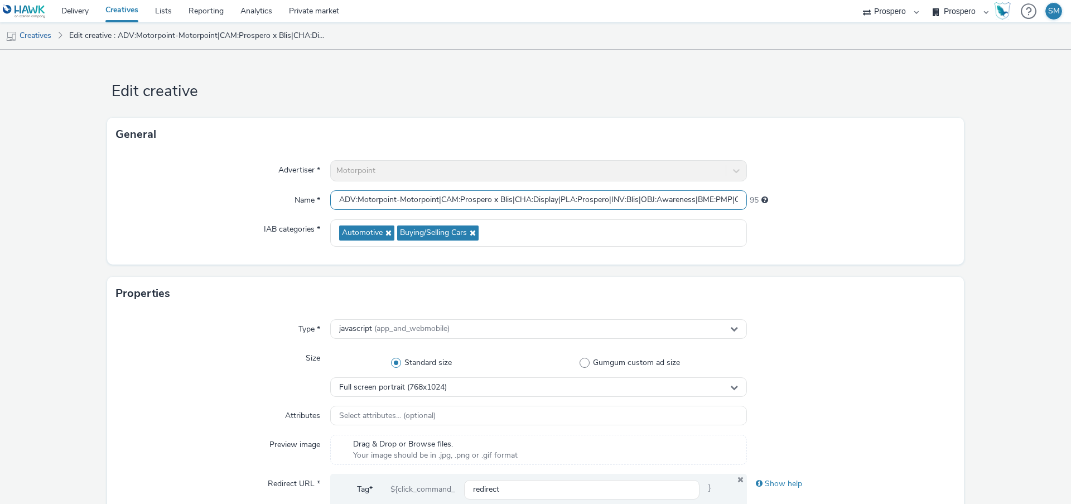
click at [494, 197] on input "ADV:Motorpoint-Motorpoint|CAM:Prospero x Blis|CHA:Display|PLA:Prospero|INV:Blis…" at bounding box center [538, 200] width 417 height 20
paste input "|::P37CFN2"
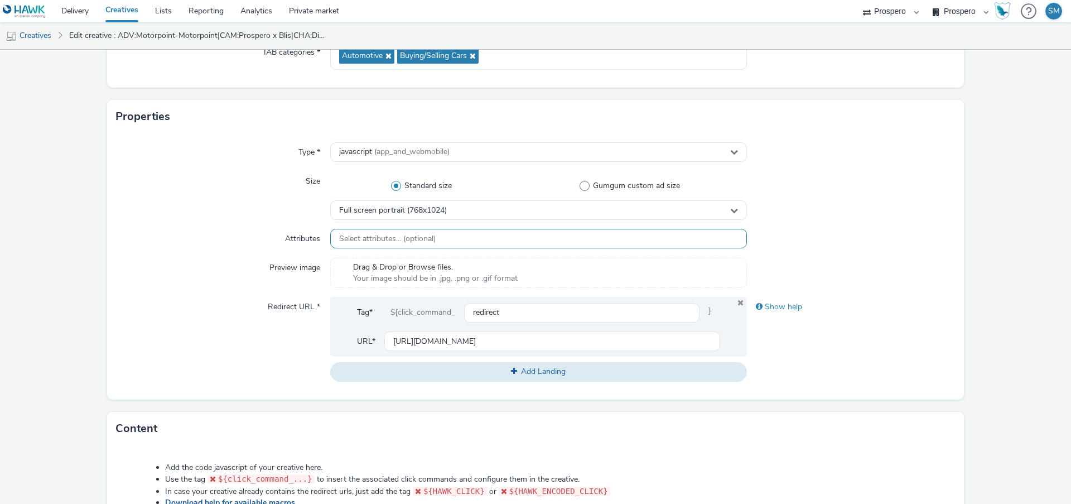
scroll to position [473, 0]
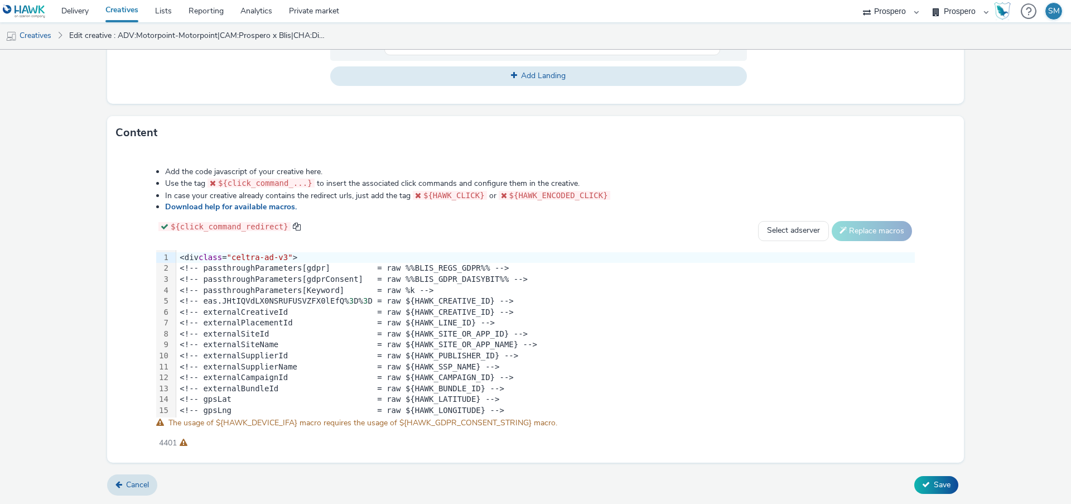
type input "ADV:Motorpoint-Motorpoint|CAM:Prospero x Blis|CHA:Display|PLA:Prospero|INV:Blis…"
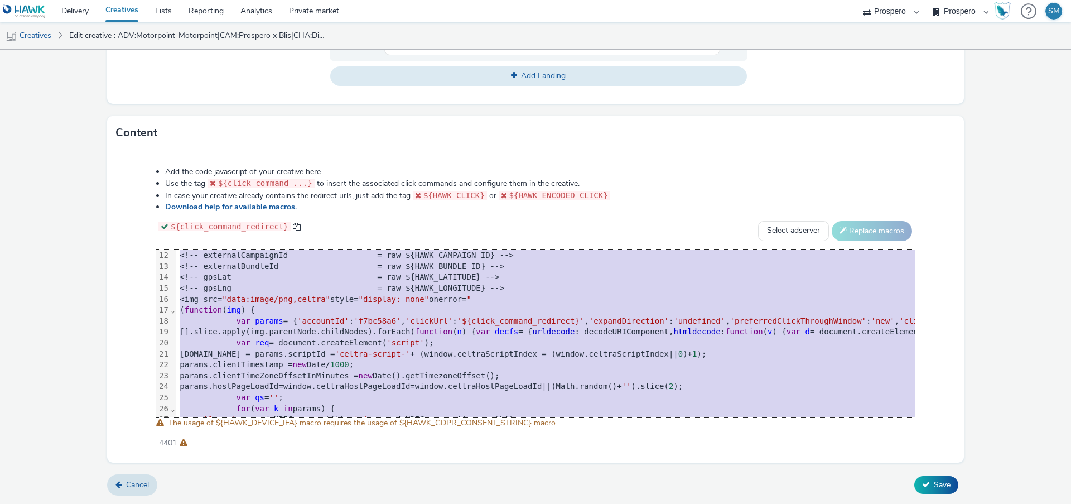
scroll to position [220, 0]
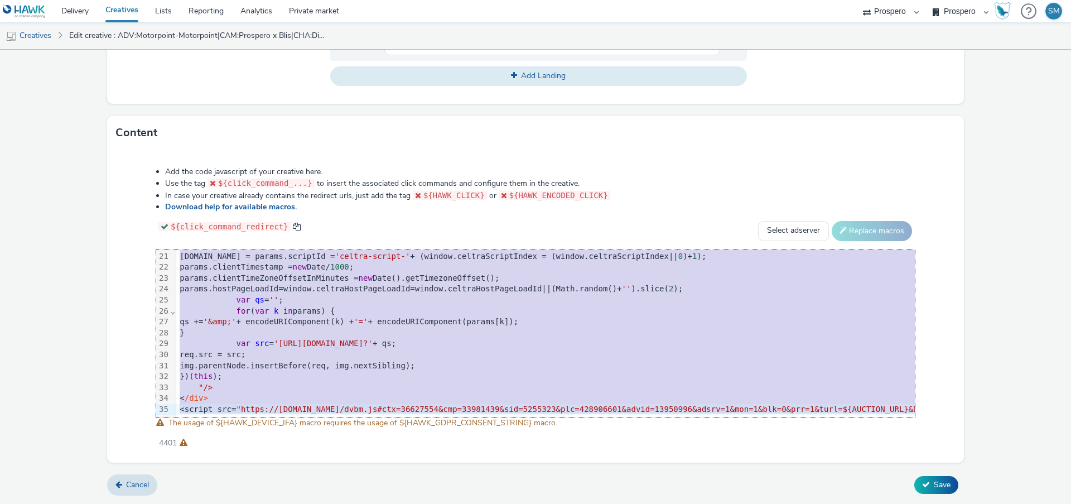
drag, startPoint x: 182, startPoint y: 258, endPoint x: 213, endPoint y: 458, distance: 202.6
click at [213, 458] on div "Add the code javascript of your creative here. Use the tag ${click_command_...}…" at bounding box center [535, 306] width 857 height 313
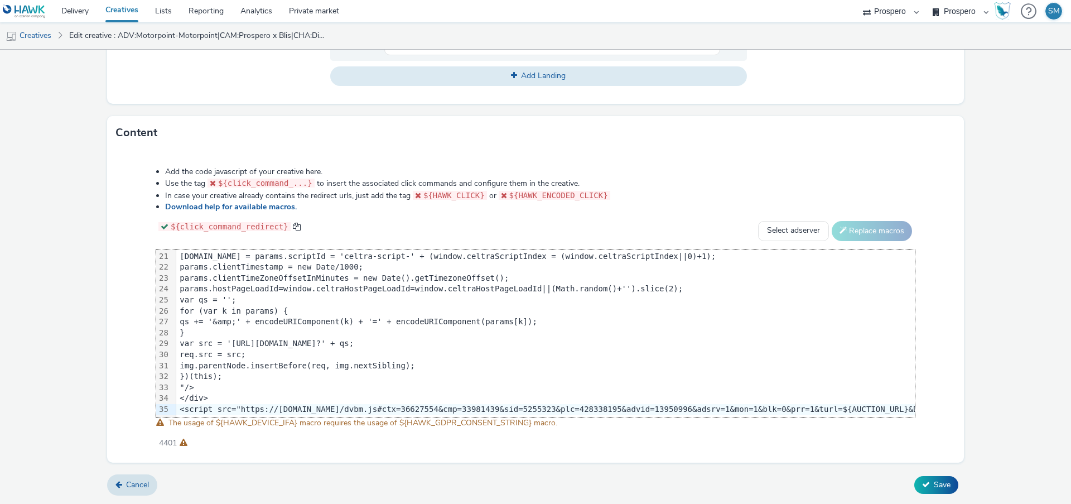
scroll to position [220, 2539]
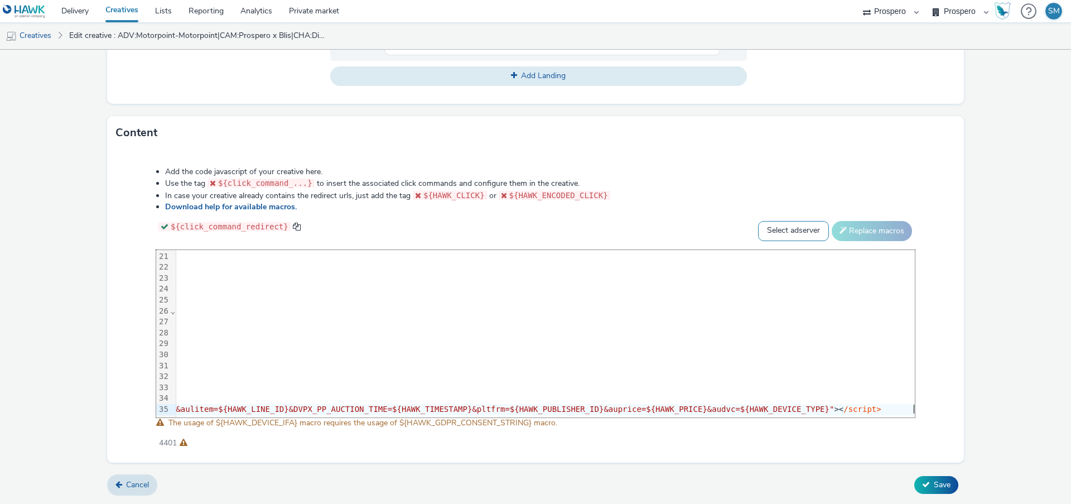
click at [803, 232] on select "Select adserver Sizmek DCM Adform Sting" at bounding box center [793, 231] width 71 height 20
select select "dcm"
click at [758, 221] on select "Select adserver Sizmek DCM Adform Sting" at bounding box center [793, 231] width 71 height 20
click at [864, 232] on button "Replace macros" at bounding box center [872, 231] width 80 height 20
click at [937, 484] on span "Save" at bounding box center [942, 484] width 17 height 11
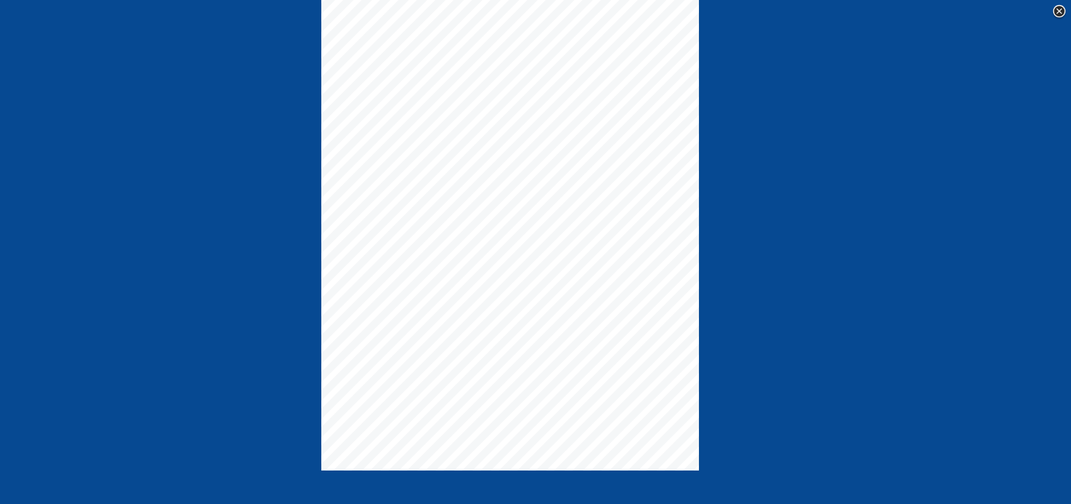
click at [1063, 10] on img at bounding box center [1059, 11] width 17 height 17
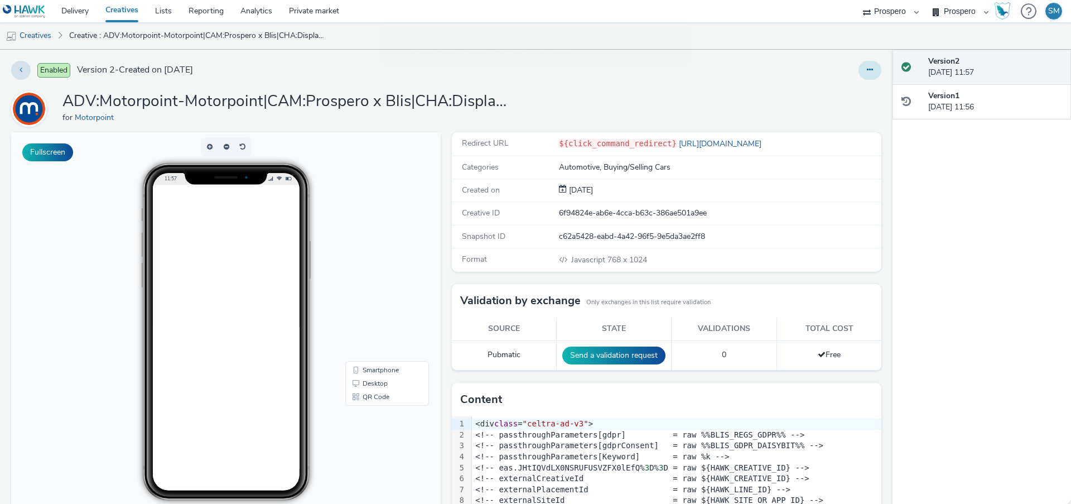
click at [865, 75] on button at bounding box center [870, 70] width 23 height 19
click at [865, 122] on link "Duplicate" at bounding box center [840, 115] width 84 height 22
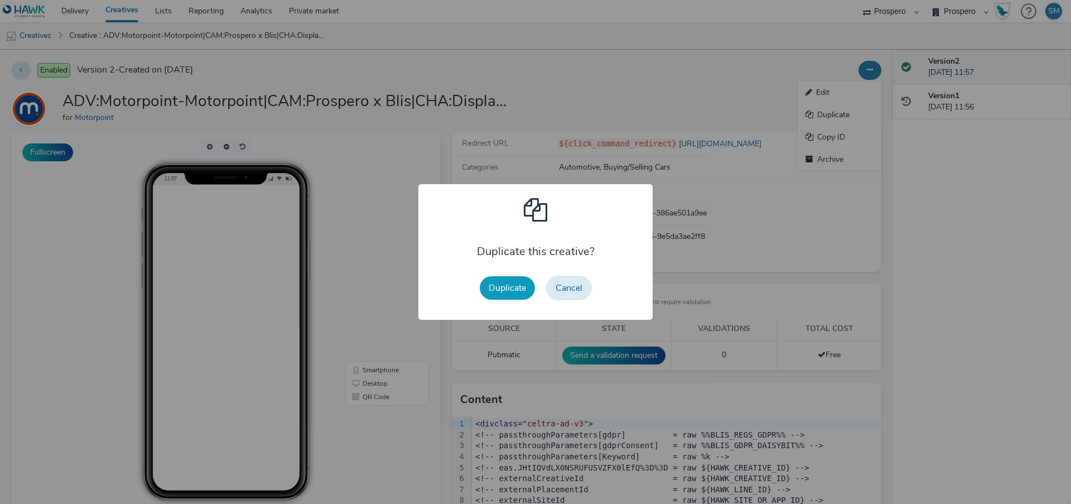
click at [494, 292] on button "Duplicate" at bounding box center [507, 287] width 55 height 23
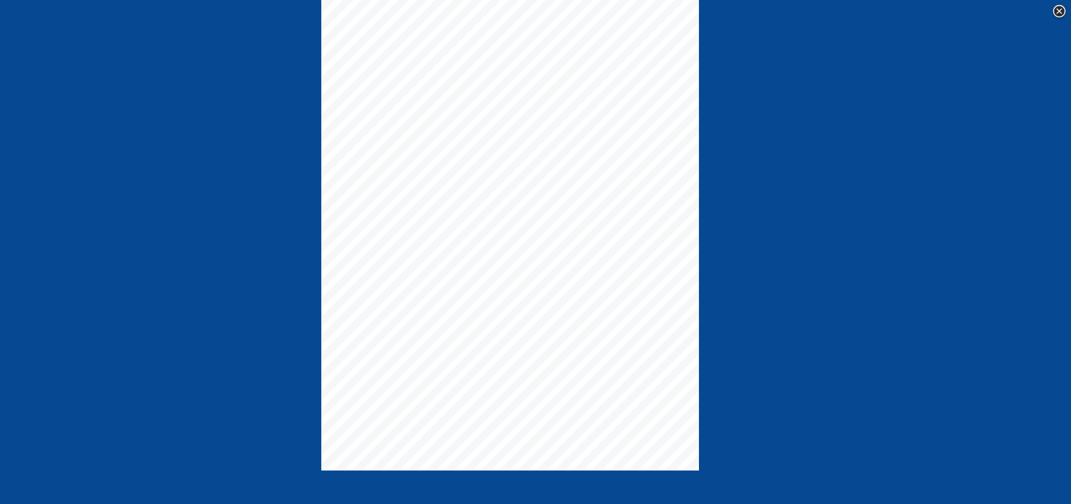
click at [1063, 9] on img at bounding box center [1059, 11] width 17 height 17
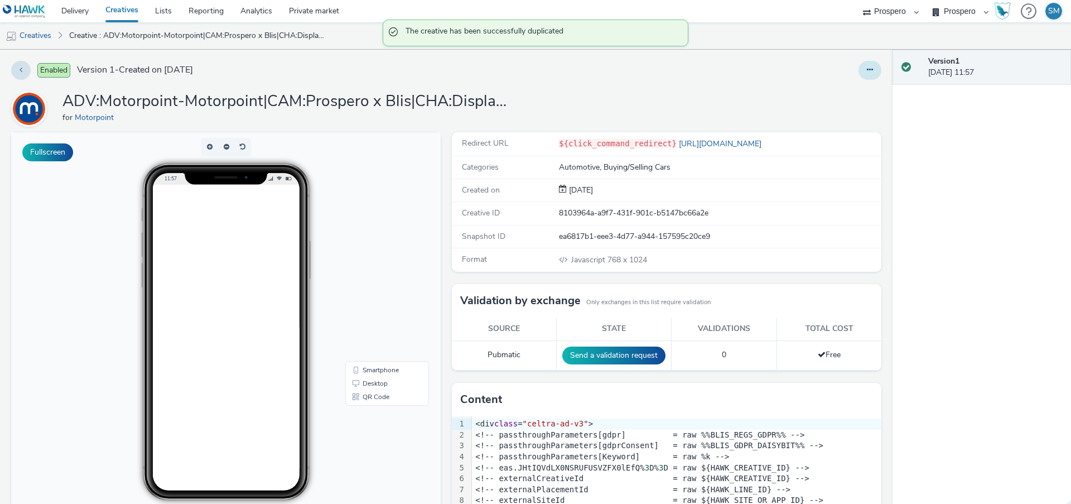
click at [870, 71] on icon at bounding box center [870, 70] width 6 height 8
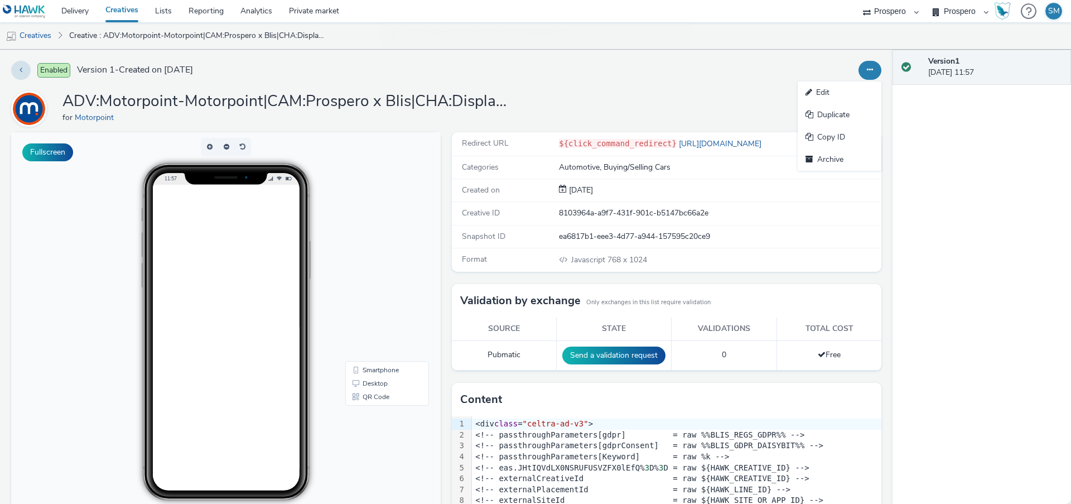
click at [855, 97] on link "Edit" at bounding box center [840, 92] width 84 height 22
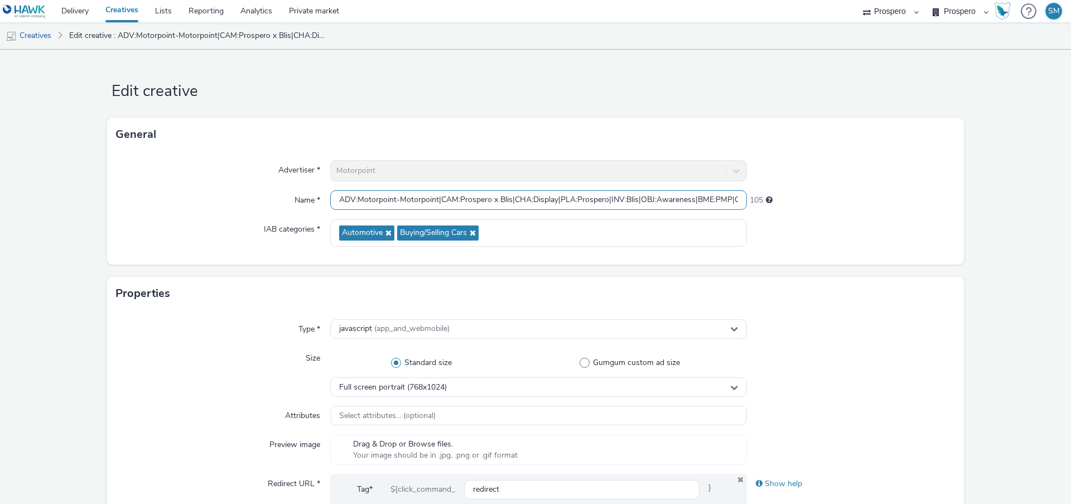
click at [407, 197] on input "ADV:Motorpoint-Motorpoint|CAM:Prospero x Blis|CHA:Display|PLA:Prospero|INV:Blis…" at bounding box center [538, 200] width 417 height 20
paste input "970x250|AUD:Blis - Display Chingford|::P37CFN6"
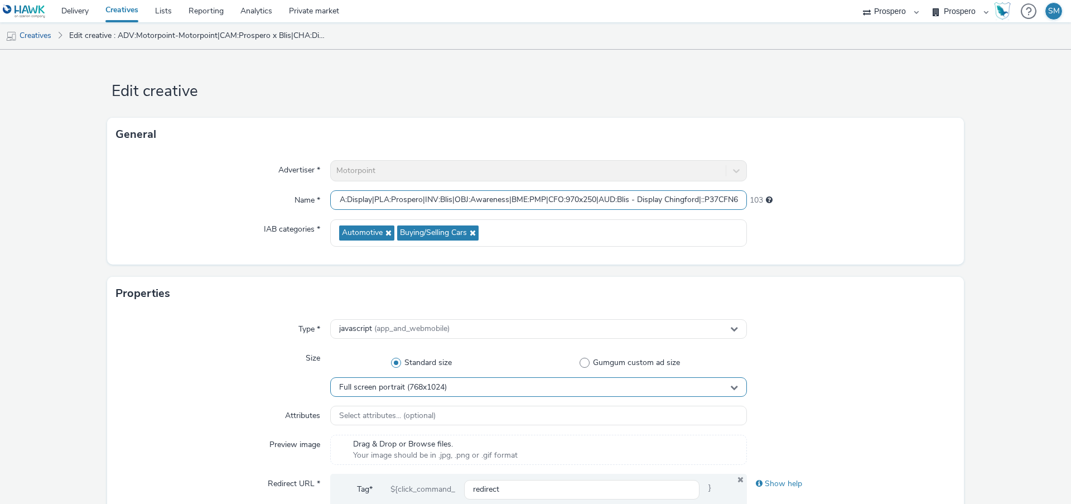
type input "ADV:Motorpoint-Motorpoint|CAM:Prospero x Blis|CHA:Display|PLA:Prospero|INV:Blis…"
click at [416, 384] on span "Full screen portrait (768x1024)" at bounding box center [393, 387] width 108 height 9
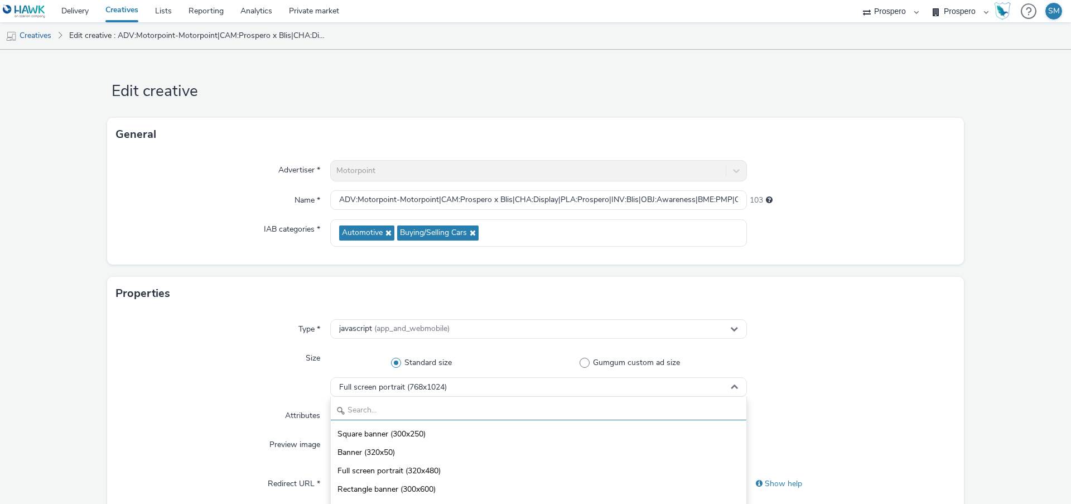
click at [380, 411] on input "text" at bounding box center [539, 411] width 416 height 20
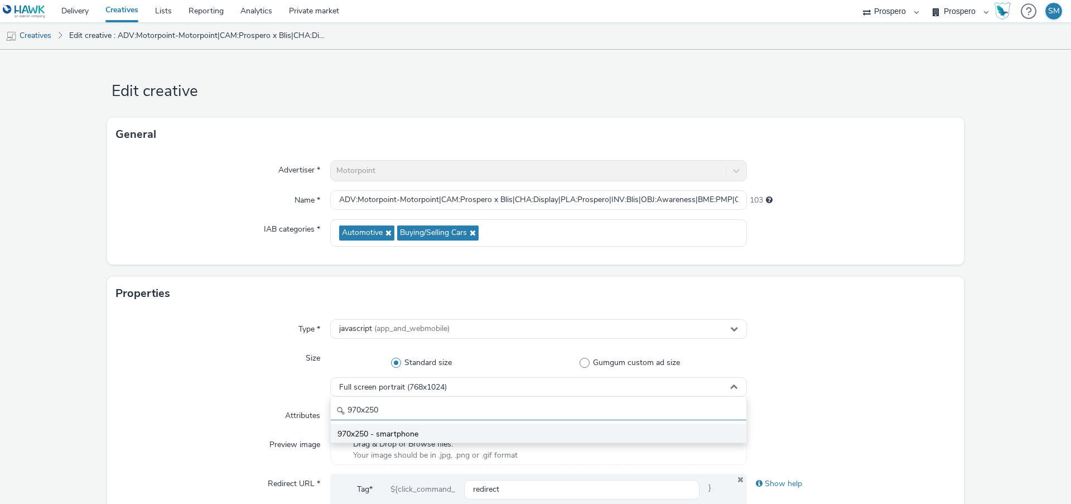
type input "970x250"
click at [385, 435] on span "970x250 - smartphone" at bounding box center [378, 433] width 81 height 11
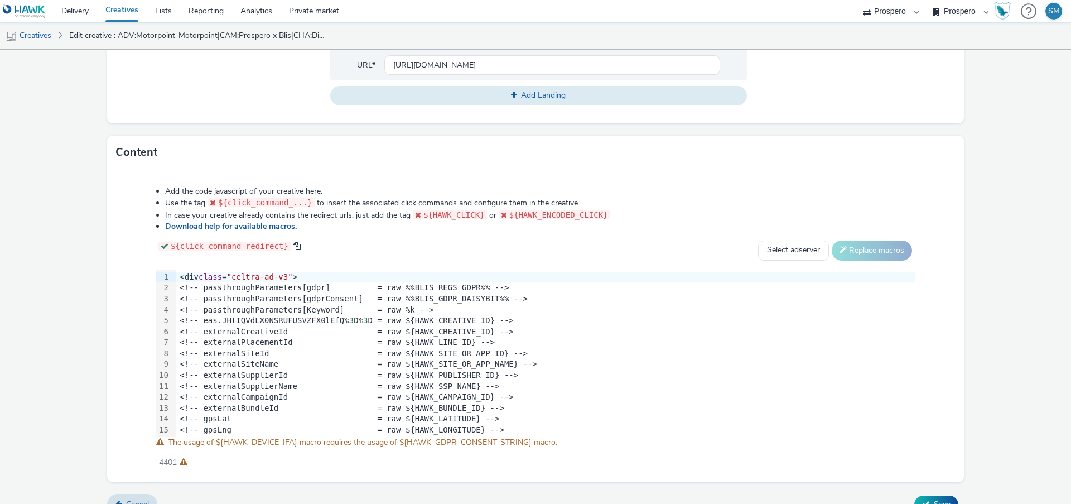
scroll to position [473, 0]
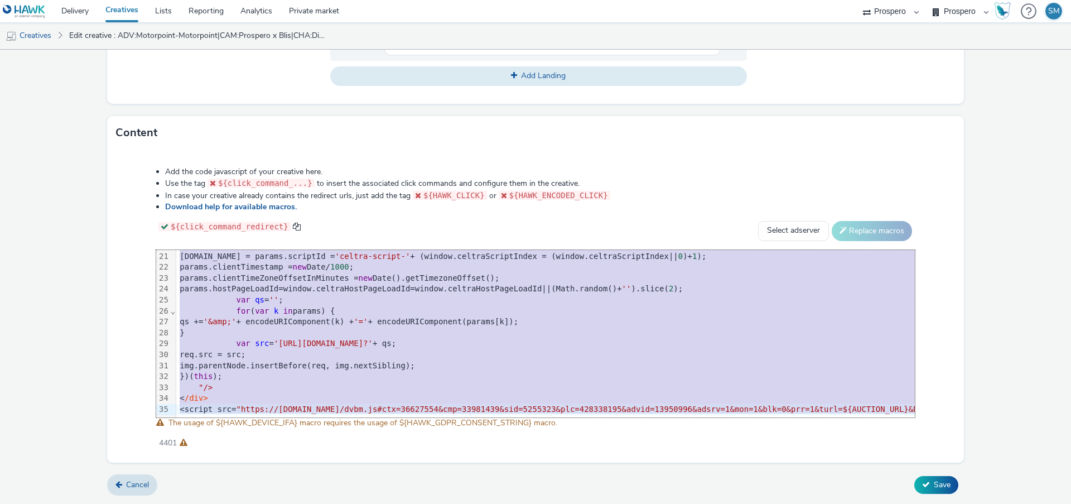
drag, startPoint x: 181, startPoint y: 255, endPoint x: 192, endPoint y: 539, distance: 284.2
click at [192, 503] on html "Delivery Creatives Lists Reporting Analytics Private market AZERION ContextAd F…" at bounding box center [535, 252] width 1071 height 504
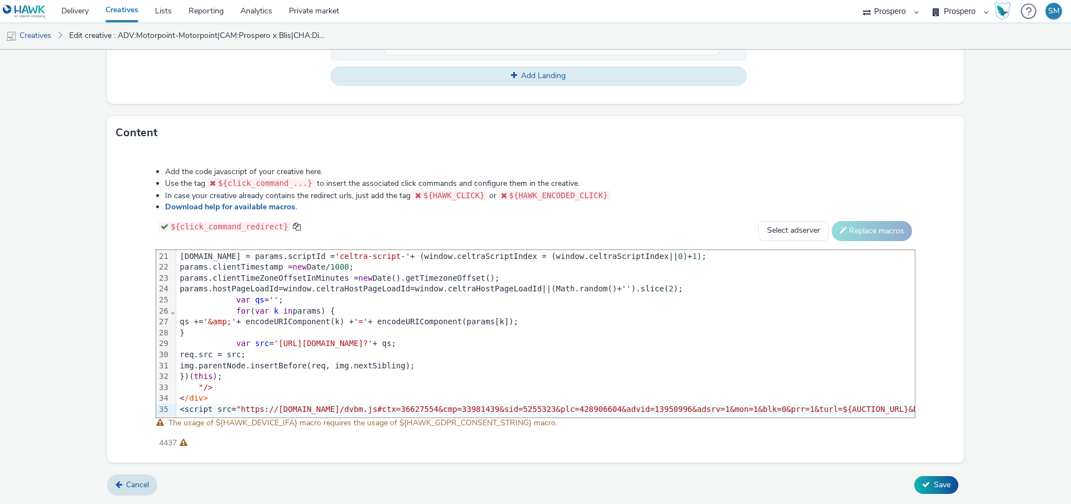
scroll to position [220, 2539]
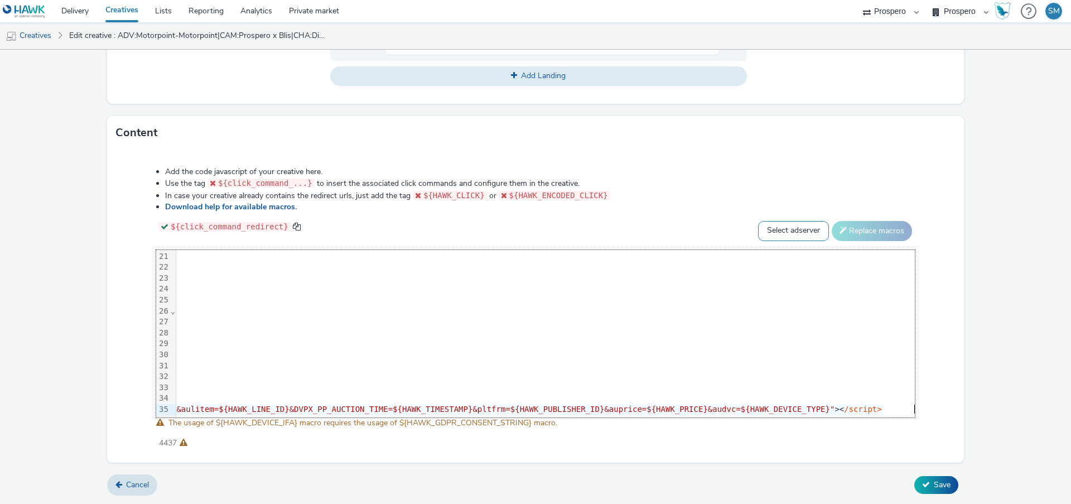
click at [793, 235] on select "Select adserver Sizmek DCM Adform Sting" at bounding box center [793, 231] width 71 height 20
select select "dcm"
click at [758, 221] on select "Select adserver Sizmek DCM Adform Sting" at bounding box center [793, 231] width 71 height 20
click at [870, 225] on button "Replace macros" at bounding box center [872, 231] width 80 height 20
click at [931, 491] on button "Save" at bounding box center [936, 485] width 44 height 18
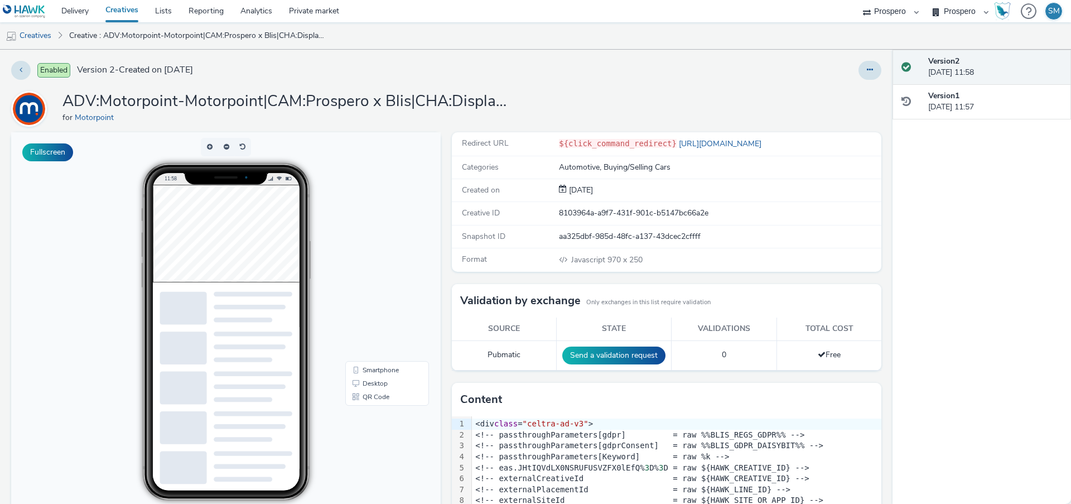
click at [857, 75] on div at bounding box center [707, 70] width 348 height 19
click at [868, 76] on button at bounding box center [870, 70] width 23 height 19
click at [852, 121] on link "Duplicate" at bounding box center [840, 115] width 84 height 22
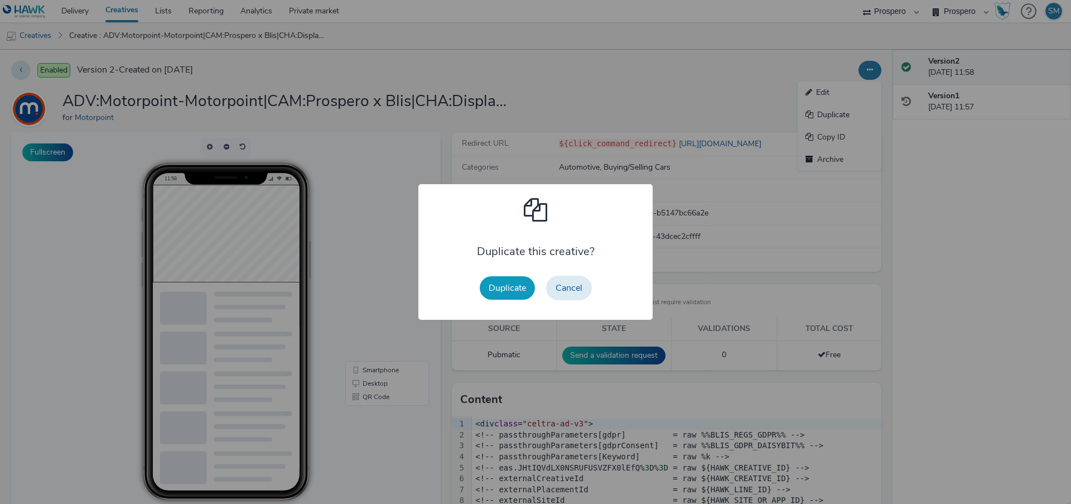
click at [527, 288] on button "Duplicate" at bounding box center [507, 287] width 55 height 23
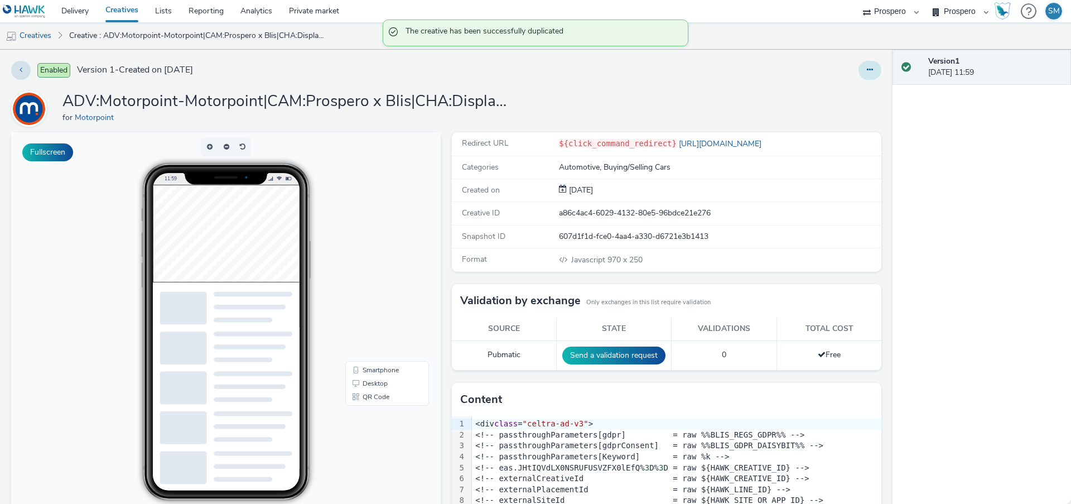
click at [876, 69] on button at bounding box center [870, 70] width 23 height 19
click at [844, 96] on link "Edit" at bounding box center [840, 92] width 84 height 22
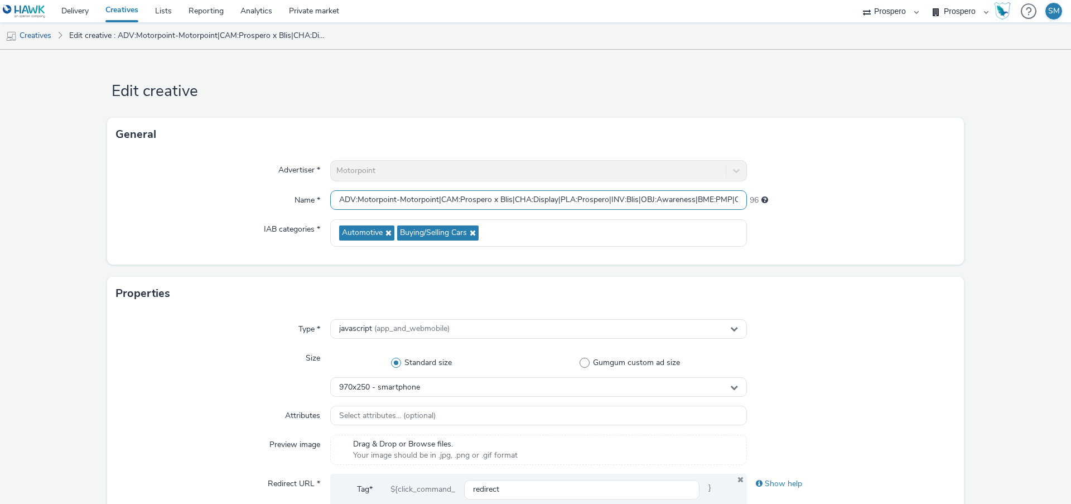
click at [451, 196] on input "ADV:Motorpoint-Motorpoint|CAM:Prospero x Blis|CHA:Display|PLA:Prospero|INV:Blis…" at bounding box center [538, 200] width 417 height 20
paste input "|::P37CFN2"
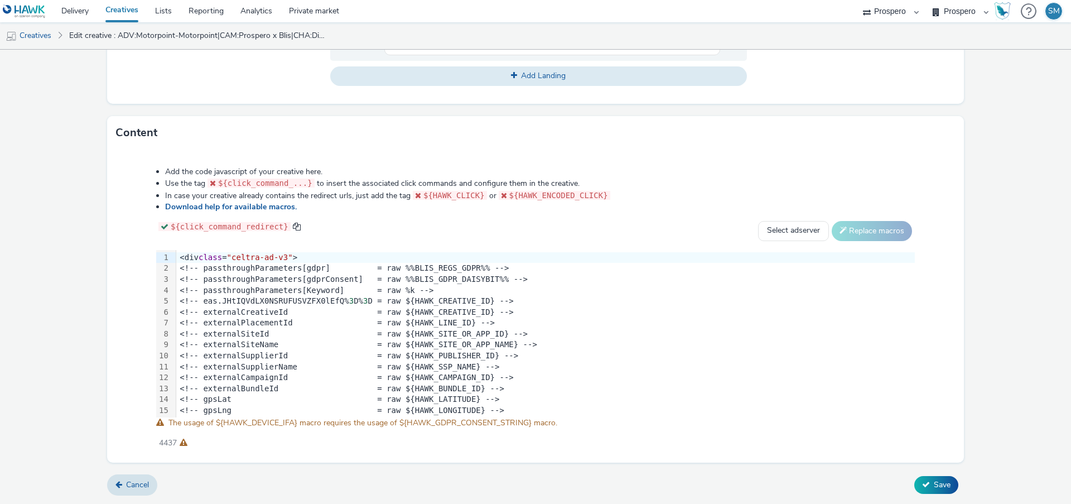
type input "ADV:Motorpoint-Motorpoint|CAM:Prospero x Blis|CHA:Display|PLA:Prospero|INV:Blis…"
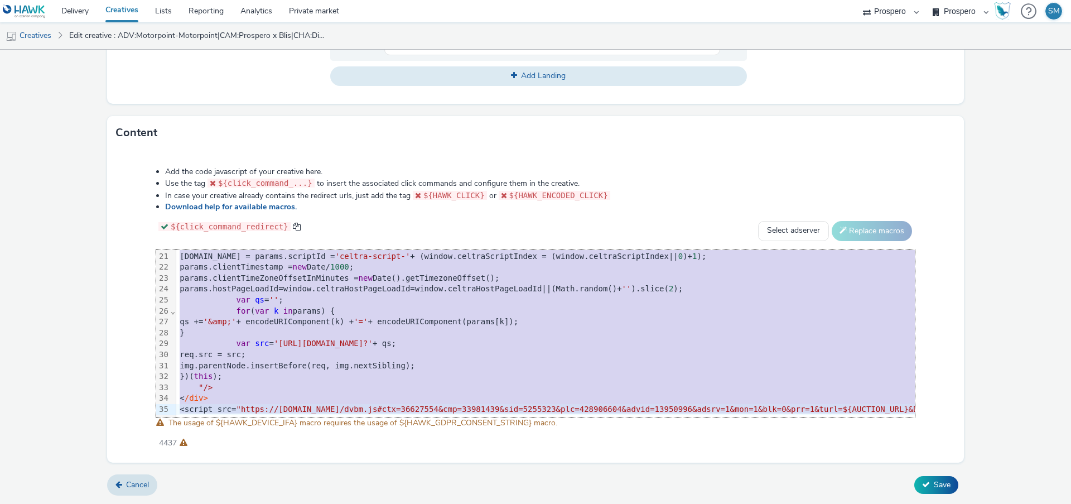
drag, startPoint x: 180, startPoint y: 256, endPoint x: 203, endPoint y: 539, distance: 284.9
click at [203, 503] on html "Delivery Creatives Lists Reporting Analytics Private market AZERION ContextAd F…" at bounding box center [535, 252] width 1071 height 504
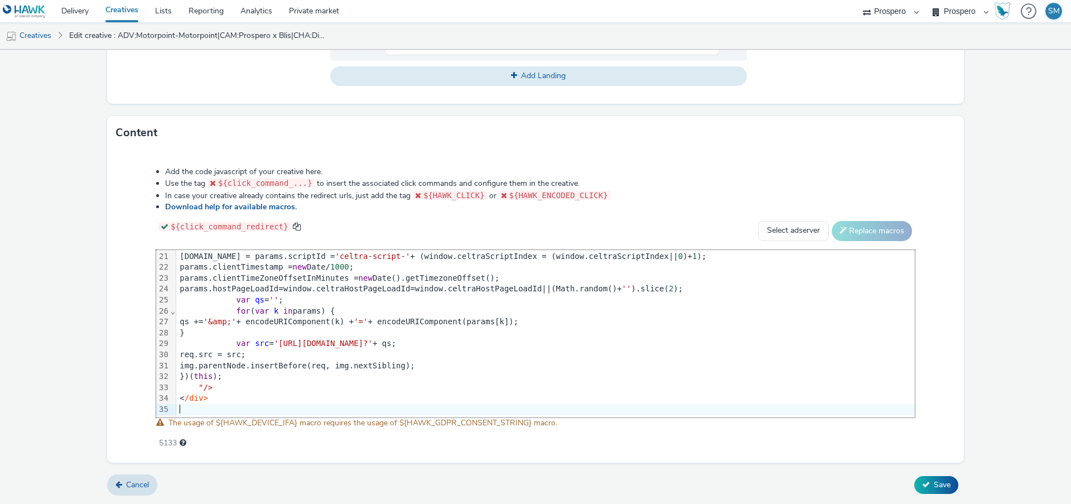
scroll to position [220, 2539]
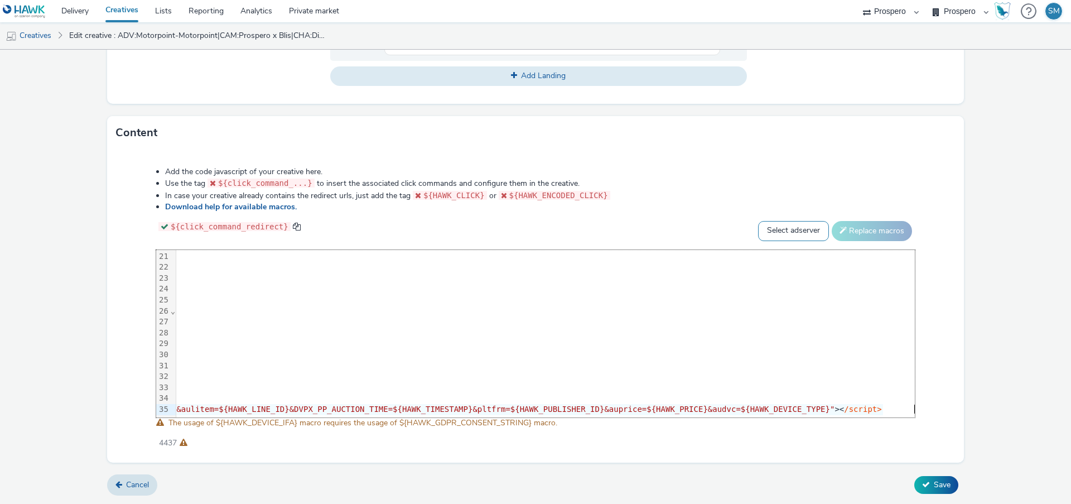
click at [804, 227] on select "Select adserver Sizmek DCM Adform Sting" at bounding box center [793, 231] width 71 height 20
select select "dcm"
click at [758, 221] on select "Select adserver Sizmek DCM Adform Sting" at bounding box center [793, 231] width 71 height 20
click at [860, 237] on button "Replace macros" at bounding box center [872, 231] width 80 height 20
click at [925, 484] on icon at bounding box center [926, 484] width 8 height 8
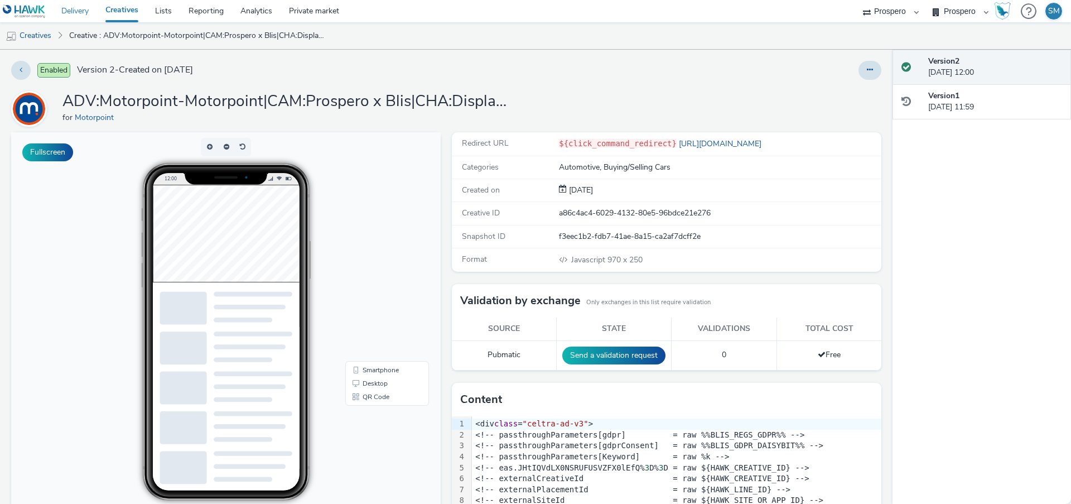
click at [82, 11] on link "Delivery" at bounding box center [75, 11] width 44 height 22
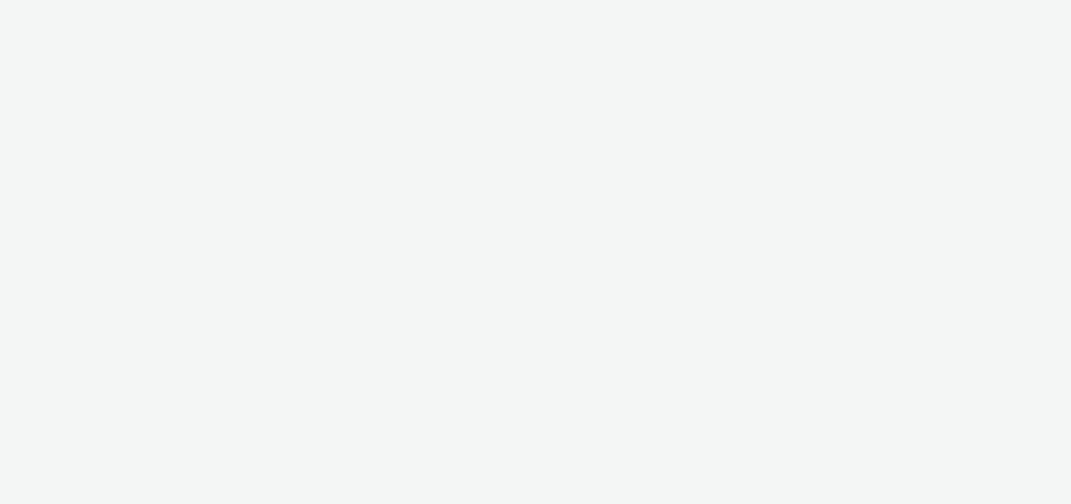
select select "47c37c18-910e-43a3-bb91-a2beb2847406"
select select "b1b940d3-d05b-48b5-821e-f328c33b988b"
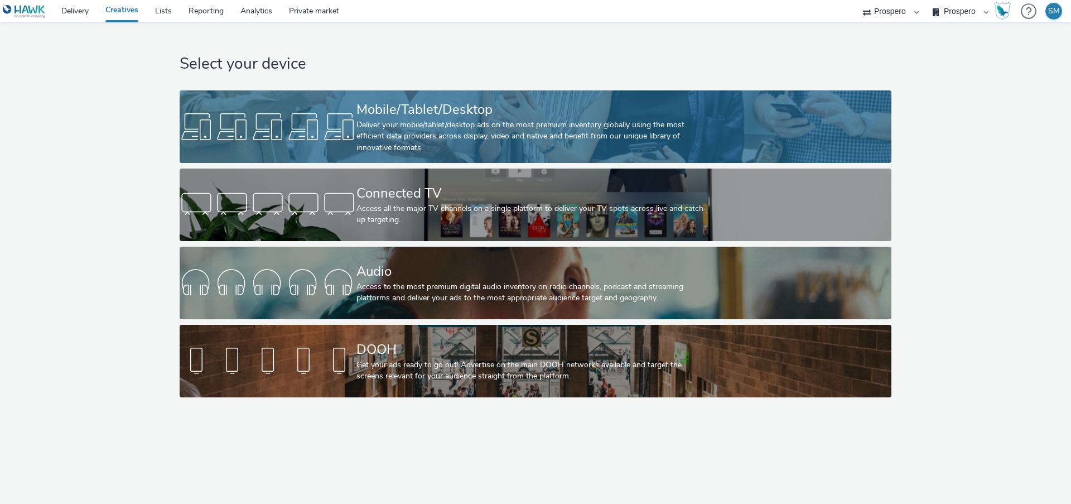
click at [417, 133] on div "Deliver your mobile/tablet/desktop ads on the most premium inventory globally u…" at bounding box center [533, 136] width 354 height 34
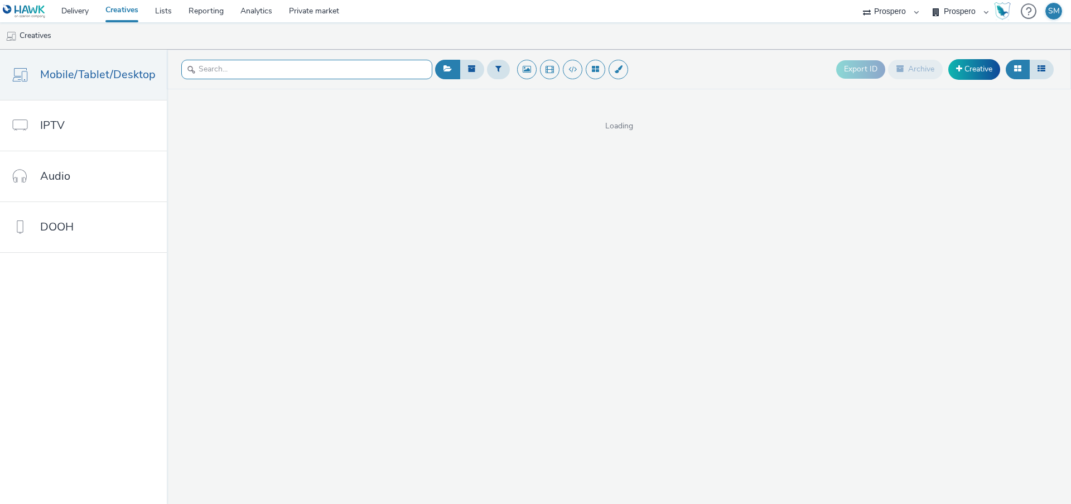
click at [261, 70] on input "text" at bounding box center [306, 70] width 251 height 20
type input "chingford"
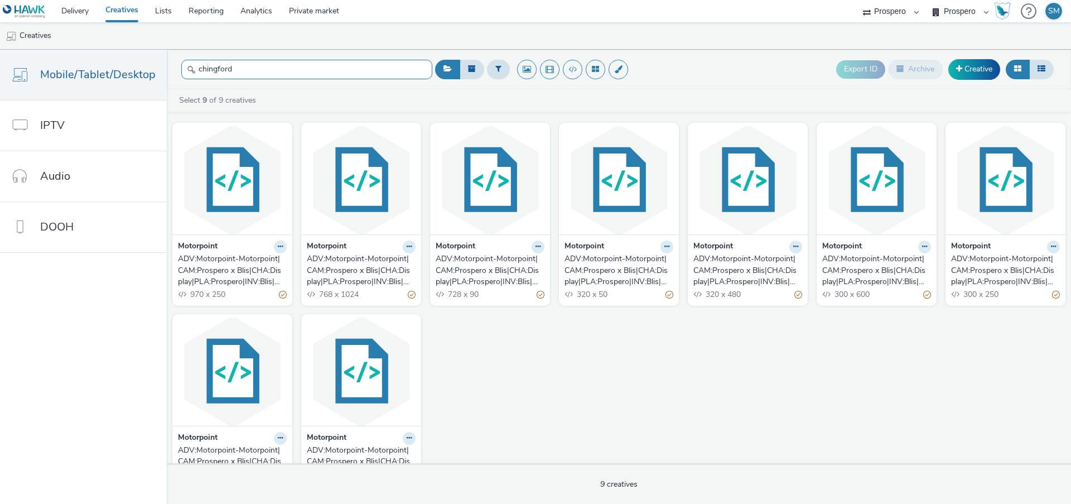
scroll to position [39, 0]
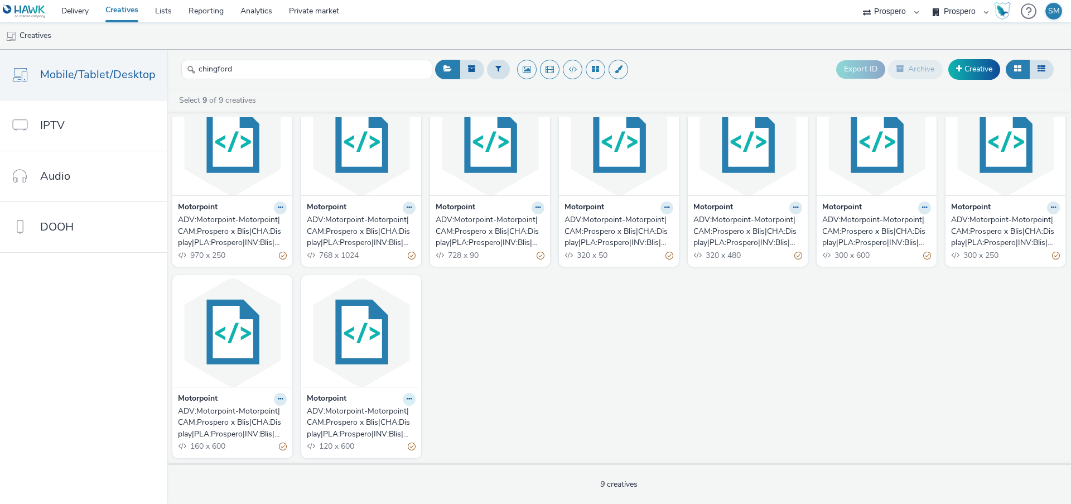
click at [407, 401] on icon at bounding box center [409, 399] width 5 height 7
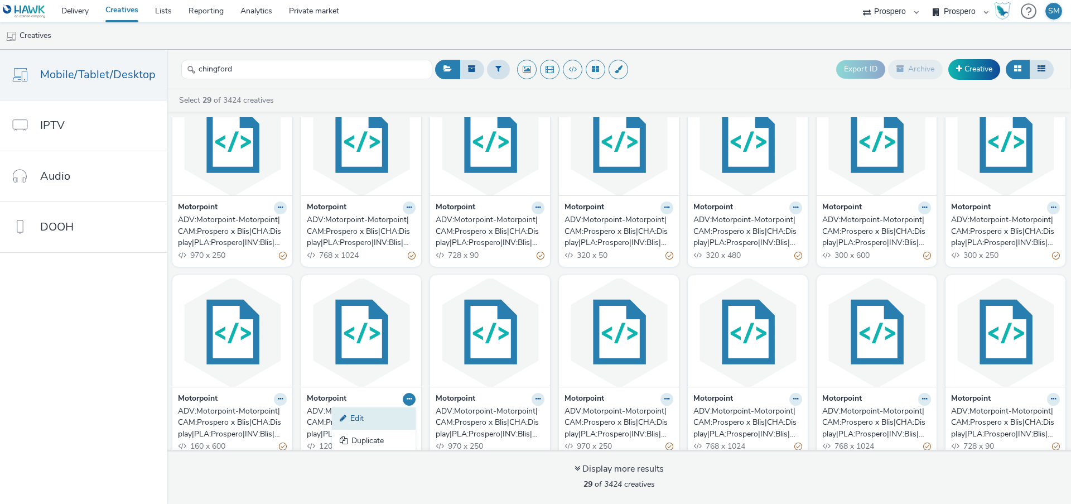
click at [397, 418] on link "Edit" at bounding box center [374, 418] width 84 height 22
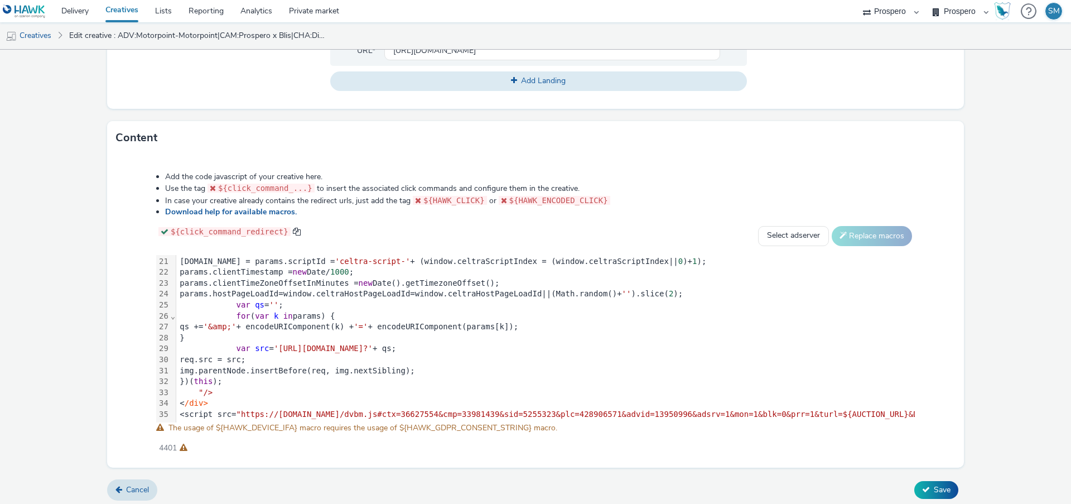
scroll to position [473, 0]
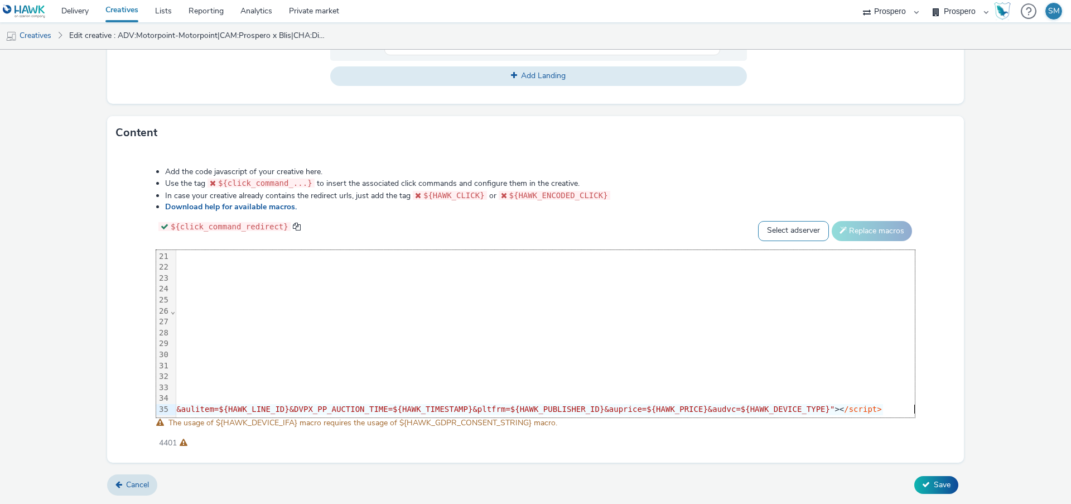
click at [785, 234] on select "Select adserver Sizmek DCM Adform Sting" at bounding box center [793, 231] width 71 height 20
select select "dcm"
click at [758, 221] on select "Select adserver Sizmek DCM Adform Sting" at bounding box center [793, 231] width 71 height 20
click at [873, 237] on button "Replace macros" at bounding box center [872, 231] width 80 height 20
click at [940, 476] on button "Save" at bounding box center [936, 485] width 44 height 18
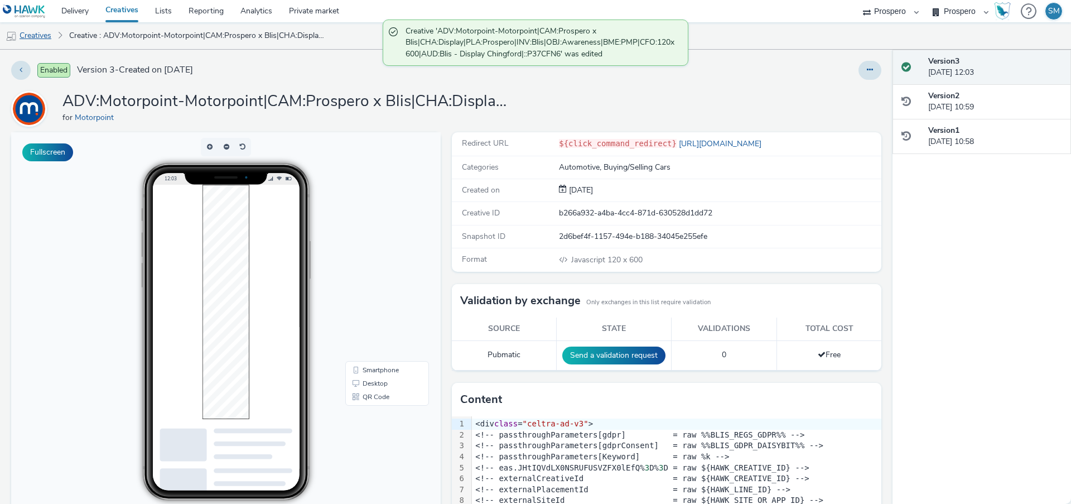
click at [30, 40] on link "Creatives" at bounding box center [28, 35] width 57 height 27
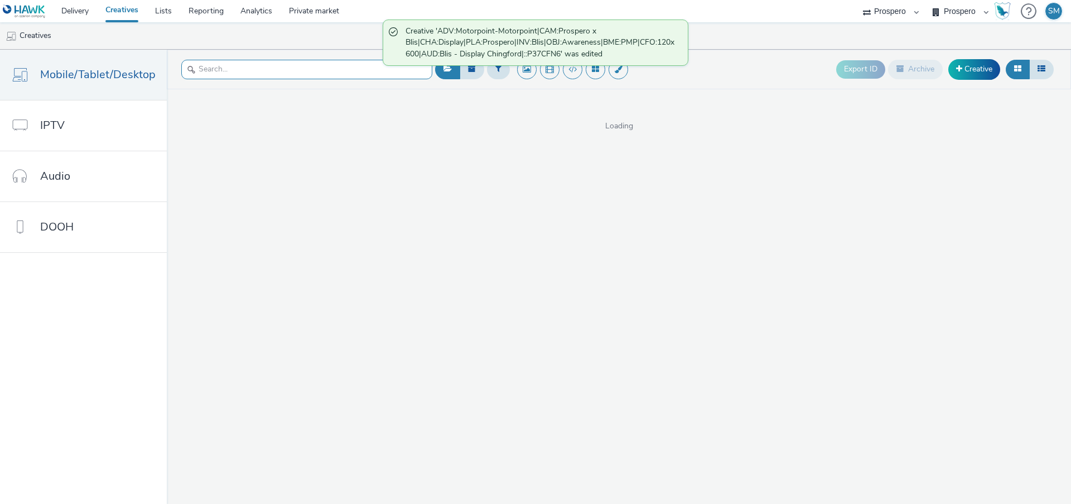
click at [221, 68] on input "text" at bounding box center [306, 70] width 251 height 20
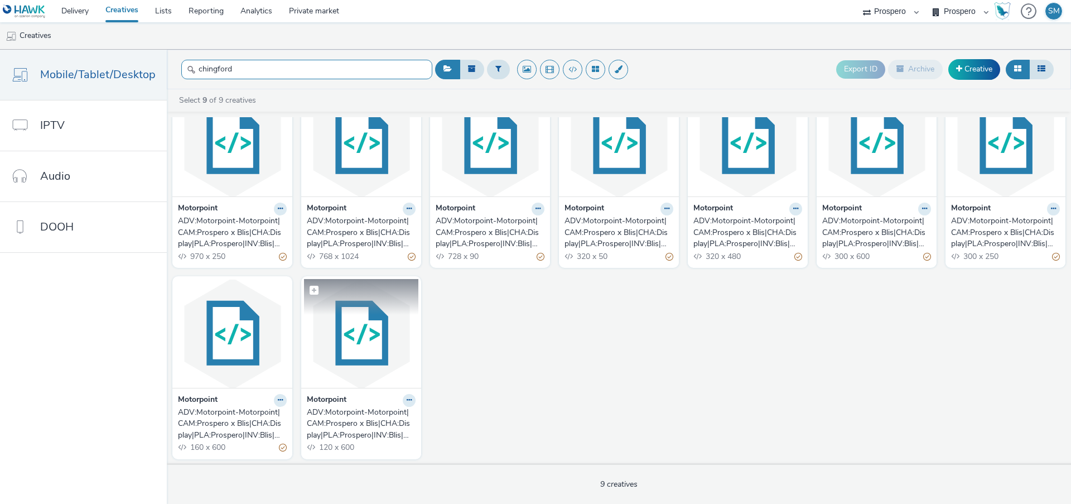
scroll to position [39, 0]
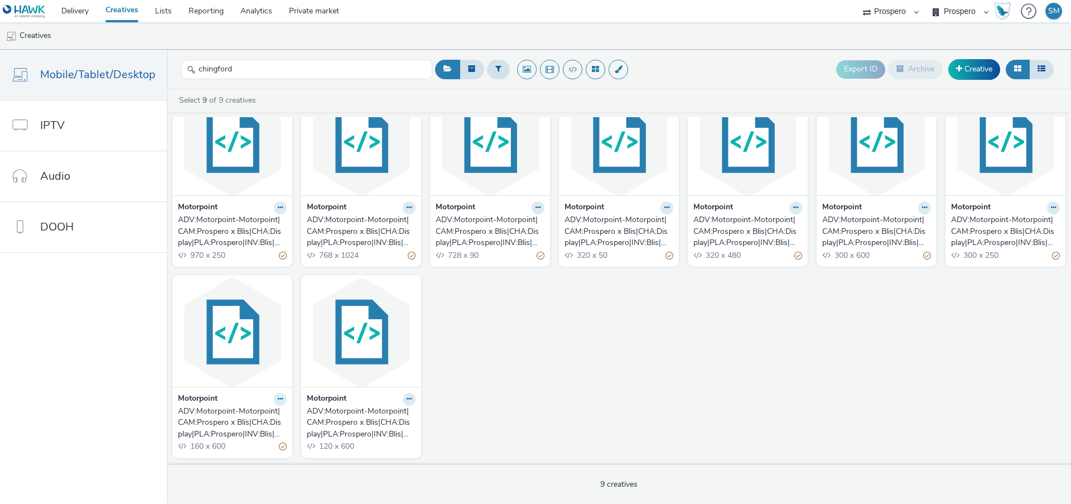
click at [278, 399] on icon at bounding box center [280, 399] width 5 height 7
click at [590, 355] on div "Motorpoint ADV:Motorpoint-Motorpoint|CAM:Prospero x Blis|CHA:Display|PLA:Prospe…" at bounding box center [619, 270] width 904 height 384
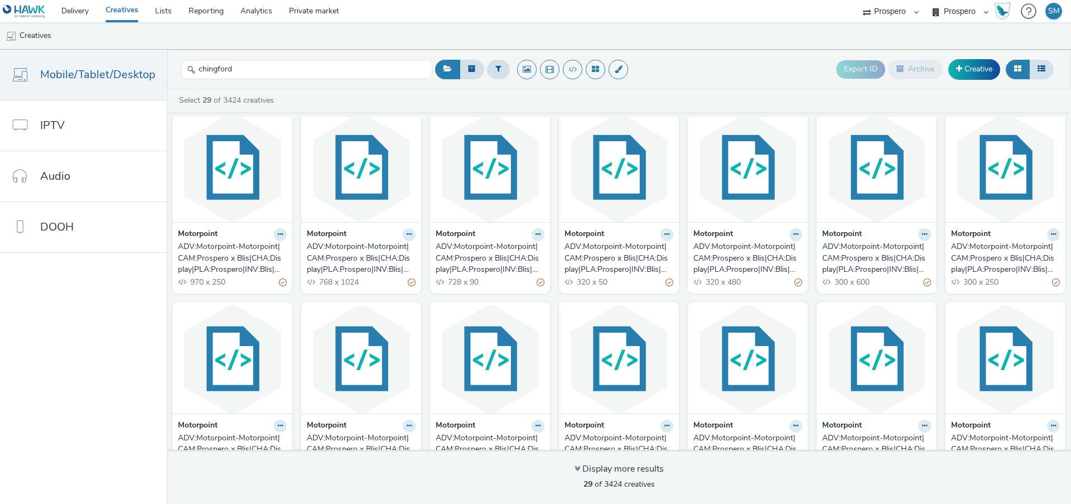
scroll to position [0, 0]
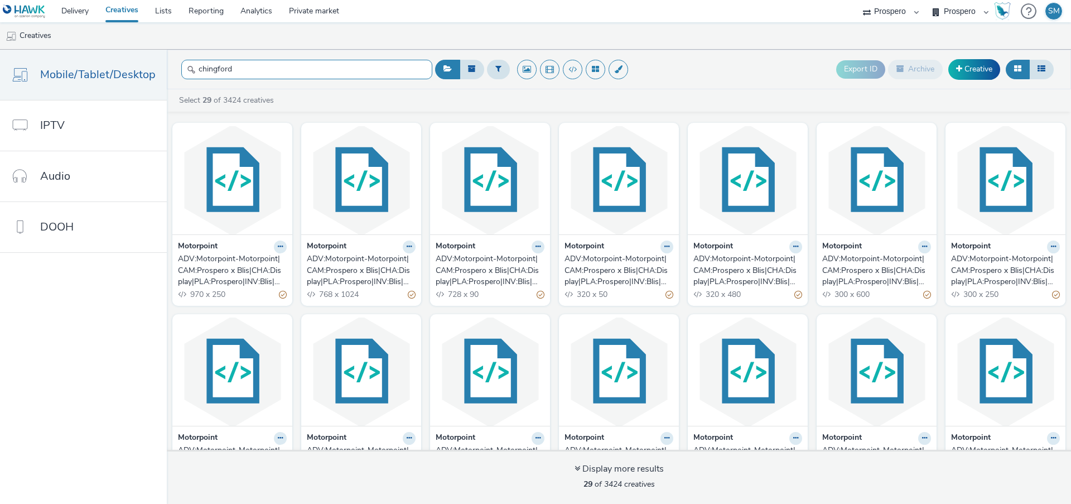
click at [249, 74] on input "chingford" at bounding box center [306, 70] width 251 height 20
drag, startPoint x: 244, startPoint y: 67, endPoint x: 117, endPoint y: 60, distance: 127.4
click at [117, 60] on div "Mobile/Tablet/Desktop IPTV Audio DOOH chingford Export ID Archive Creative Sele…" at bounding box center [535, 277] width 1071 height 454
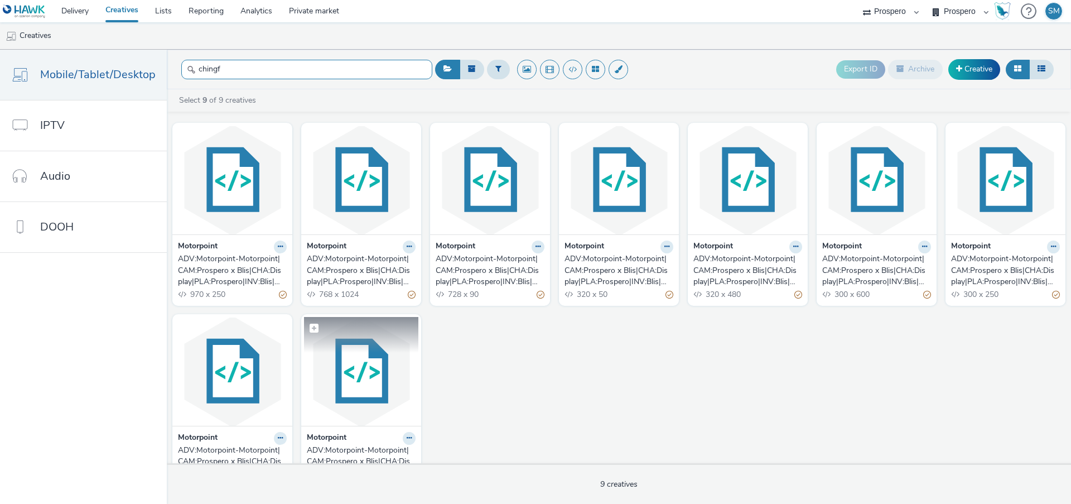
scroll to position [39, 0]
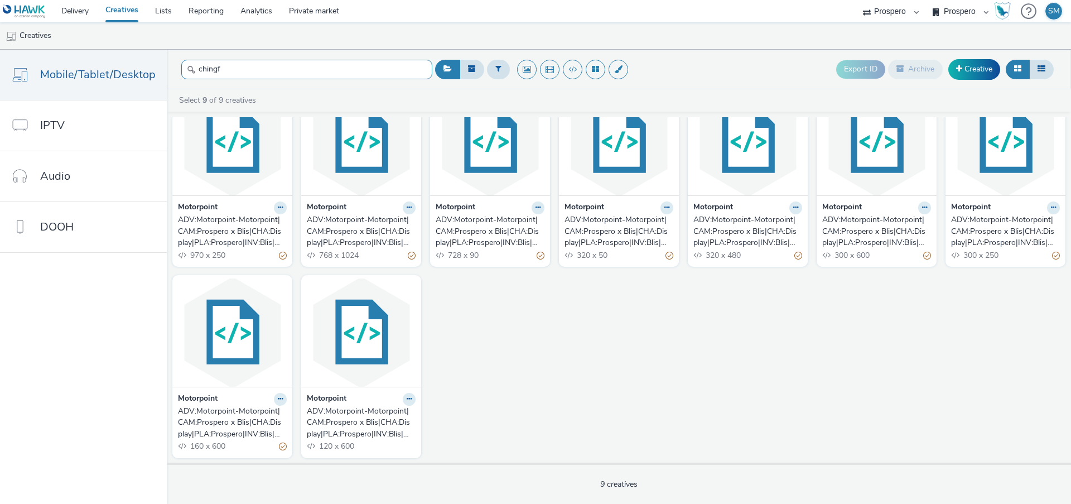
type input "chingf"
drag, startPoint x: 485, startPoint y: 239, endPoint x: 436, endPoint y: 1, distance: 243.8
click at [0, 0] on div "Delivery Creatives Lists Reporting Analytics Private market AZERION ContextAd F…" at bounding box center [535, 252] width 1071 height 504
click at [997, 228] on div "ADV:Motorpoint-Motorpoint|CAM:Prospero x Blis|CHA:Display|PLA:Prospero|INV:Blis…" at bounding box center [1003, 231] width 104 height 34
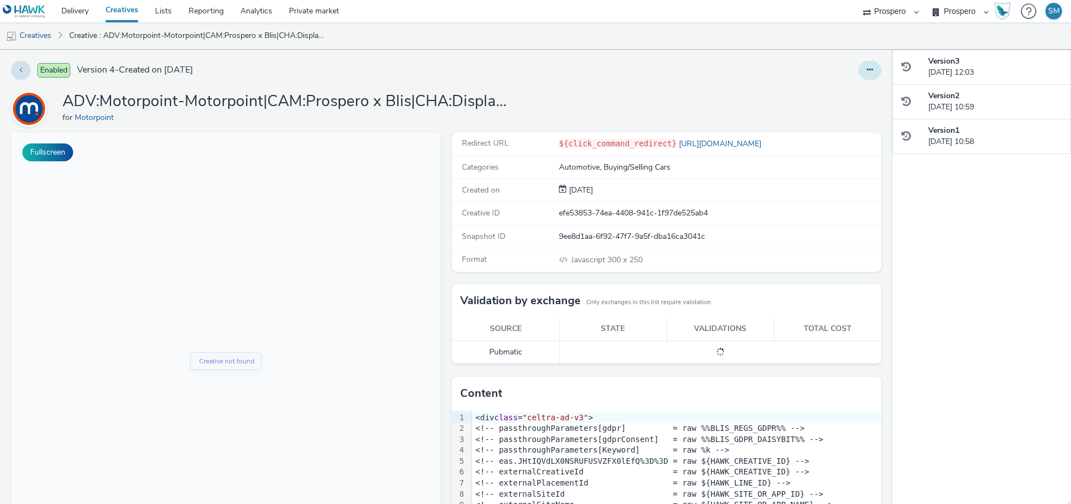
click at [874, 70] on button at bounding box center [870, 70] width 23 height 19
click at [844, 98] on link "Edit" at bounding box center [840, 92] width 84 height 22
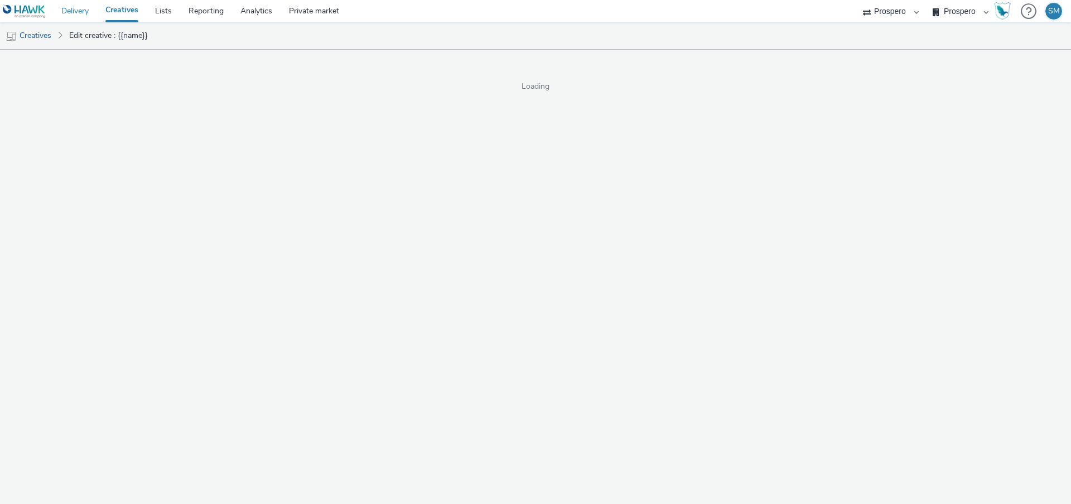
click at [85, 15] on link "Delivery" at bounding box center [75, 11] width 44 height 22
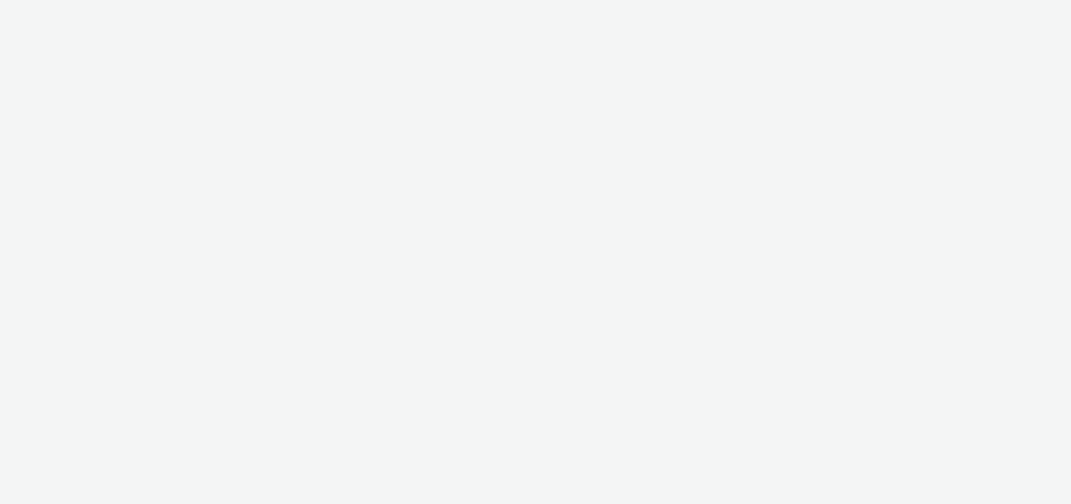
select select "47c37c18-910e-43a3-bb91-a2beb2847406"
select select "b1b940d3-d05b-48b5-821e-f328c33b988b"
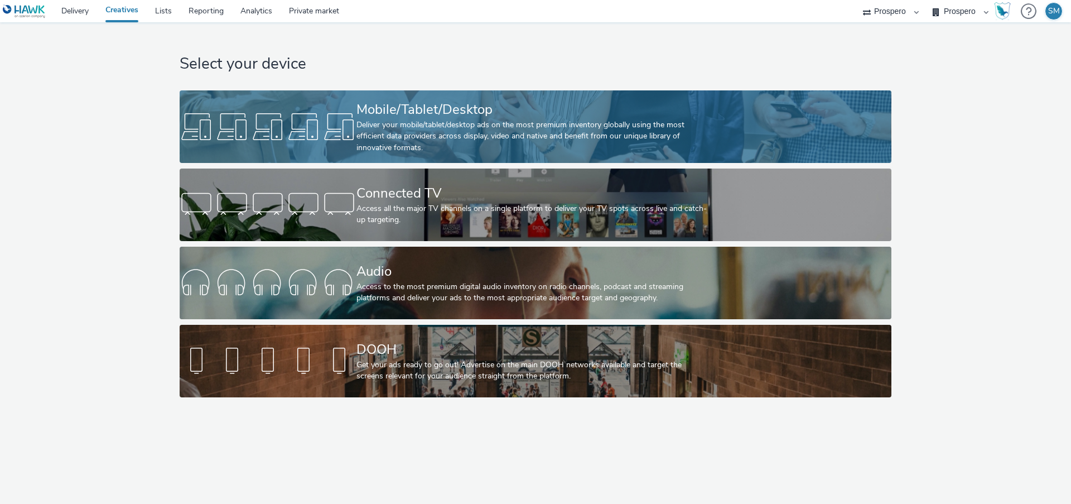
click at [248, 127] on div at bounding box center [268, 127] width 177 height 36
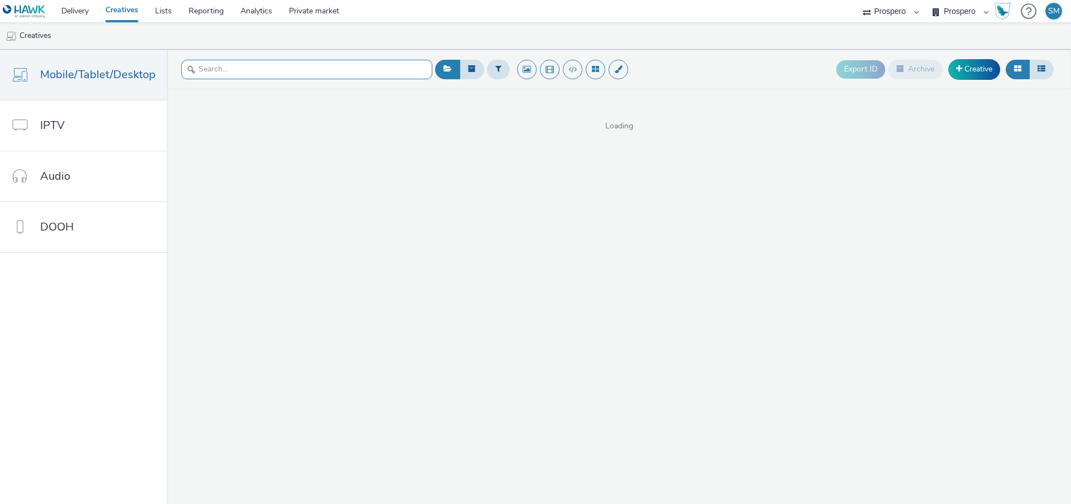
click at [211, 68] on input "text" at bounding box center [306, 70] width 251 height 20
type input "chingfor"
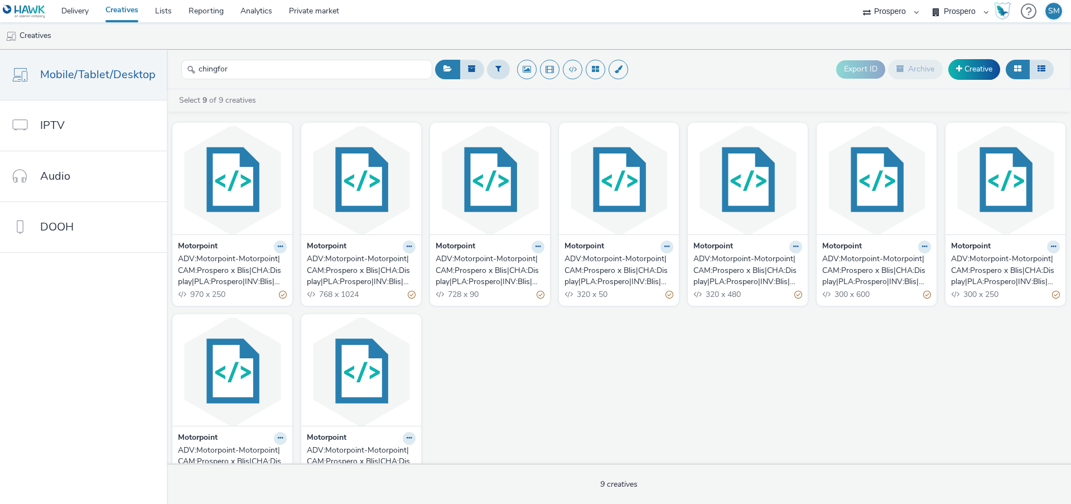
scroll to position [39, 0]
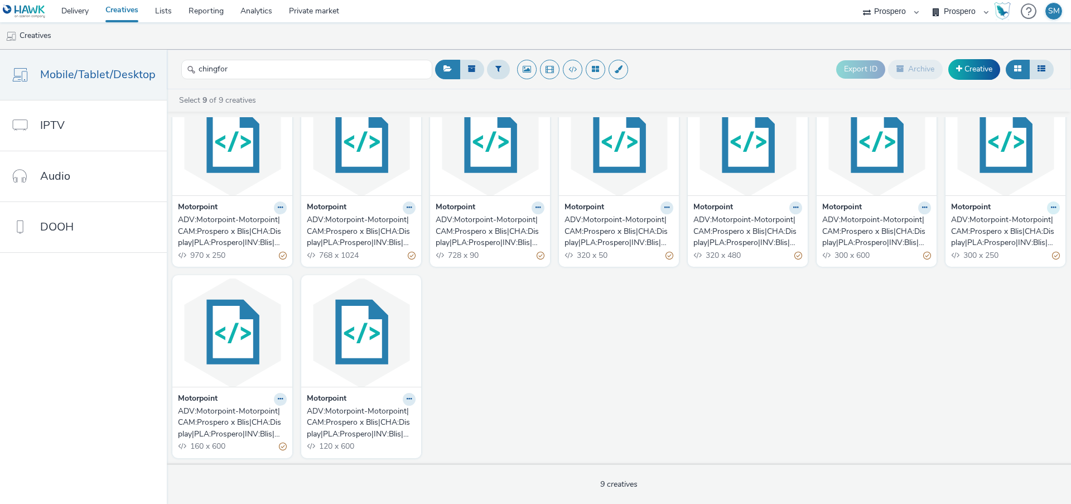
click at [1056, 210] on button at bounding box center [1053, 207] width 13 height 13
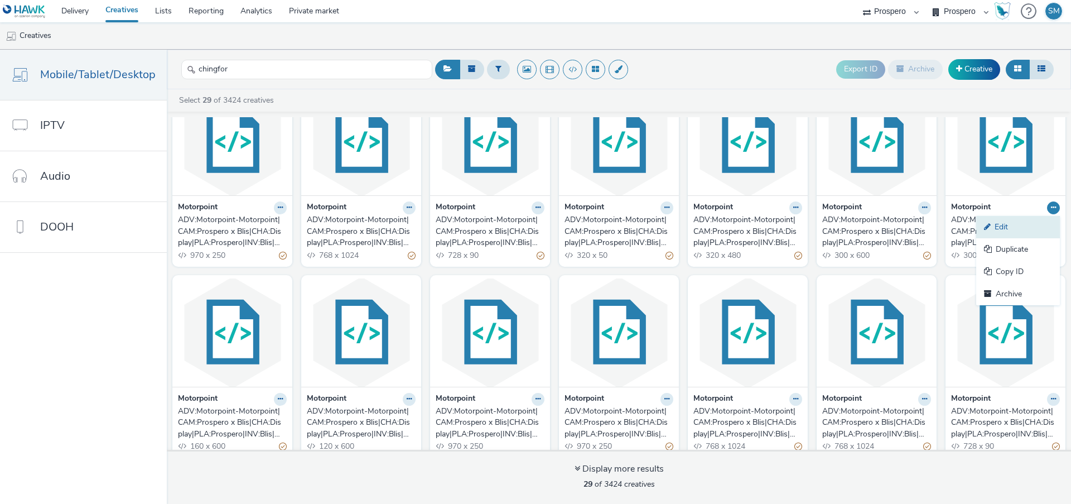
click at [1033, 231] on link "Edit" at bounding box center [1018, 227] width 84 height 22
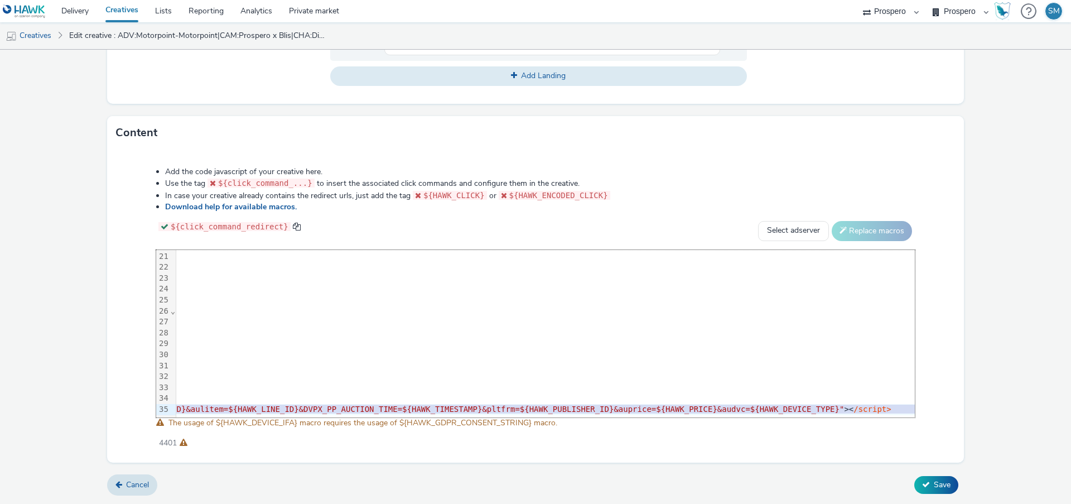
scroll to position [220, 2539]
drag, startPoint x: 180, startPoint y: 408, endPoint x: 973, endPoint y: 455, distance: 794.1
click at [973, 456] on form "Edit creative General Advertiser * Motorpoint Name * ADV:Motorpoint-Motorpoint|…" at bounding box center [535, 40] width 1071 height 927
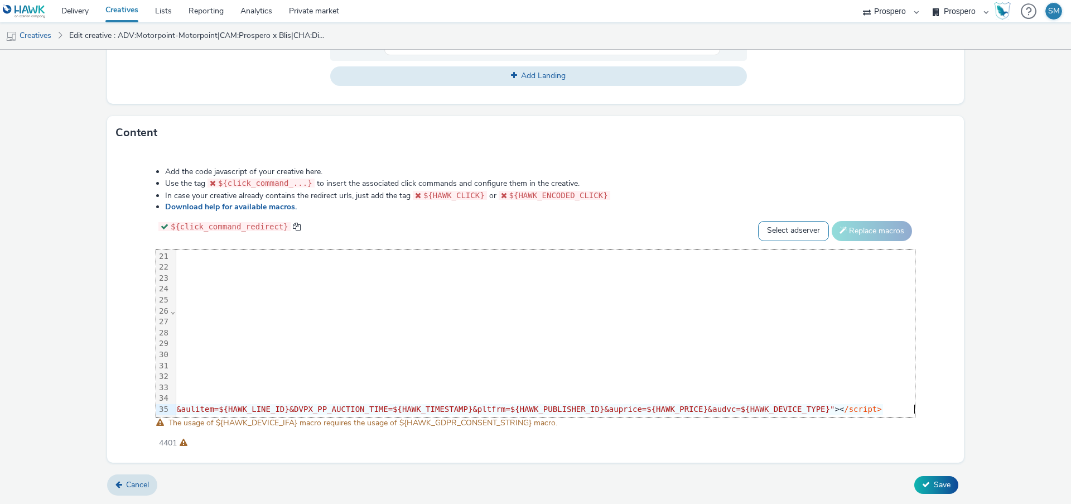
click at [807, 225] on select "Select adserver Sizmek DCM Adform Sting" at bounding box center [793, 231] width 71 height 20
select select "dcm"
click at [758, 221] on select "Select adserver Sizmek DCM Adform Sting" at bounding box center [793, 231] width 71 height 20
click at [864, 230] on button "Replace macros" at bounding box center [872, 231] width 80 height 20
click at [939, 485] on span "Save" at bounding box center [942, 484] width 17 height 11
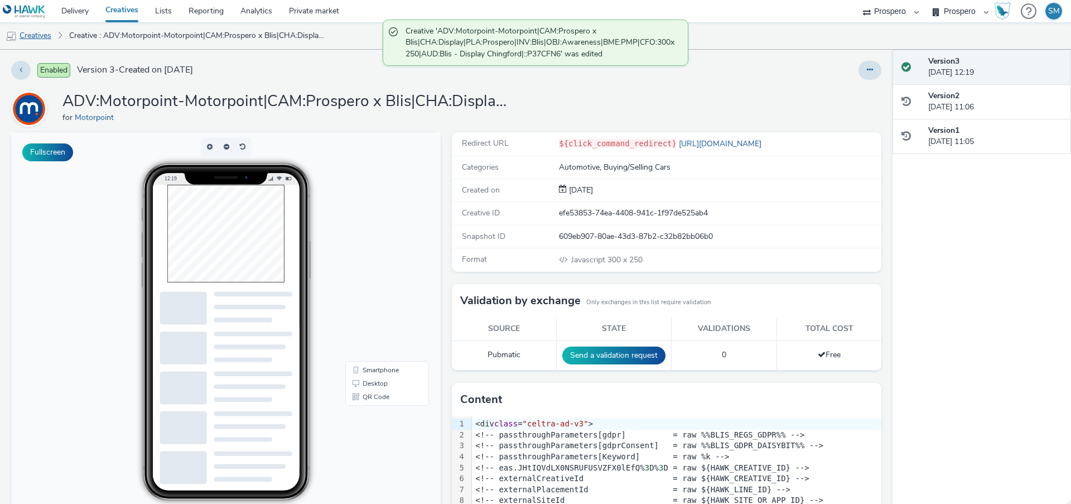
click at [47, 36] on link "Creatives" at bounding box center [28, 35] width 57 height 27
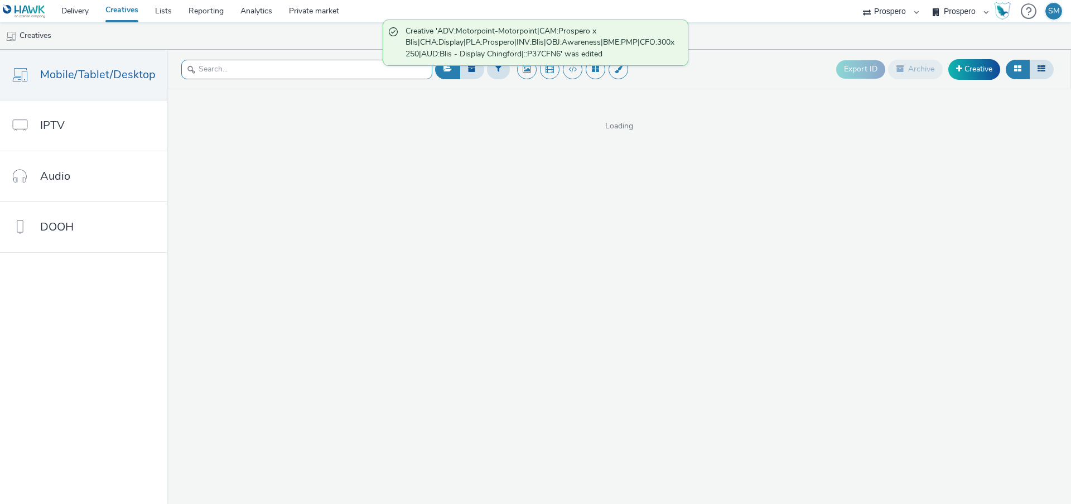
click at [261, 75] on input "text" at bounding box center [306, 70] width 251 height 20
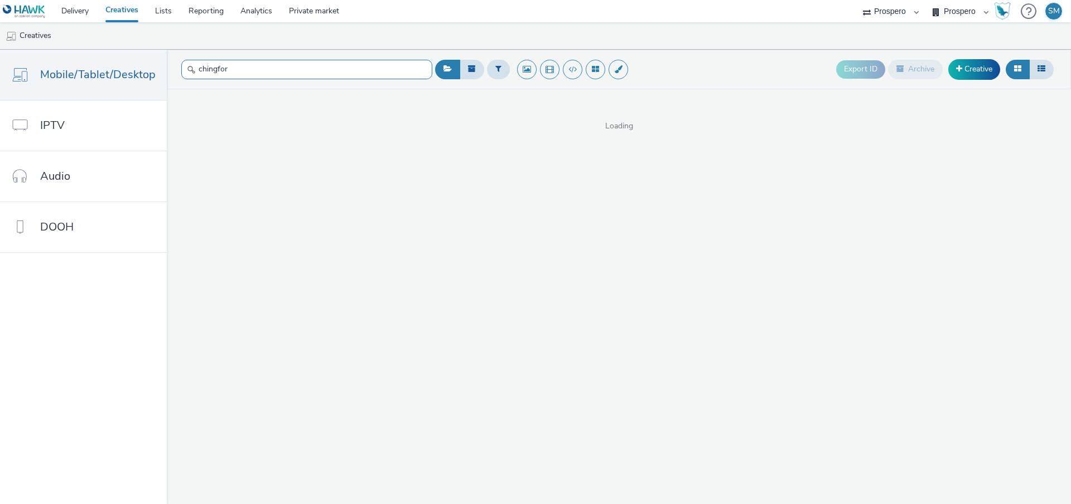
type input "chingfor"
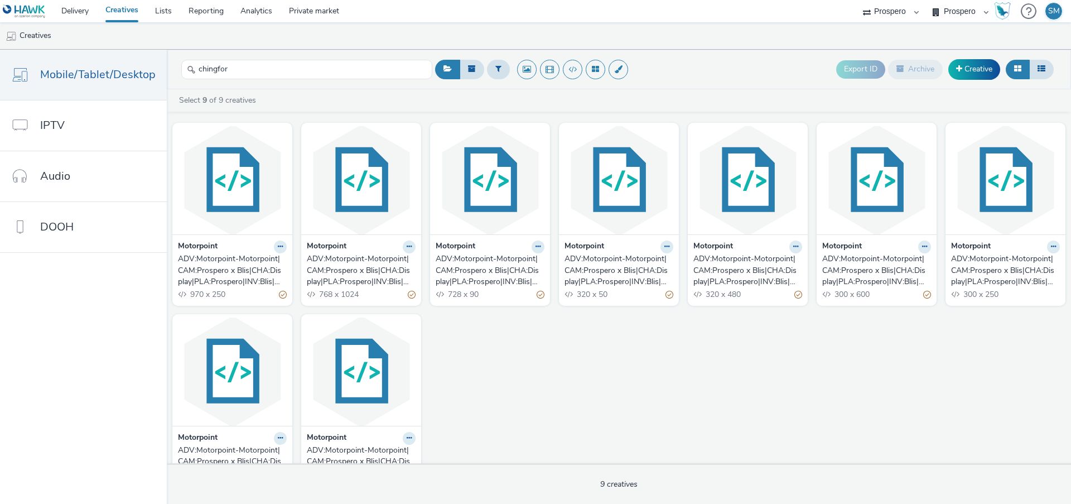
click at [870, 266] on div "ADV:Motorpoint-Motorpoint|CAM:Prospero x Blis|CHA:Display|PLA:Prospero|INV:Blis…" at bounding box center [874, 270] width 104 height 34
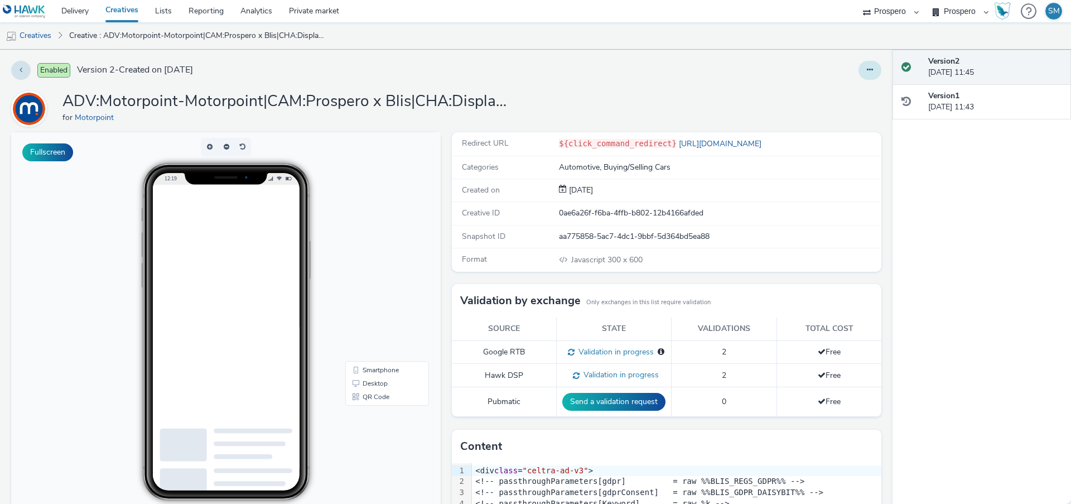
click at [875, 61] on button at bounding box center [870, 70] width 23 height 19
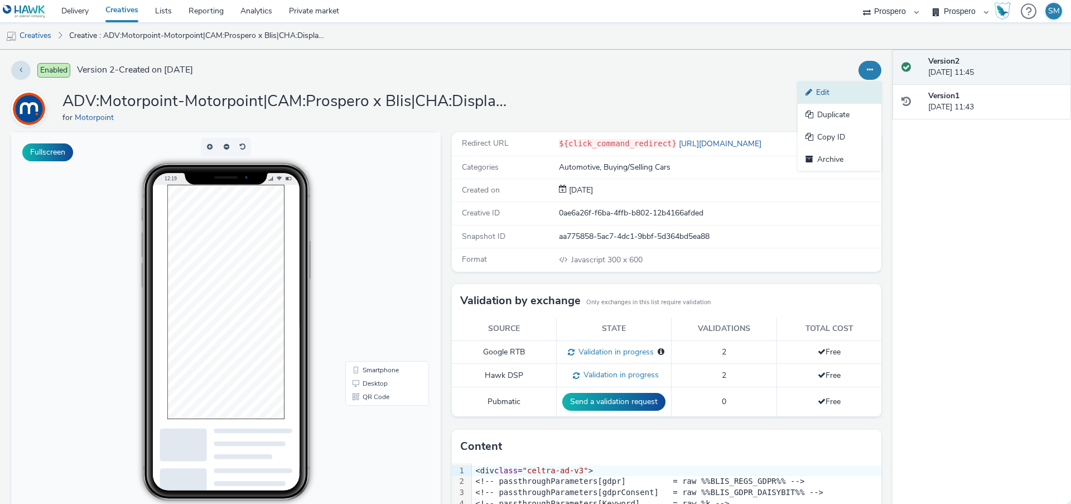
click at [859, 88] on link "Edit" at bounding box center [840, 92] width 84 height 22
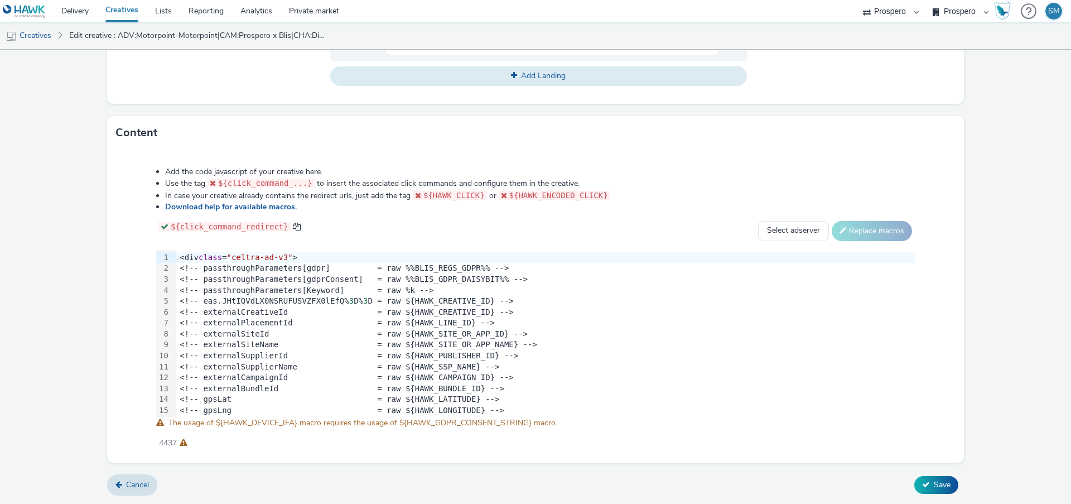
scroll to position [220, 0]
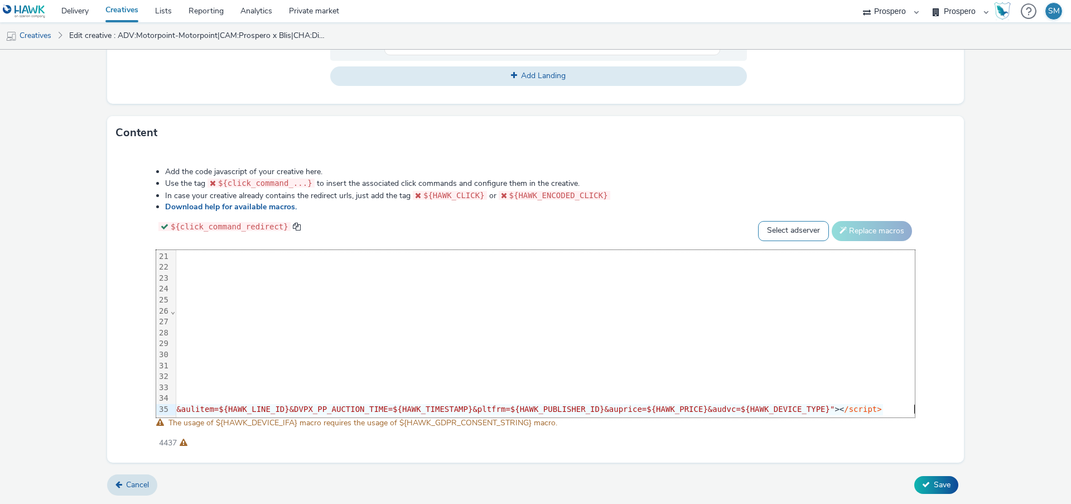
click at [810, 229] on select "Select adserver Sizmek DCM Adform Sting" at bounding box center [793, 231] width 71 height 20
select select "dcm"
click at [758, 221] on select "Select adserver Sizmek DCM Adform Sting" at bounding box center [793, 231] width 71 height 20
click at [880, 228] on button "Replace macros" at bounding box center [872, 231] width 80 height 20
click at [934, 481] on span "Save" at bounding box center [942, 484] width 17 height 11
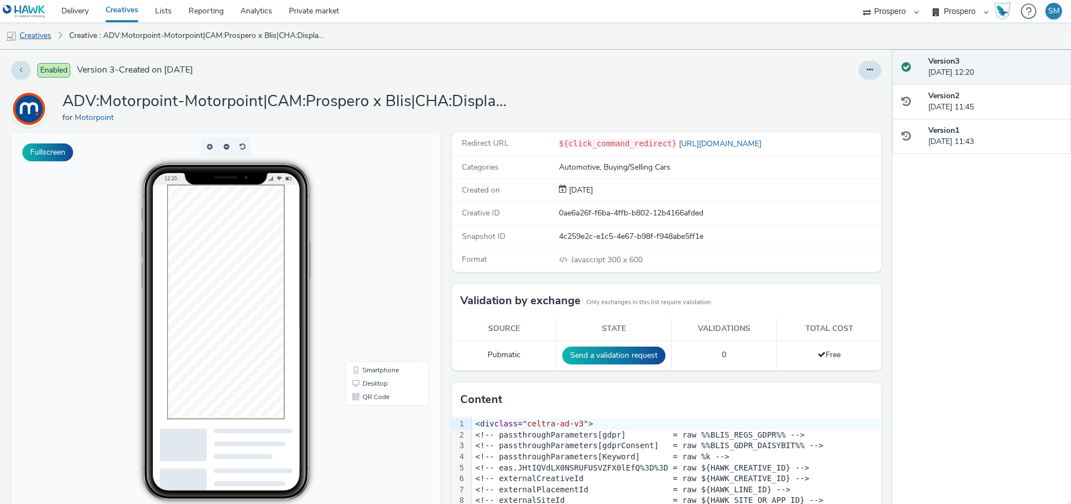
click at [32, 32] on link "Creatives" at bounding box center [28, 35] width 57 height 27
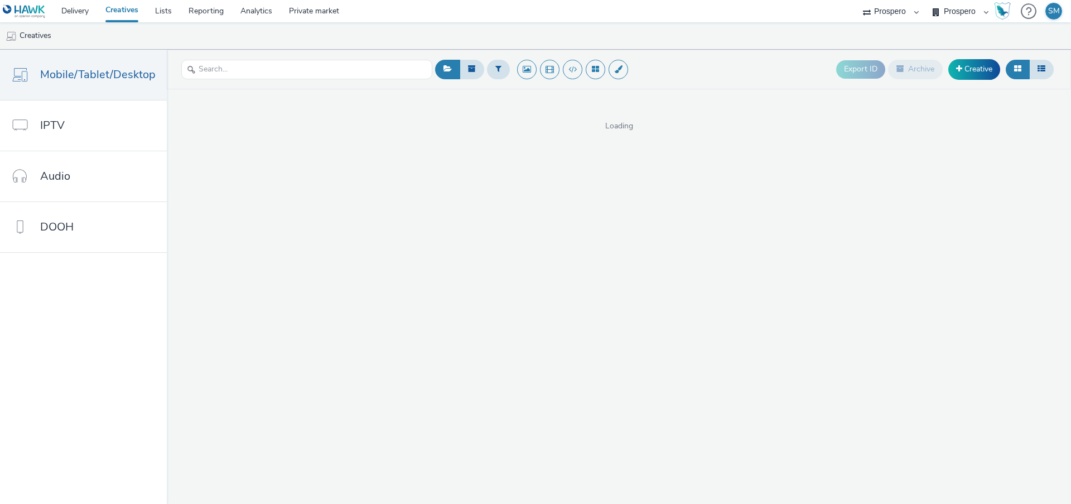
click at [226, 69] on div at bounding box center [535, 252] width 1071 height 504
click at [226, 69] on input "text" at bounding box center [306, 70] width 251 height 20
type input "chingfor"
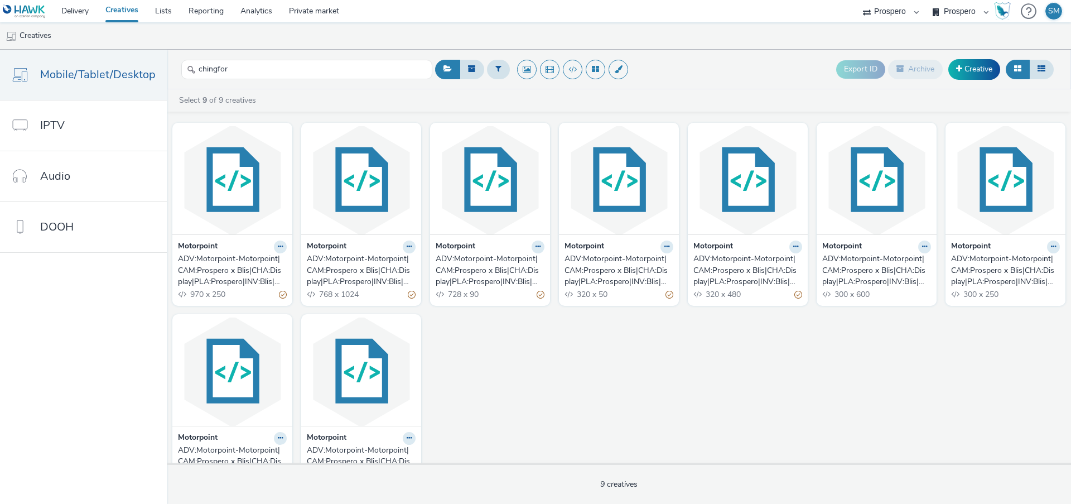
click at [754, 258] on div "ADV:Motorpoint-Motorpoint|CAM:Prospero x Blis|CHA:Display|PLA:Prospero|INV:Blis…" at bounding box center [745, 270] width 104 height 34
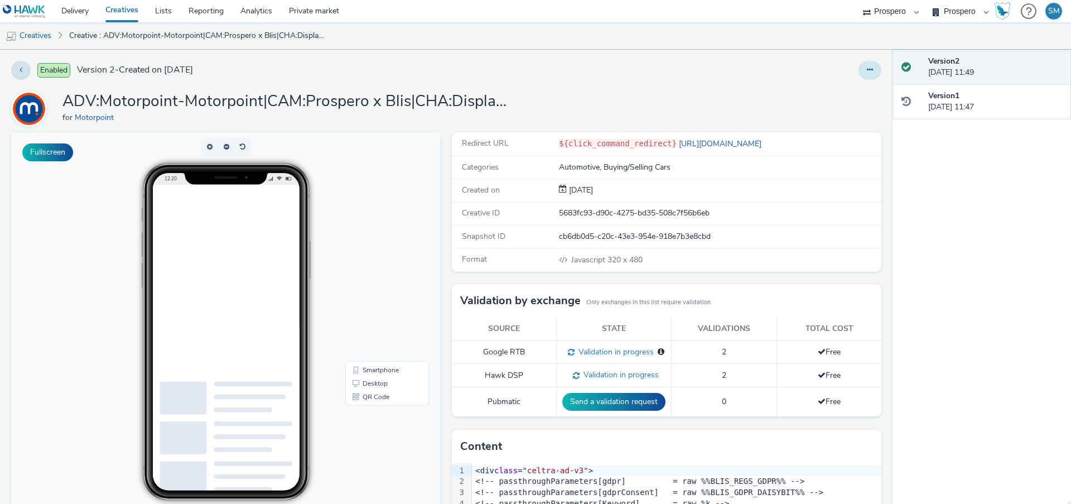
click at [869, 70] on icon at bounding box center [870, 70] width 6 height 8
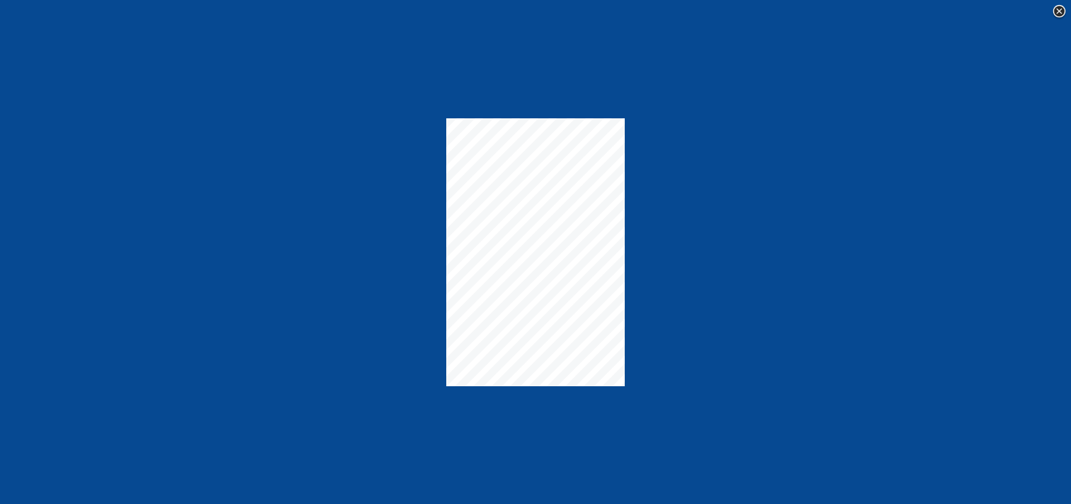
click at [1060, 10] on img at bounding box center [1059, 11] width 17 height 17
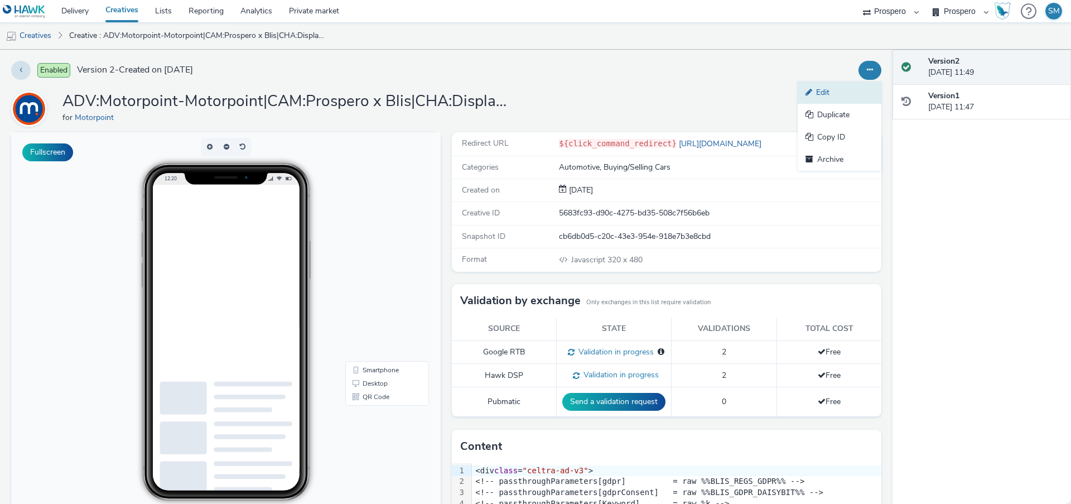
click at [842, 89] on link "Edit" at bounding box center [840, 92] width 84 height 22
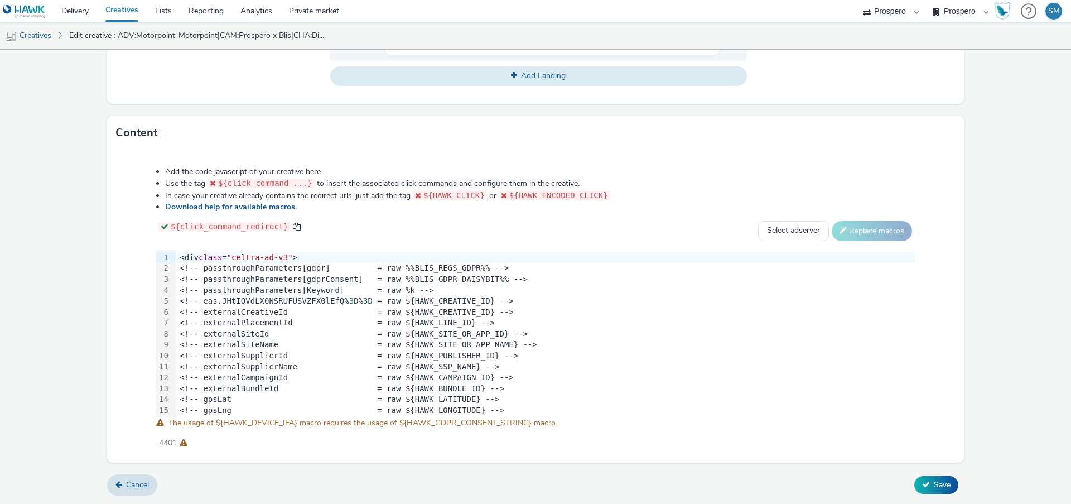
scroll to position [220, 0]
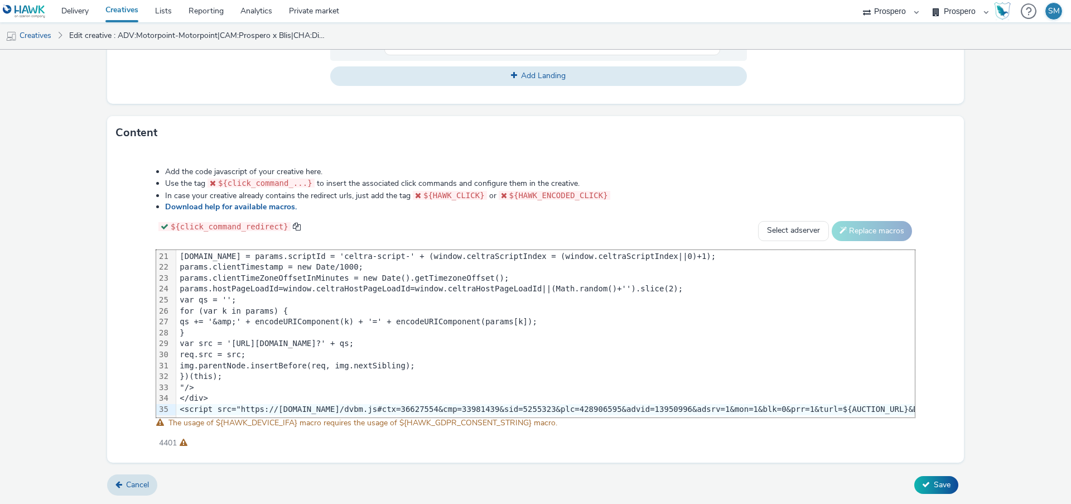
scroll to position [220, 2539]
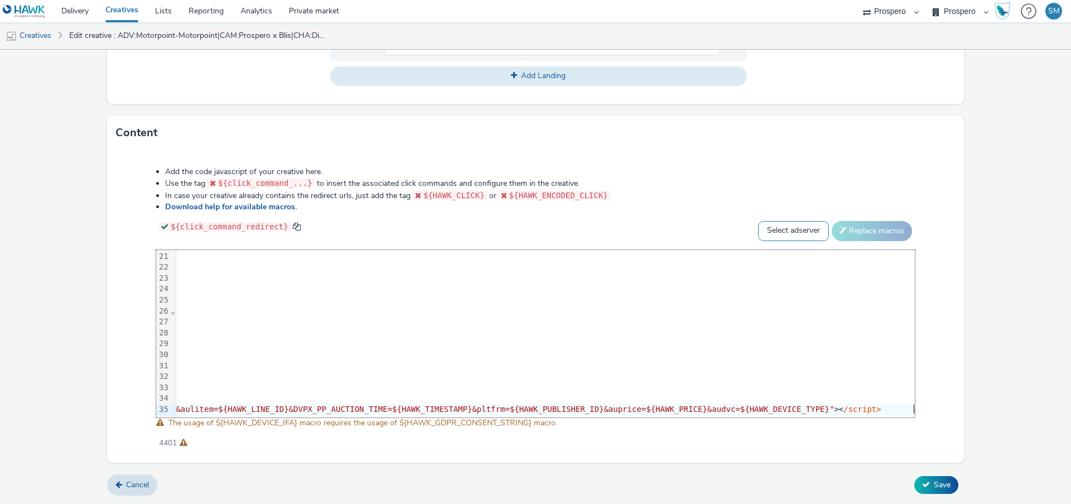
click at [787, 232] on select "Select adserver Sizmek DCM Adform Sting" at bounding box center [793, 231] width 71 height 20
select select "dcm"
click at [758, 221] on select "Select adserver Sizmek DCM Adform Sting" at bounding box center [793, 231] width 71 height 20
click at [862, 232] on button "Replace macros" at bounding box center [872, 231] width 80 height 20
click at [939, 485] on span "Save" at bounding box center [942, 484] width 17 height 11
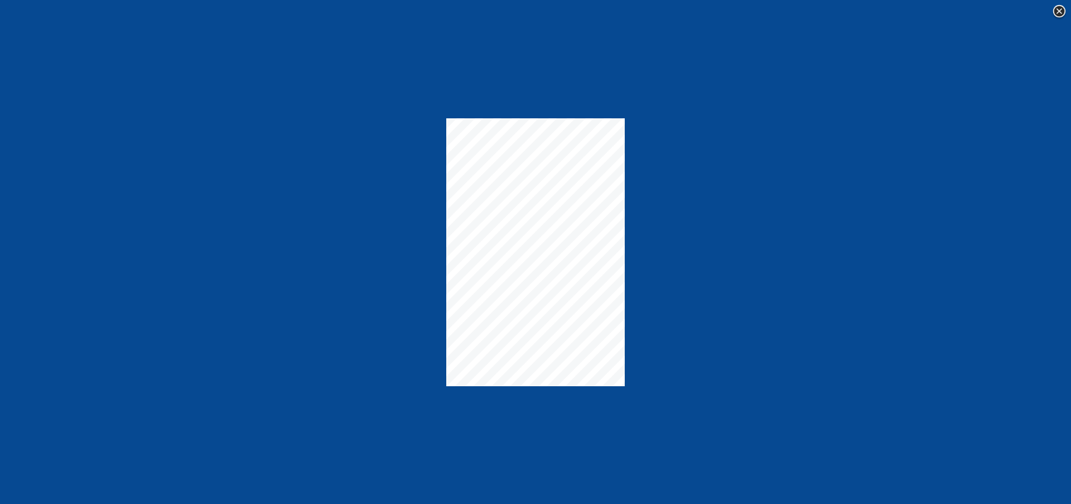
click at [1060, 12] on img at bounding box center [1059, 11] width 17 height 17
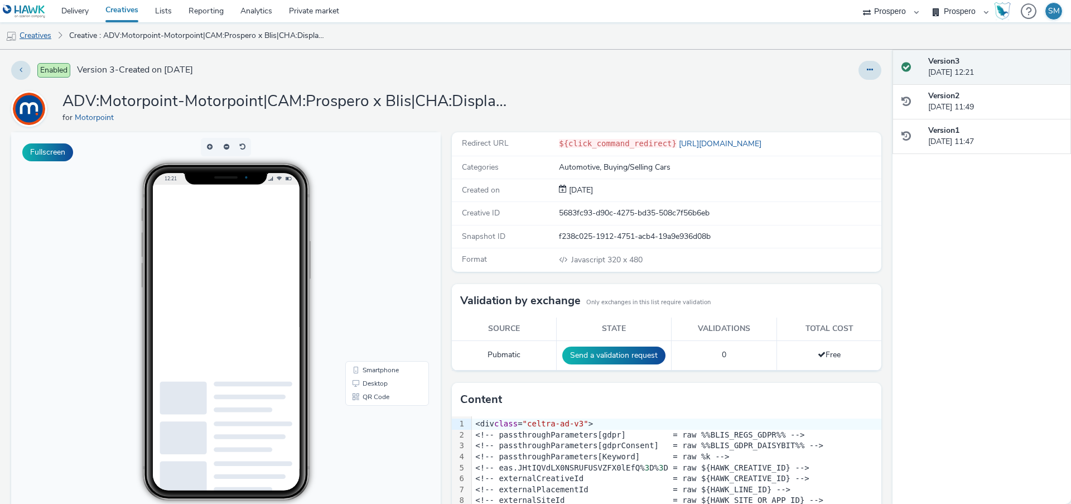
click at [37, 38] on link "Creatives" at bounding box center [28, 35] width 57 height 27
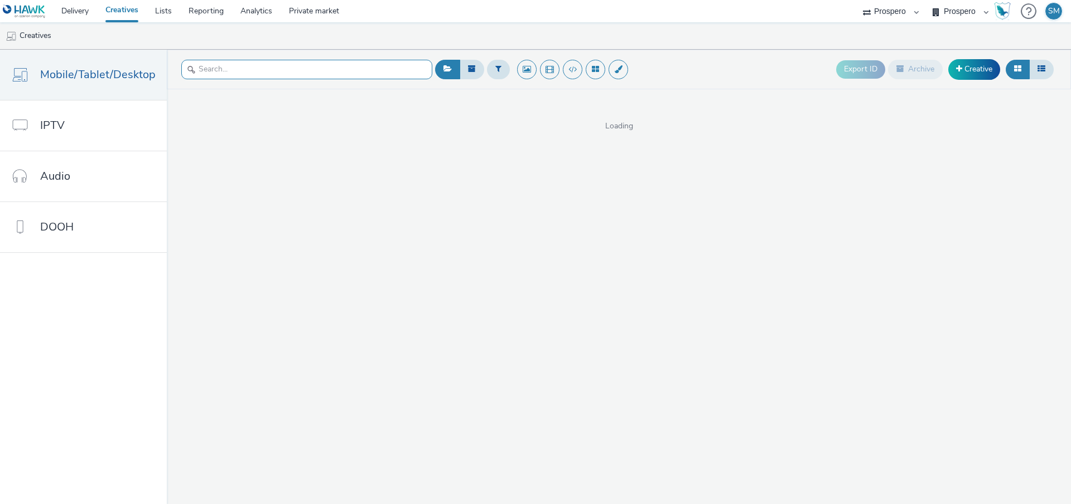
click at [200, 71] on input "text" at bounding box center [306, 70] width 251 height 20
type input "chingfor"
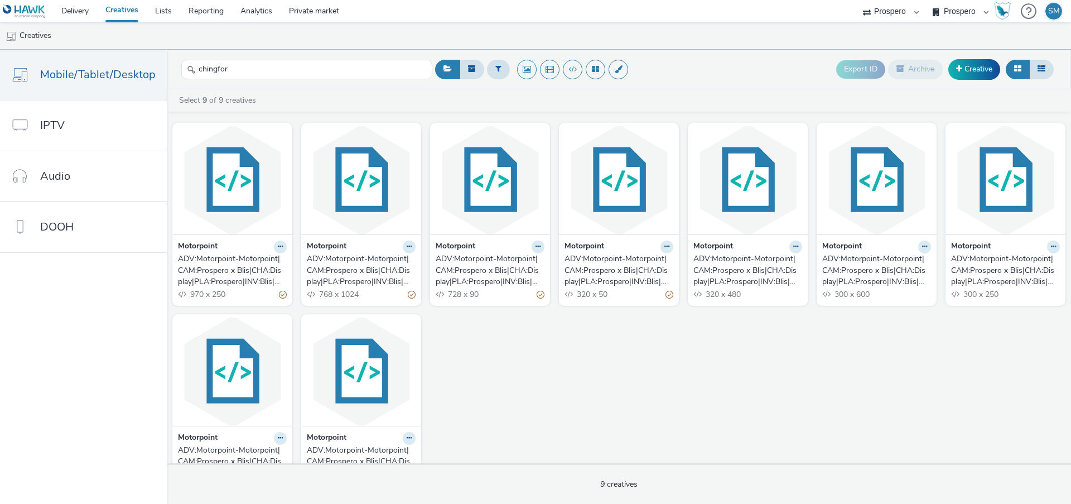
click at [627, 262] on div "ADV:Motorpoint-Motorpoint|CAM:Prospero x Blis|CHA:Display|PLA:Prospero|INV:Blis…" at bounding box center [617, 270] width 104 height 34
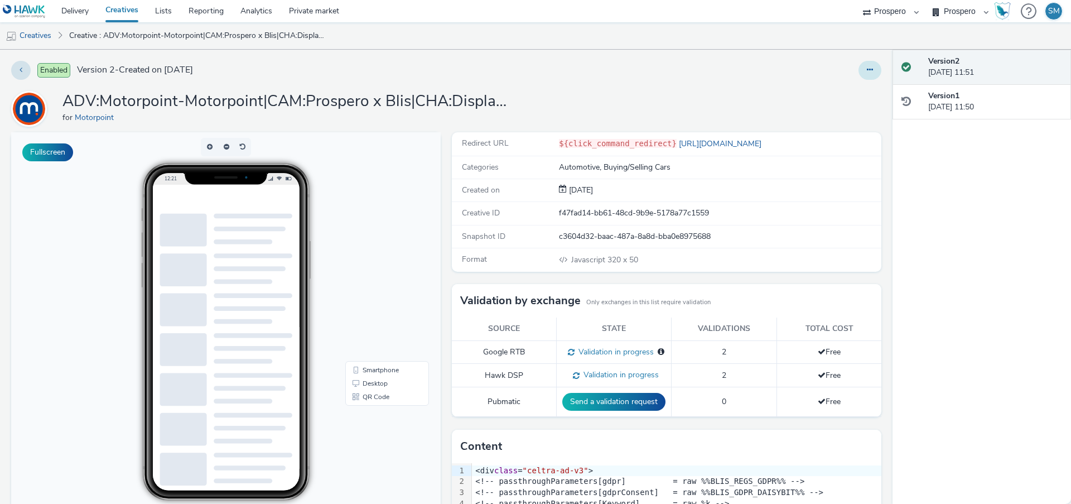
click at [873, 66] on icon at bounding box center [870, 70] width 6 height 8
click at [820, 89] on link "Edit" at bounding box center [840, 92] width 84 height 22
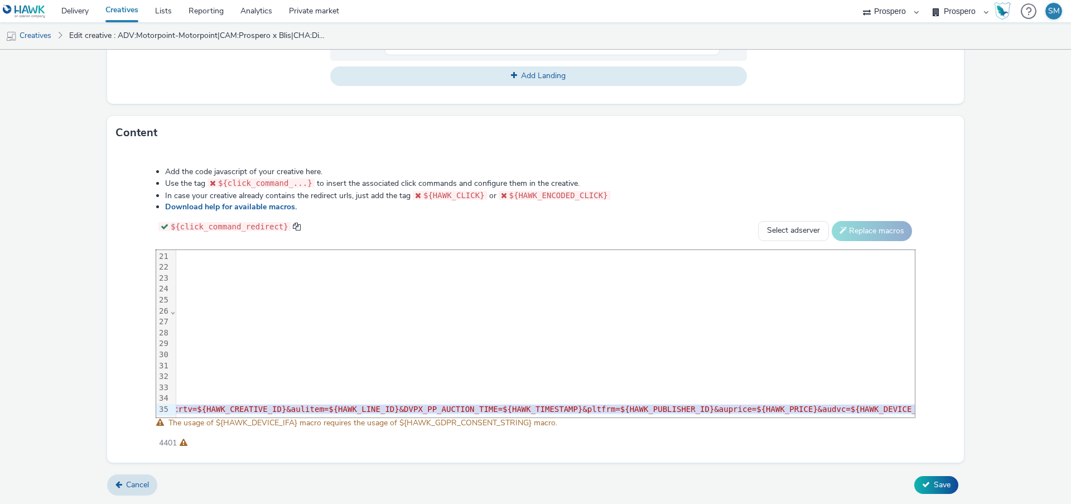
scroll to position [220, 2539]
drag, startPoint x: 179, startPoint y: 409, endPoint x: 1020, endPoint y: 507, distance: 846.4
click at [1020, 503] on html "Delivery Creatives Lists Reporting Analytics Private market AZERION ContextAd F…" at bounding box center [535, 252] width 1071 height 504
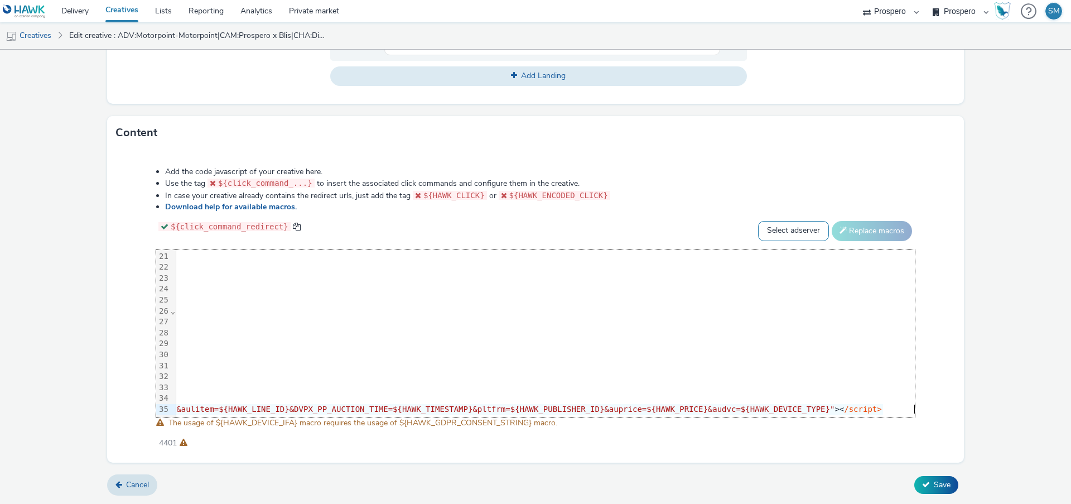
click at [766, 228] on select "Select adserver Sizmek DCM Adform Sting" at bounding box center [793, 231] width 71 height 20
select select "dcm"
click at [758, 221] on select "Select adserver Sizmek DCM Adform Sting" at bounding box center [793, 231] width 71 height 20
click at [862, 230] on button "Replace macros" at bounding box center [872, 231] width 80 height 20
click at [934, 485] on span "Save" at bounding box center [942, 484] width 17 height 11
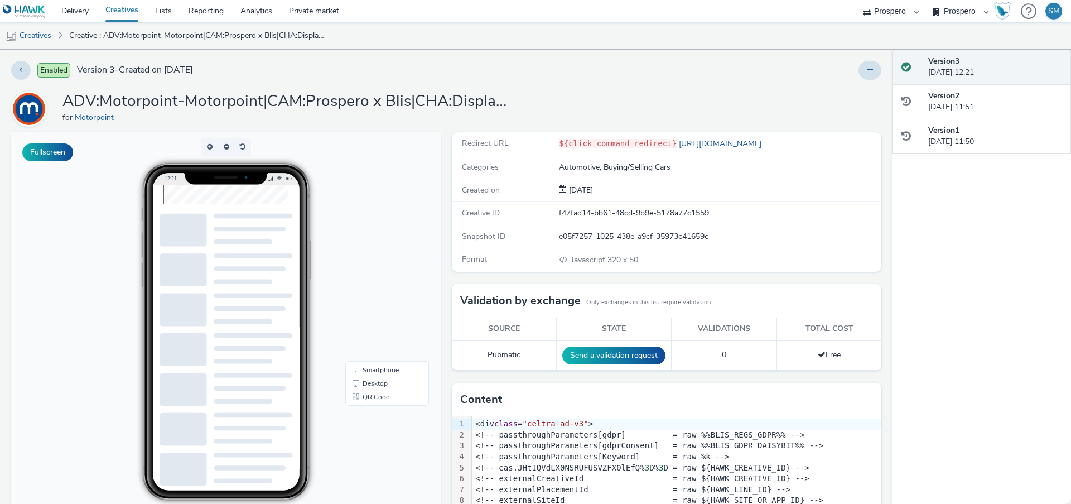
click at [28, 45] on link "Creatives" at bounding box center [28, 35] width 57 height 27
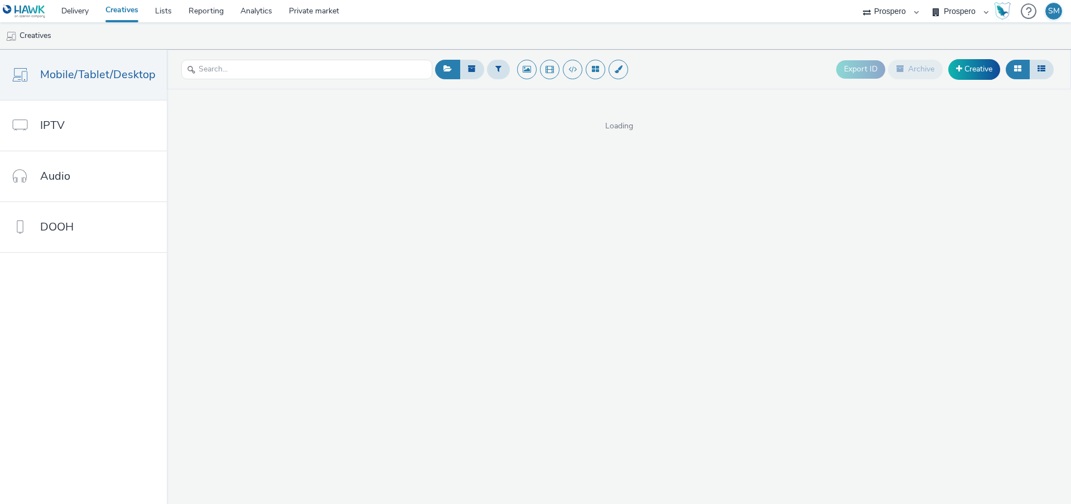
click at [195, 79] on div at bounding box center [306, 69] width 251 height 27
click at [201, 74] on input "text" at bounding box center [306, 70] width 251 height 20
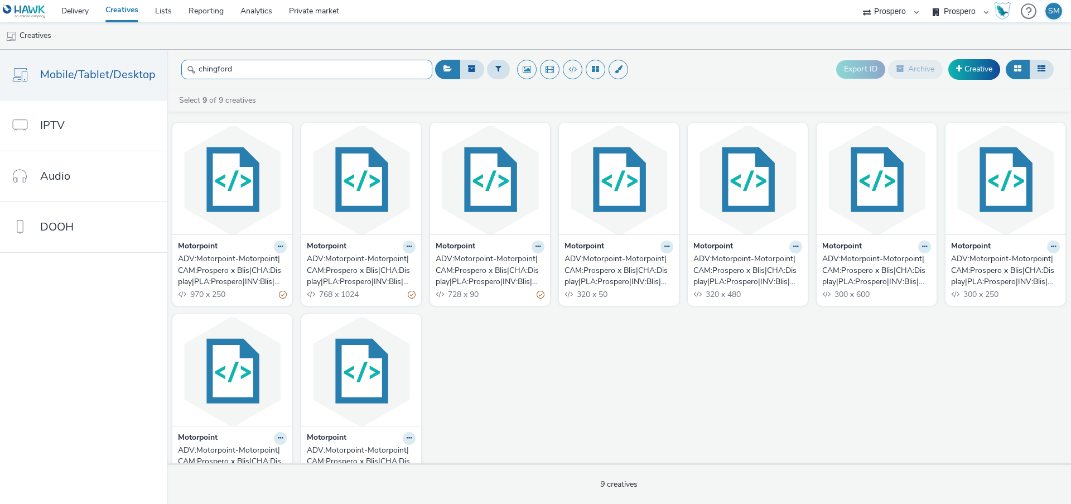
type input "chingford"
click at [505, 267] on div "ADV:Motorpoint-Motorpoint|CAM:Prospero x Blis|CHA:Display|PLA:Prospero|INV:Blis…" at bounding box center [488, 270] width 104 height 34
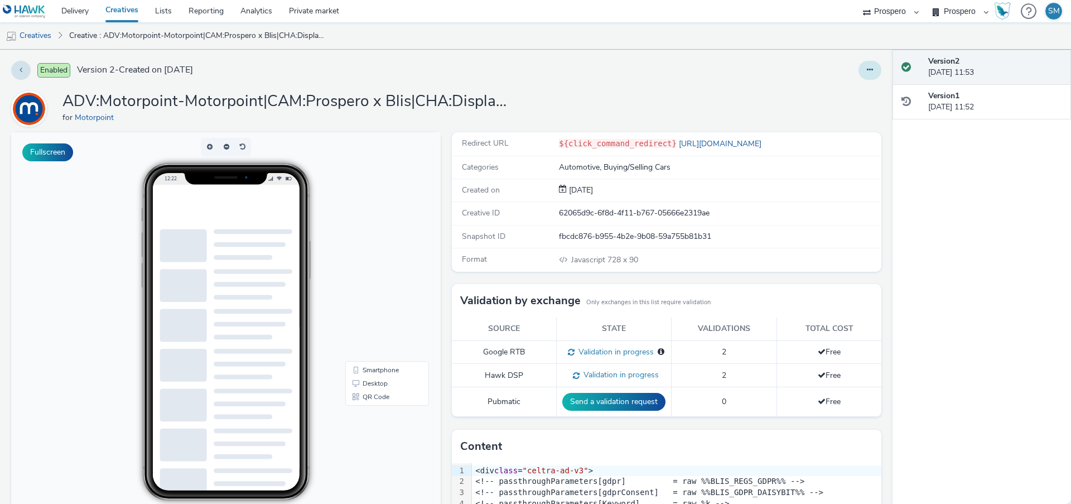
click at [877, 70] on button at bounding box center [870, 70] width 23 height 19
click at [847, 91] on link "Edit" at bounding box center [840, 92] width 84 height 22
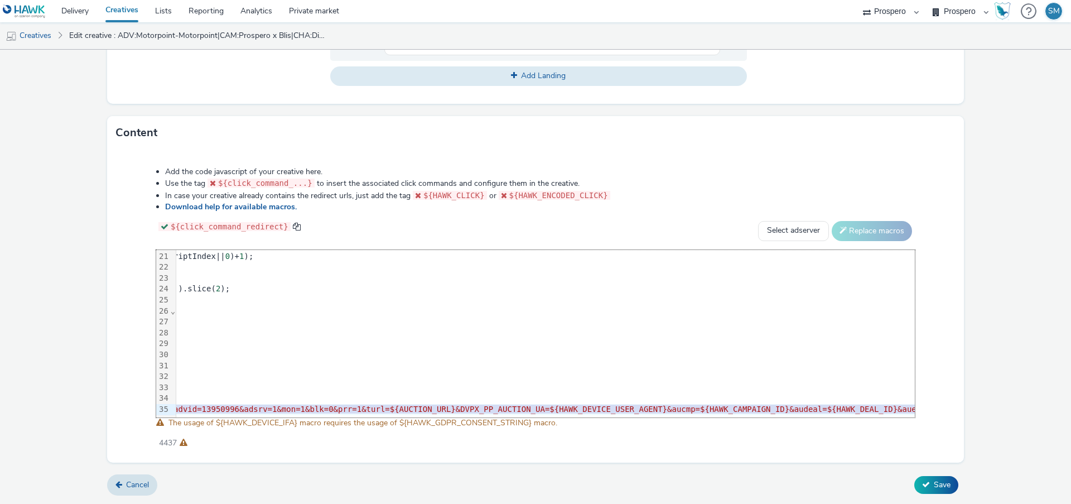
scroll to position [220, 679]
drag, startPoint x: 180, startPoint y: 410, endPoint x: 1071, endPoint y: 532, distance: 899.2
click at [1071, 503] on html "Delivery Creatives Lists Reporting Analytics Private market AZERION ContextAd F…" at bounding box center [535, 252] width 1071 height 504
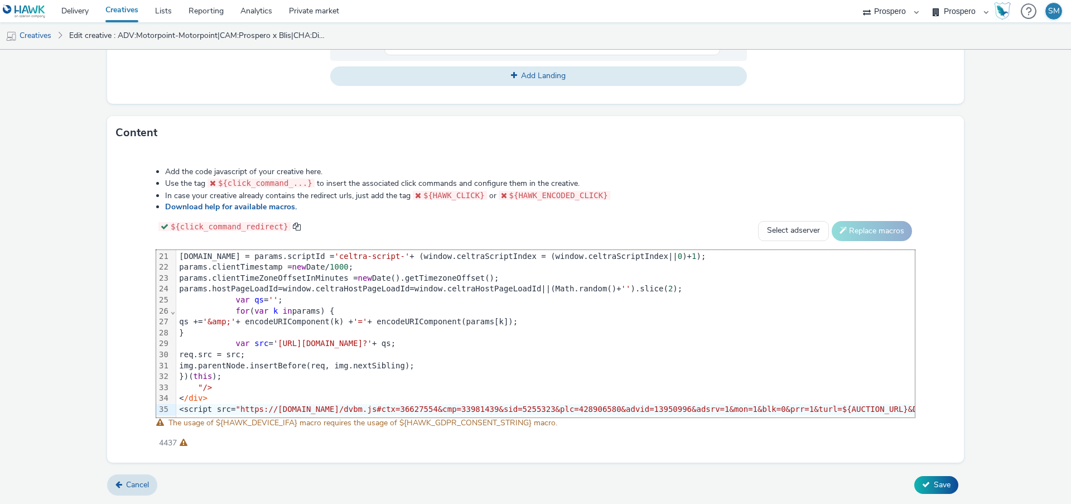
scroll to position [220, 2539]
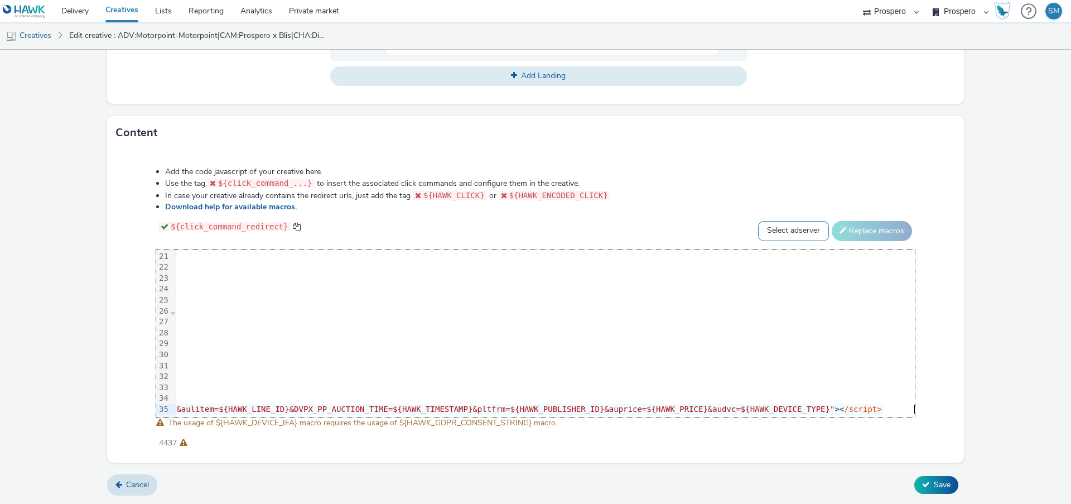
click at [793, 231] on select "Select adserver Sizmek DCM Adform Sting" at bounding box center [793, 231] width 71 height 20
select select "dcm"
click at [758, 221] on select "Select adserver Sizmek DCM Adform Sting" at bounding box center [793, 231] width 71 height 20
click at [875, 234] on button "Replace macros" at bounding box center [872, 231] width 80 height 20
click at [931, 482] on button "Save" at bounding box center [936, 485] width 44 height 18
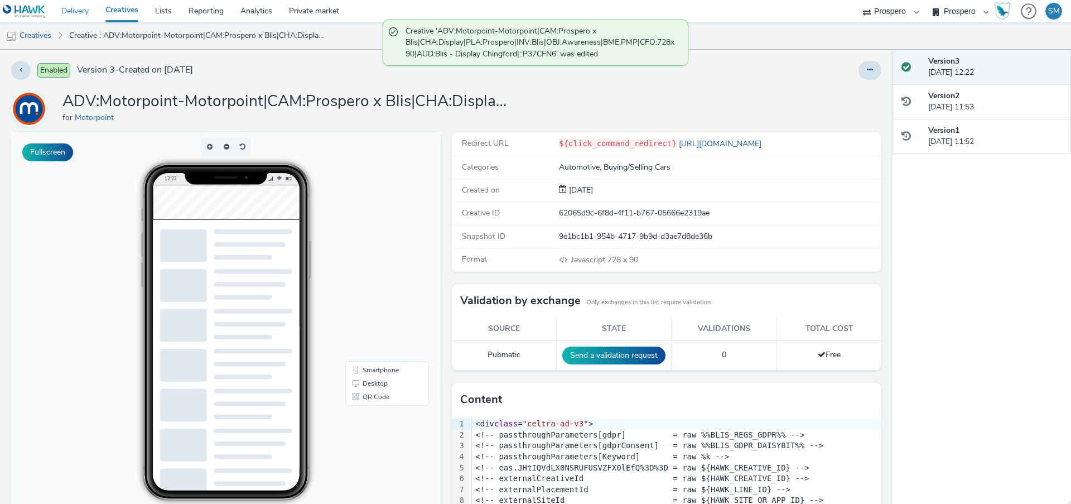
click at [67, 12] on link "Delivery" at bounding box center [75, 11] width 44 height 22
